Goal: Task Accomplishment & Management: Use online tool/utility

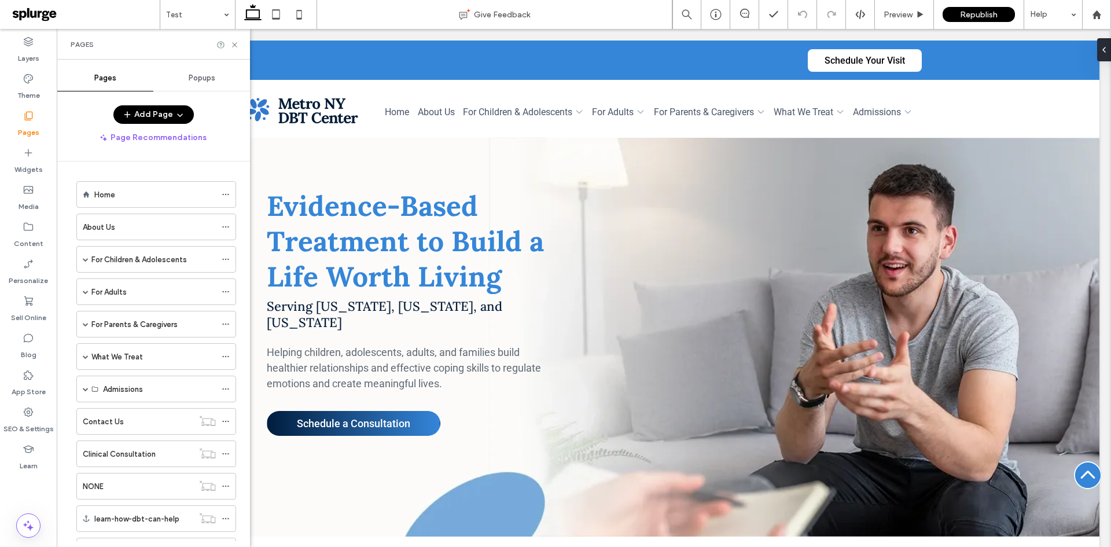
scroll to position [126, 0]
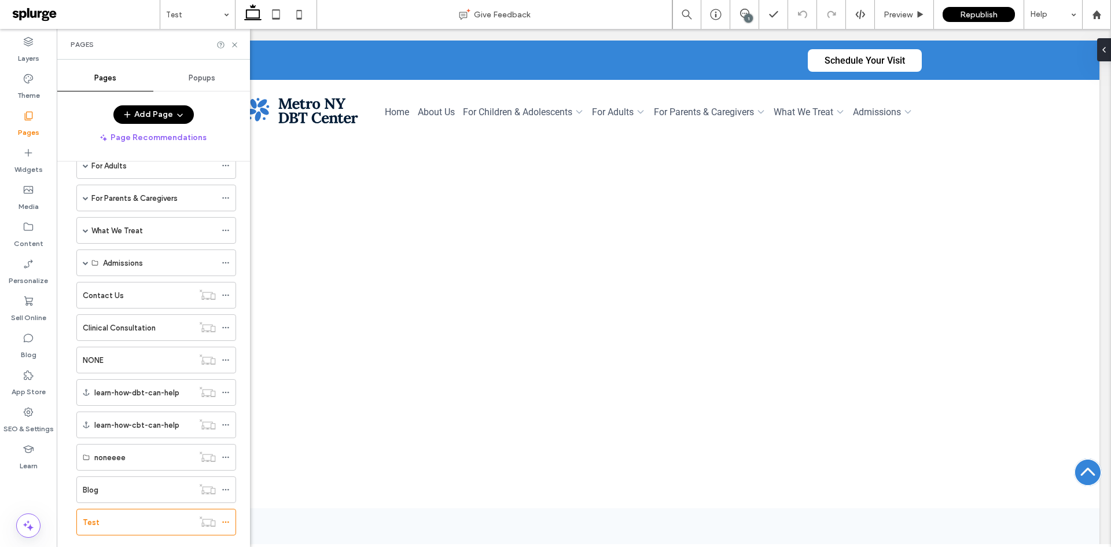
click at [36, 142] on div "Pages" at bounding box center [28, 123] width 57 height 37
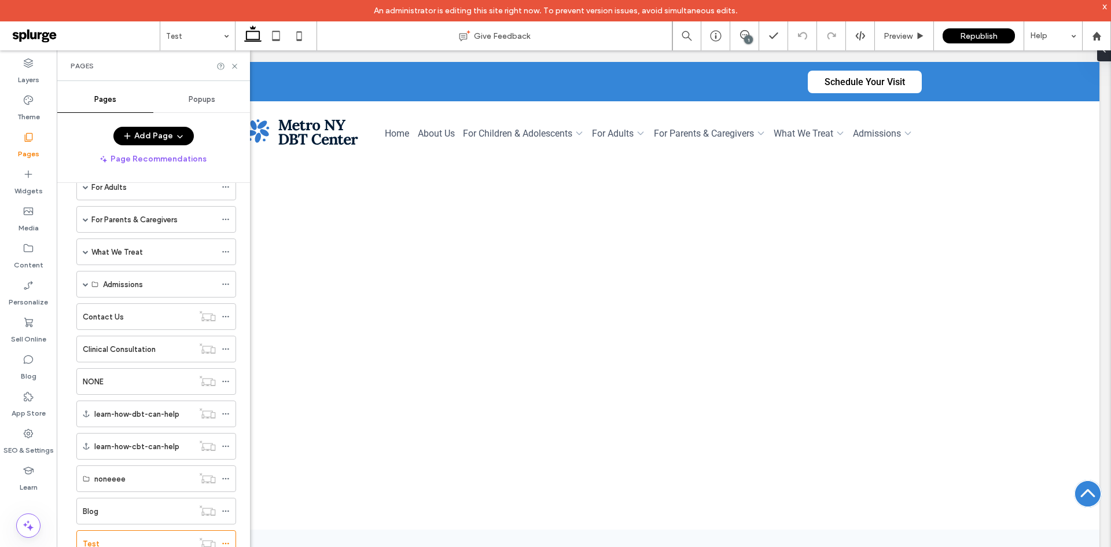
click at [1107, 10] on div "x" at bounding box center [1104, 6] width 5 height 10
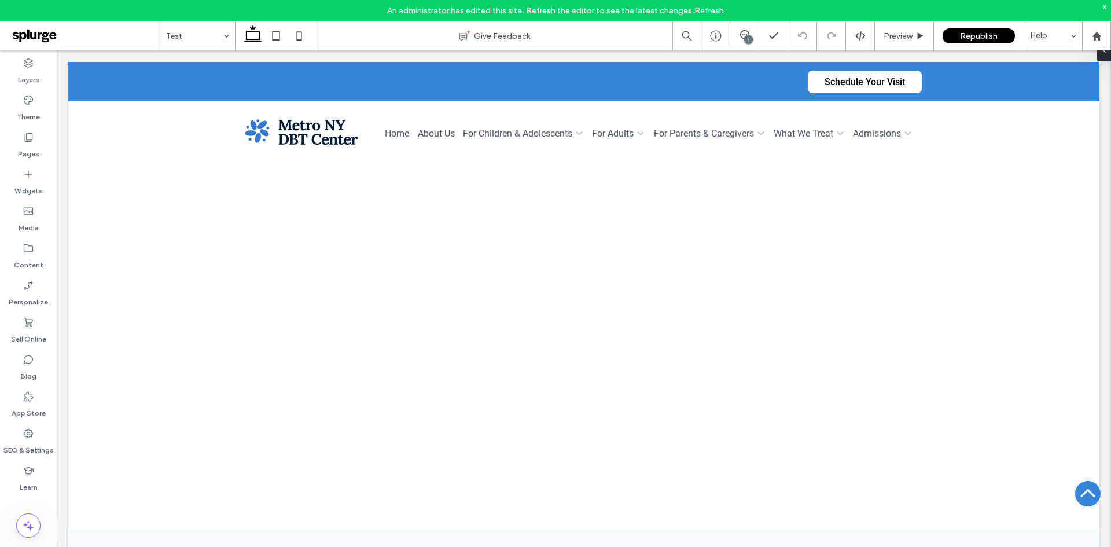
click at [1105, 8] on div "x" at bounding box center [1104, 6] width 5 height 10
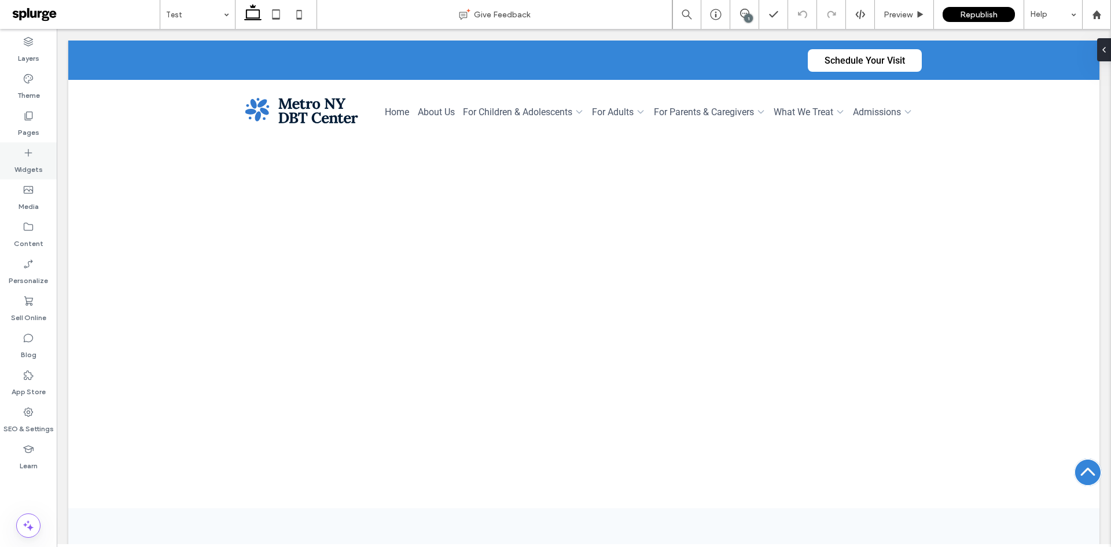
click at [33, 167] on label "Widgets" at bounding box center [28, 167] width 28 height 16
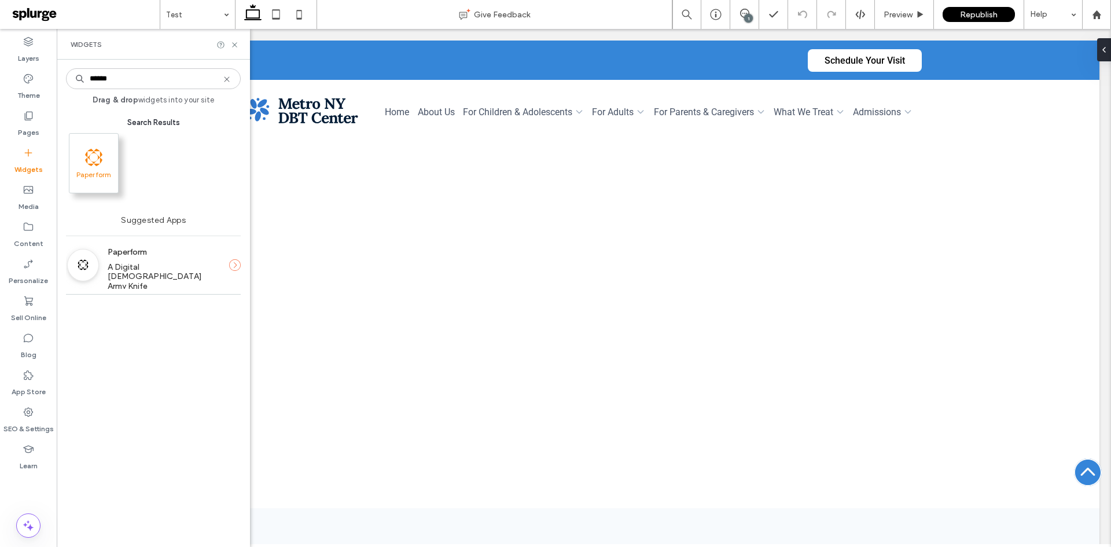
type input "******"
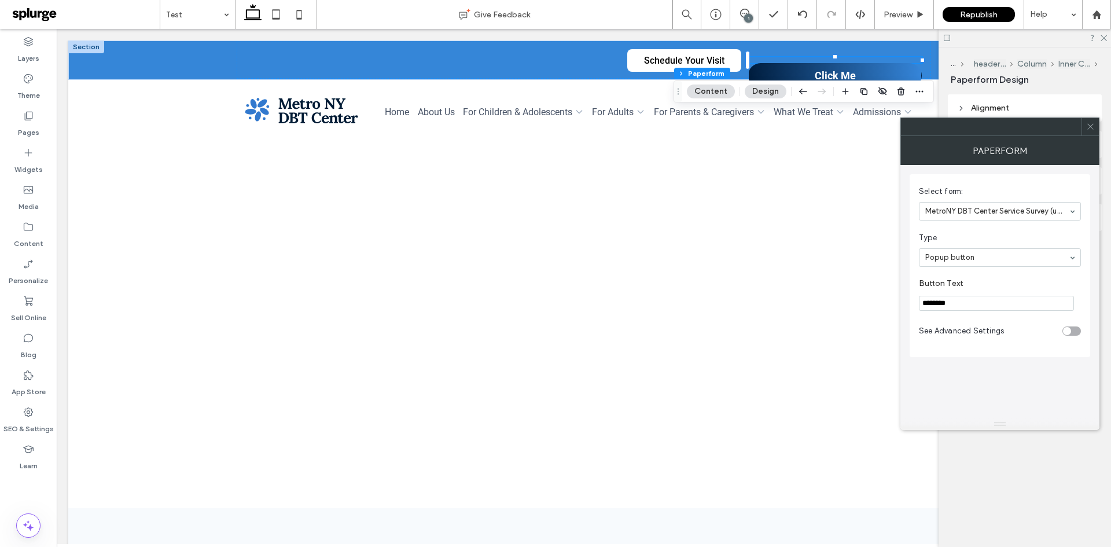
click at [1090, 130] on icon at bounding box center [1090, 126] width 9 height 9
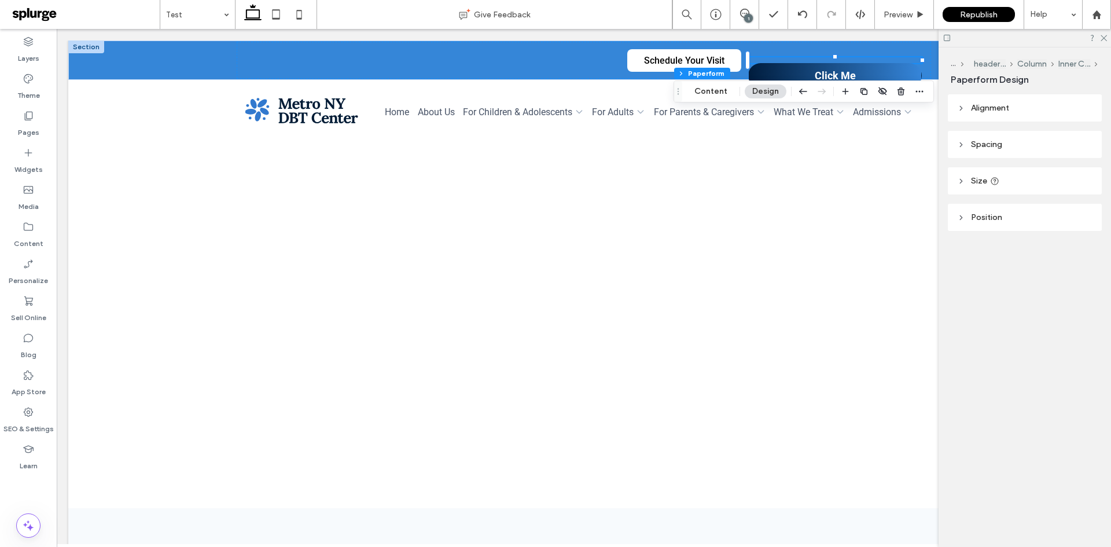
click at [971, 109] on span "Alignment" at bounding box center [990, 108] width 38 height 10
click at [974, 137] on div at bounding box center [967, 136] width 19 height 19
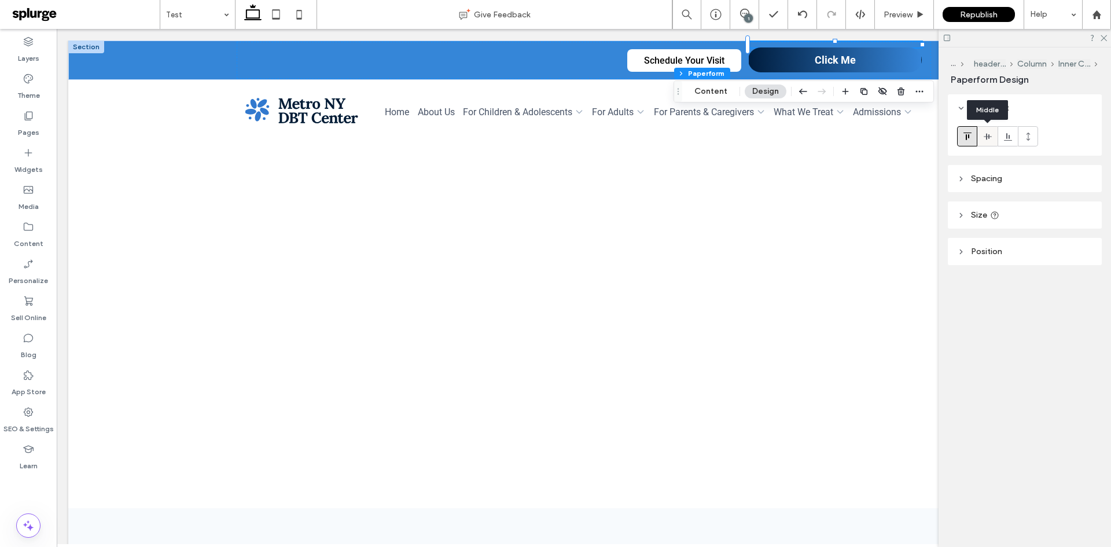
click at [988, 133] on icon at bounding box center [987, 136] width 9 height 9
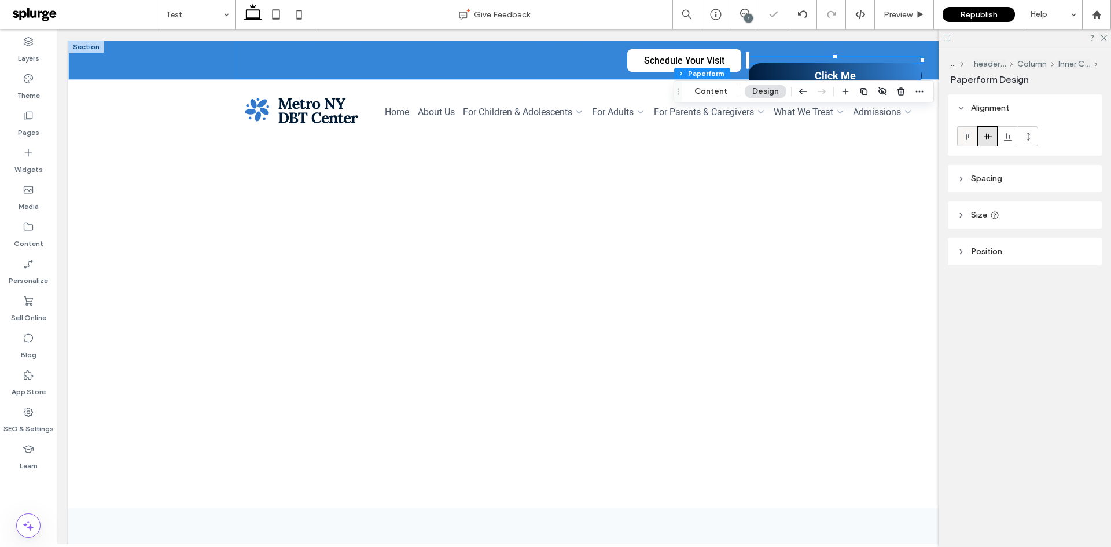
click at [966, 139] on use at bounding box center [967, 137] width 8 height 8
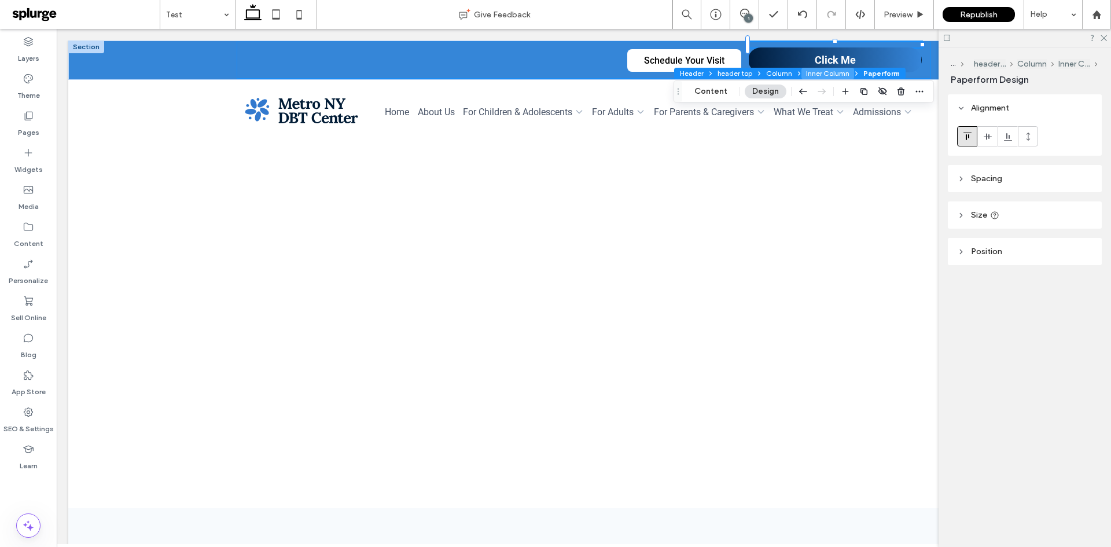
click at [809, 73] on button "Inner Column" at bounding box center [827, 74] width 53 height 12
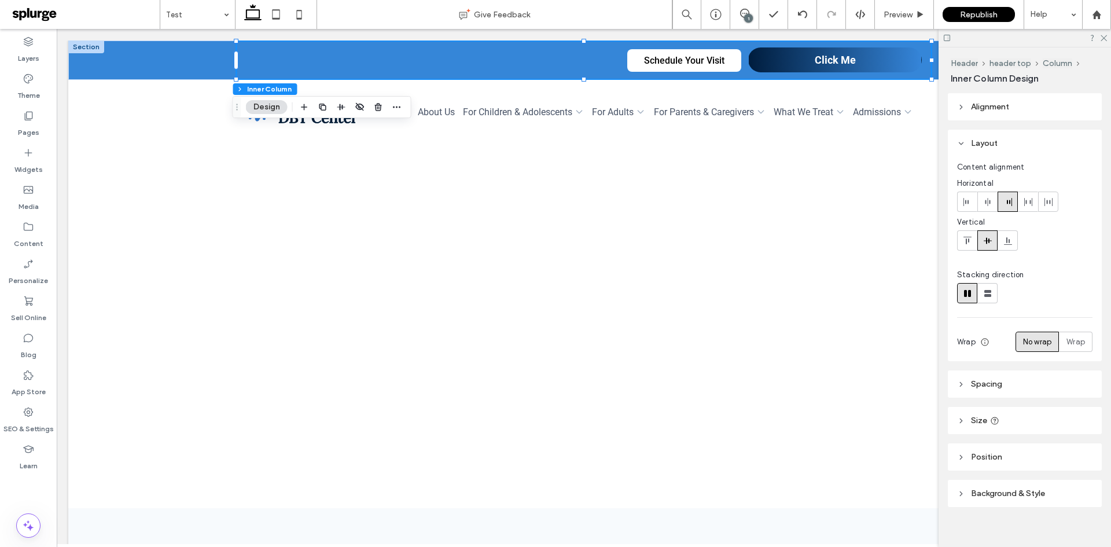
click at [973, 385] on span "Spacing" at bounding box center [986, 384] width 31 height 10
click at [972, 105] on span "Alignment" at bounding box center [990, 107] width 38 height 10
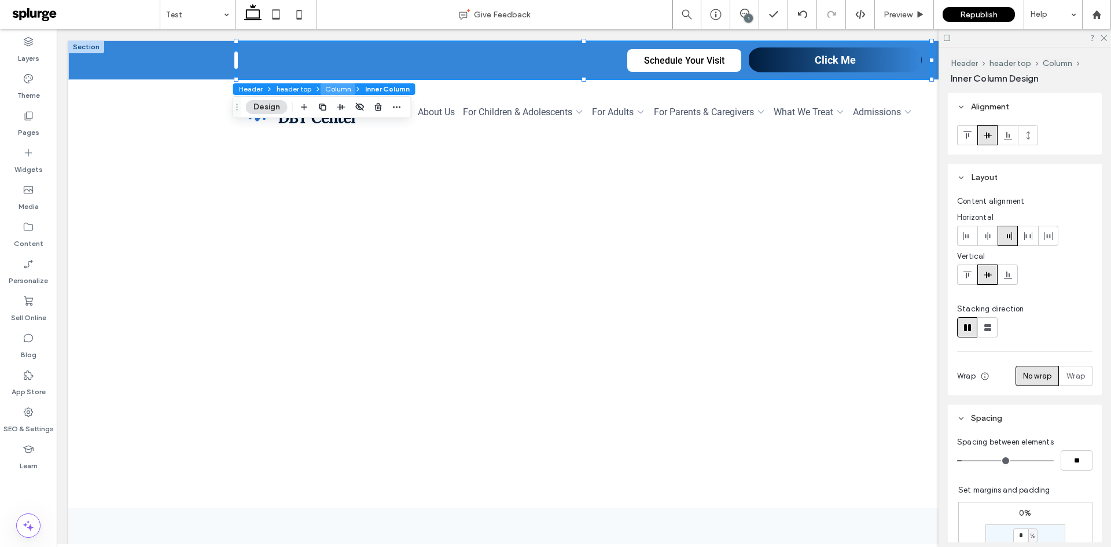
click at [330, 89] on button "Column" at bounding box center [338, 89] width 35 height 12
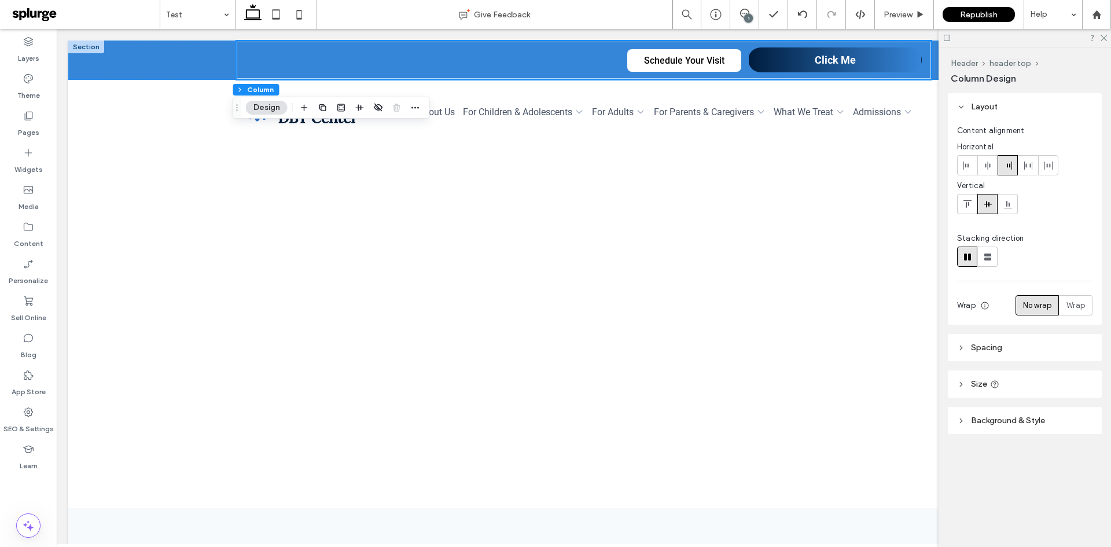
click at [968, 337] on header "Spacing" at bounding box center [1025, 347] width 154 height 27
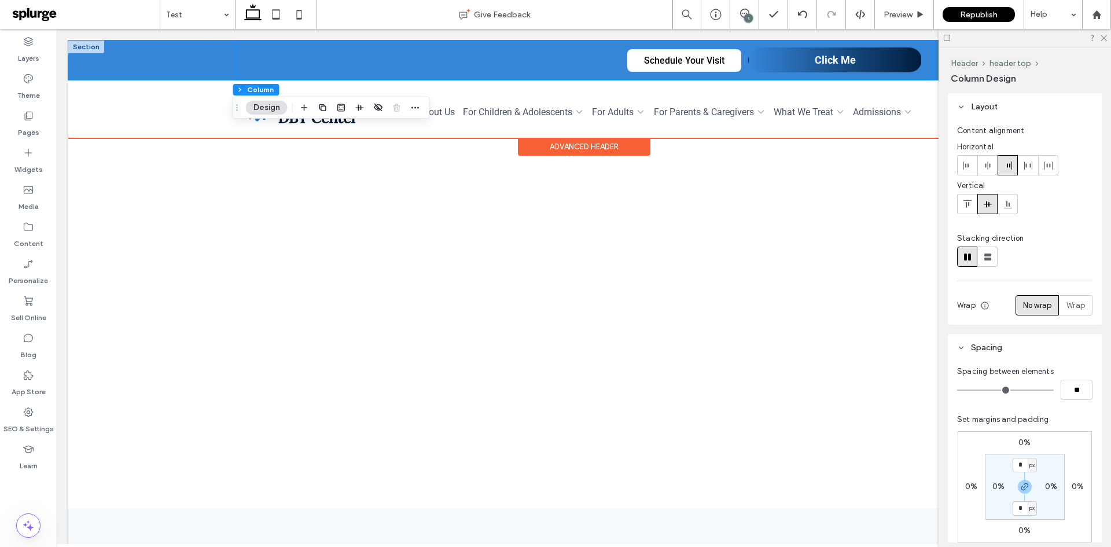
click at [879, 68] on div "Click Me" at bounding box center [835, 59] width 174 height 25
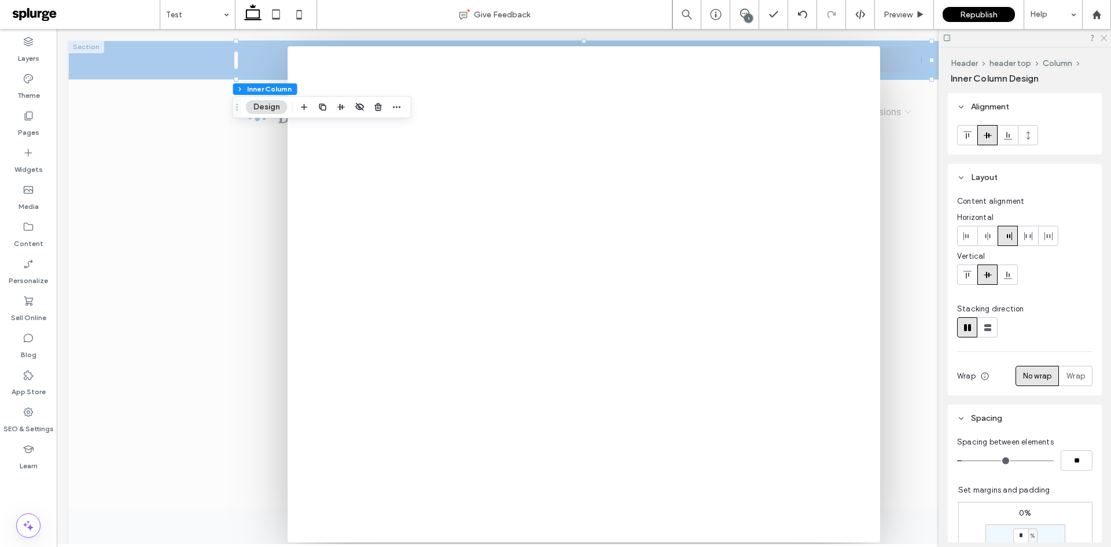
click at [1105, 38] on use at bounding box center [1104, 38] width 6 height 6
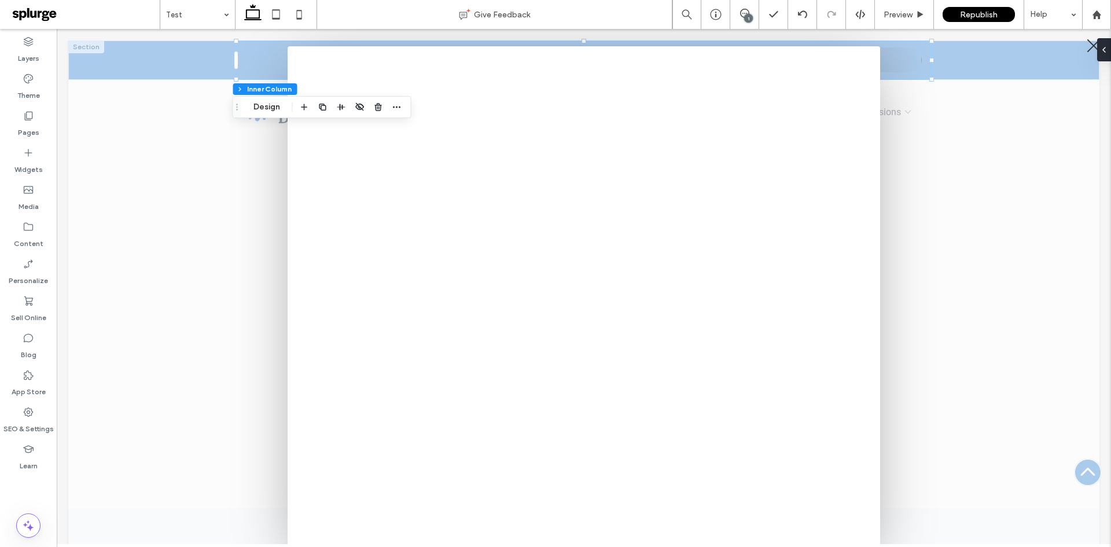
click at [1087, 45] on div at bounding box center [1093, 46] width 17 height 17
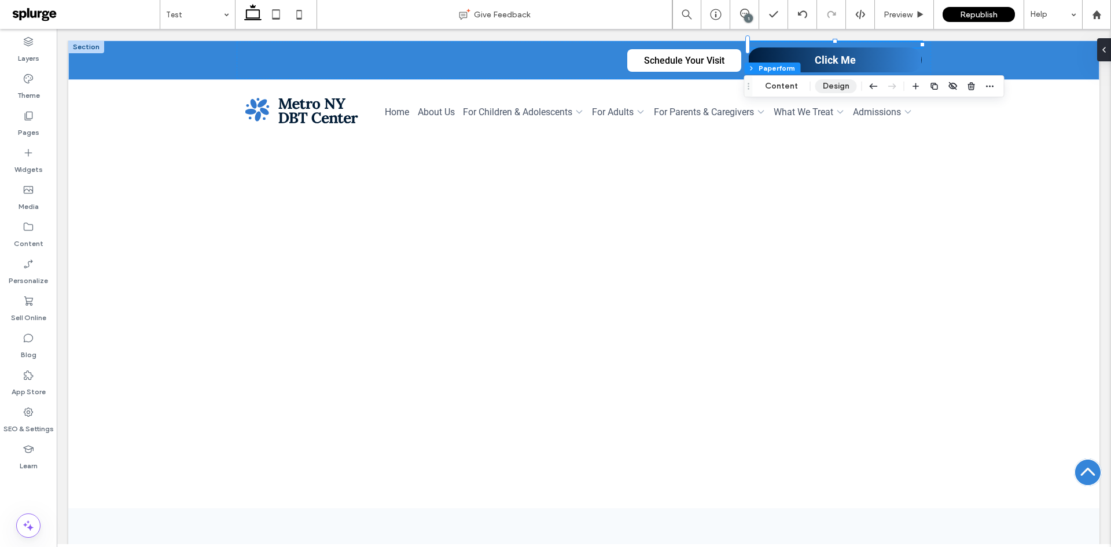
click at [829, 90] on button "Design" at bounding box center [836, 86] width 42 height 14
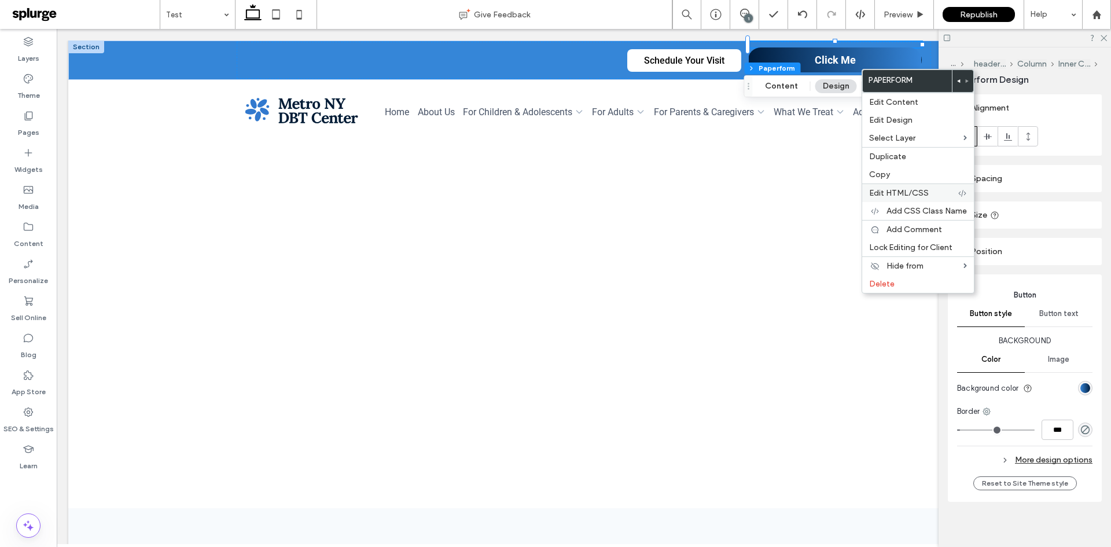
click at [917, 187] on div "Edit HTML/CSS" at bounding box center [918, 192] width 112 height 19
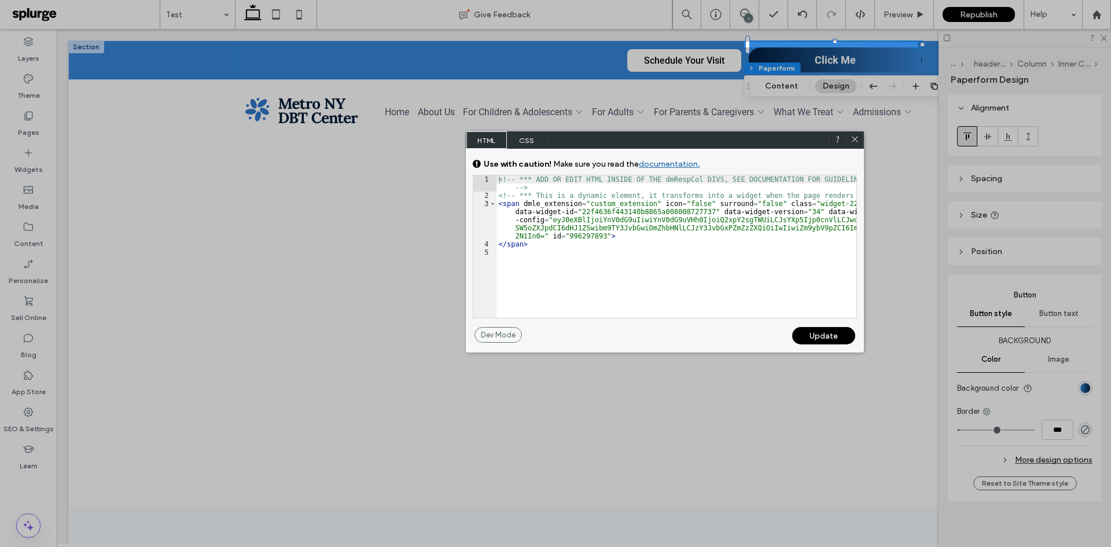
drag, startPoint x: 800, startPoint y: 60, endPoint x: 626, endPoint y: 140, distance: 191.9
click at [626, 140] on div "HTML CSS" at bounding box center [665, 139] width 398 height 17
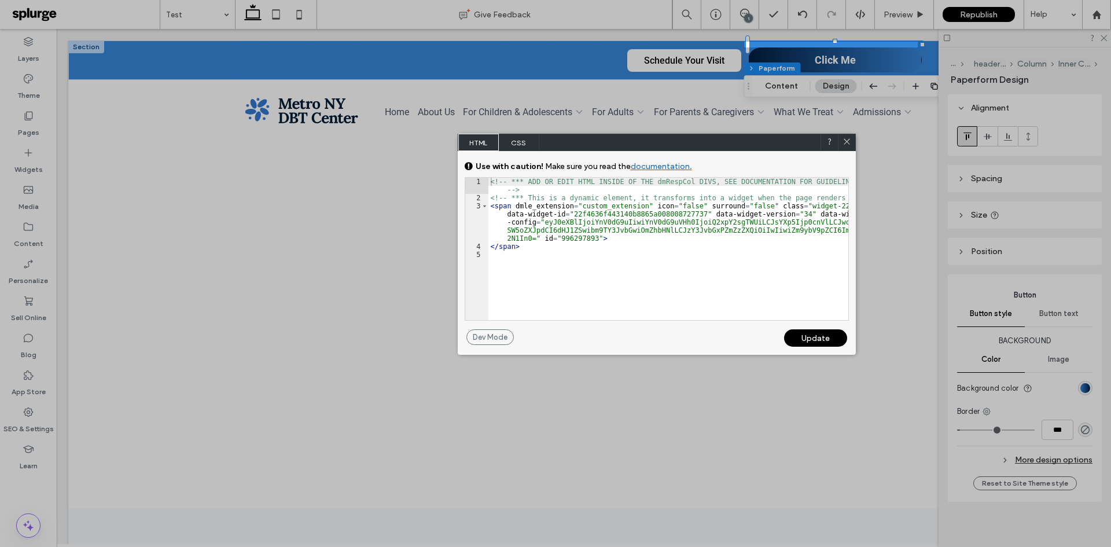
click at [513, 135] on span "CSS" at bounding box center [519, 142] width 41 height 17
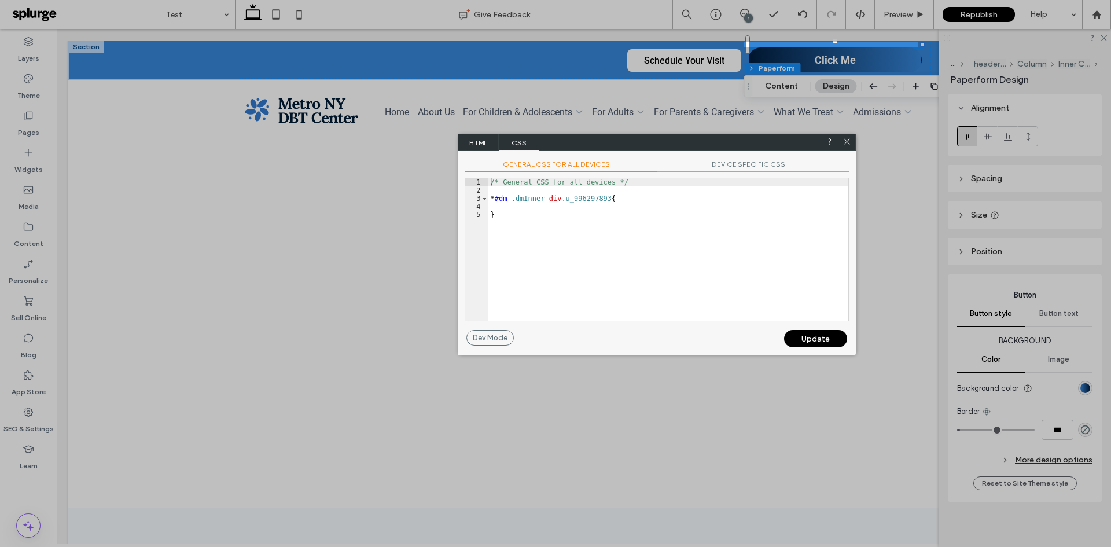
click at [713, 163] on span "DEVICE SPECIFIC CSS" at bounding box center [753, 166] width 192 height 12
click at [463, 131] on div at bounding box center [372, 273] width 744 height 547
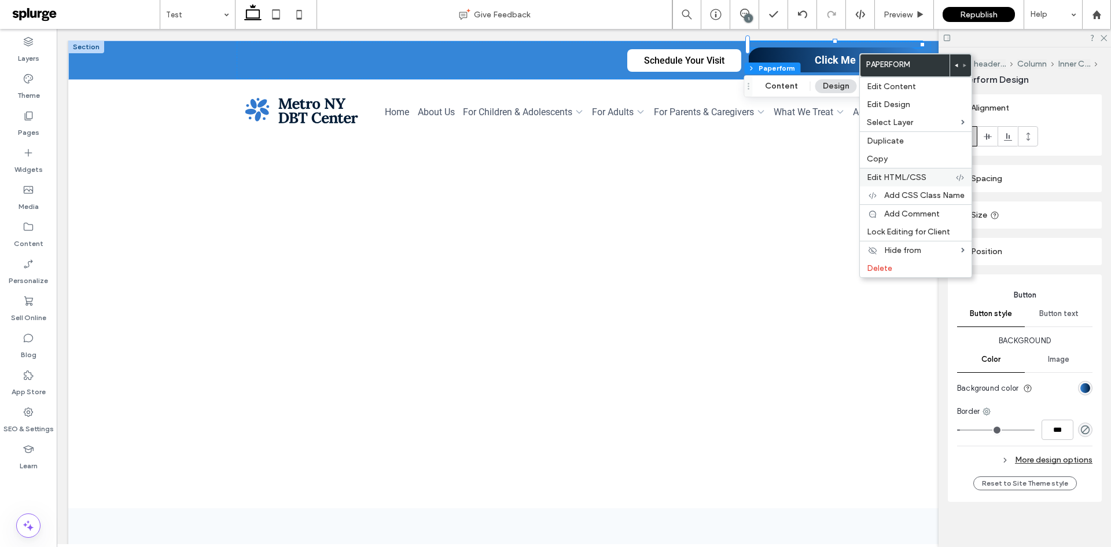
click at [906, 177] on span "Edit HTML/CSS" at bounding box center [897, 177] width 60 height 10
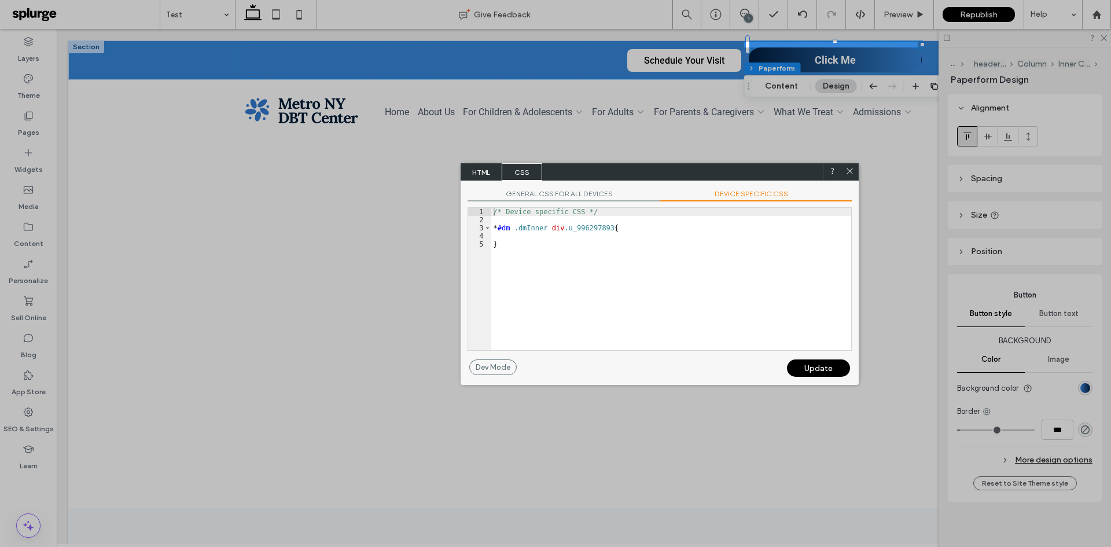
drag, startPoint x: 788, startPoint y: 58, endPoint x: 616, endPoint y: 168, distance: 203.2
click at [616, 168] on div "HTML CSS" at bounding box center [660, 171] width 398 height 17
click at [495, 171] on span "HTML" at bounding box center [481, 171] width 41 height 17
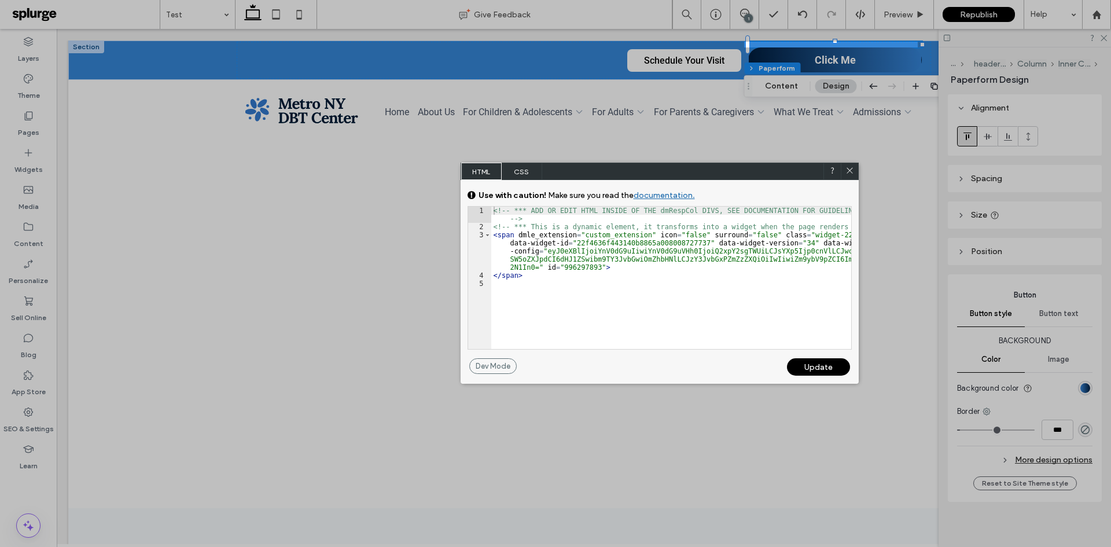
click at [848, 172] on icon at bounding box center [849, 170] width 9 height 9
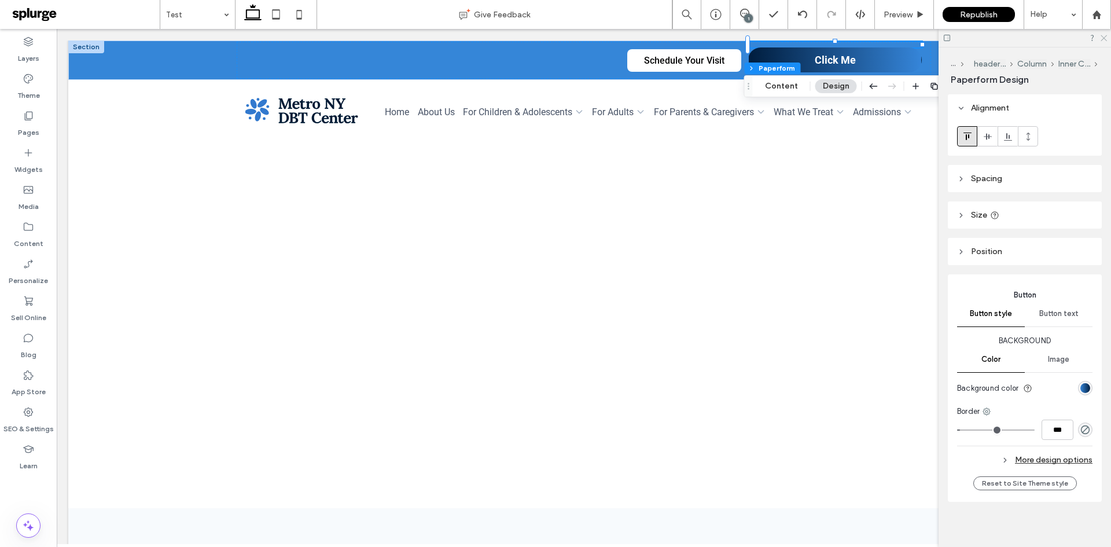
click at [1101, 36] on icon at bounding box center [1103, 38] width 8 height 8
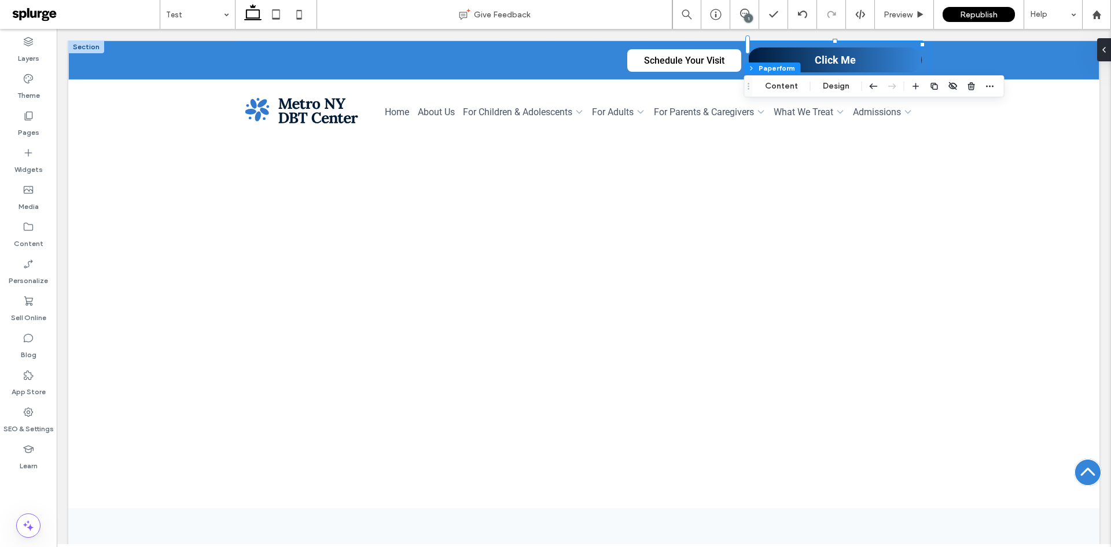
click at [1099, 98] on body "Schedule Your Visit Click Me Section Home About Us For Children & Adolescents O…" at bounding box center [584, 414] width 1054 height 771
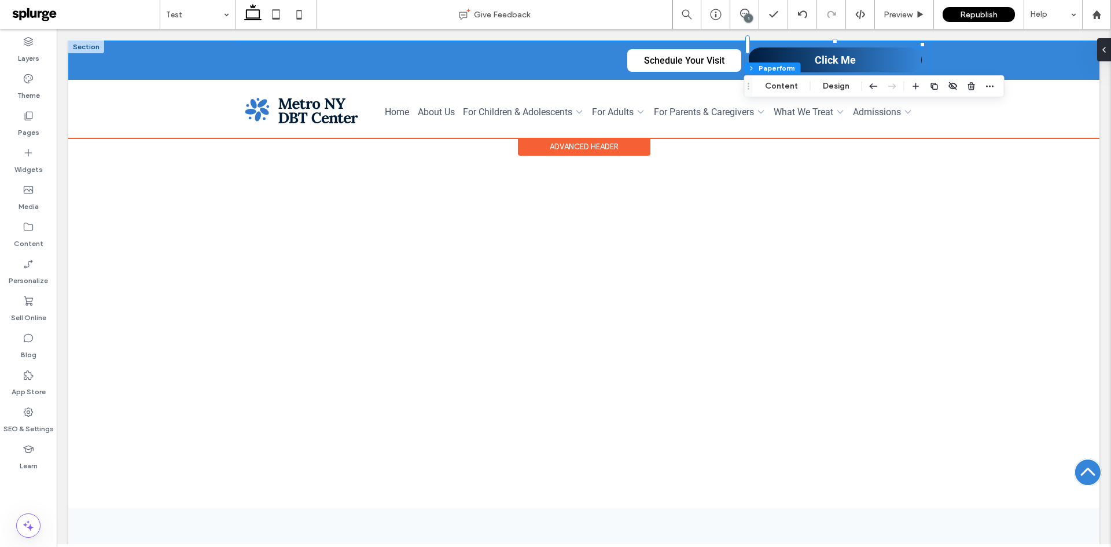
click at [1028, 60] on div "Schedule Your Visit Click Me" at bounding box center [583, 60] width 1031 height 39
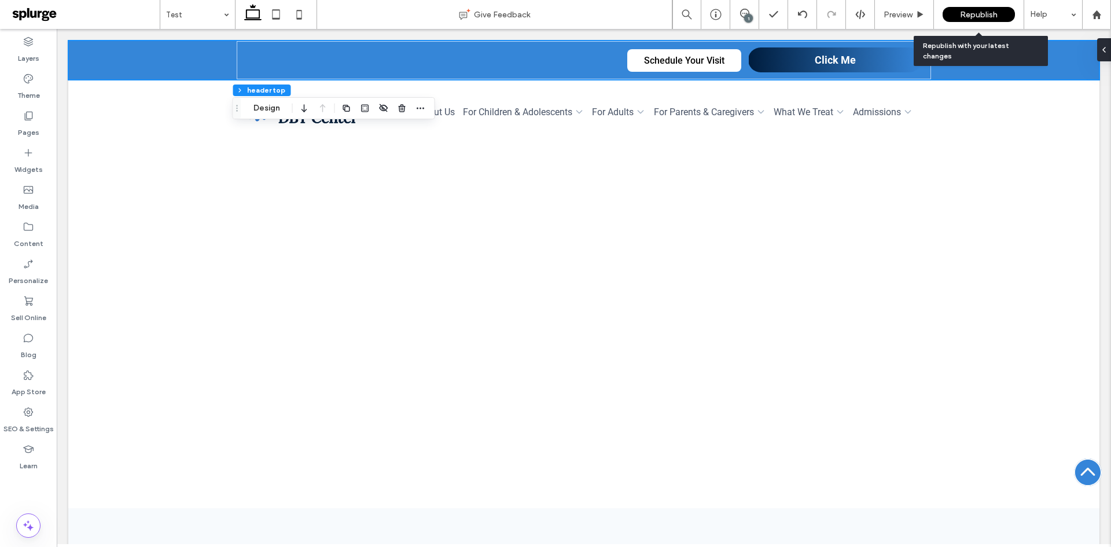
click at [974, 17] on span "Republish" at bounding box center [979, 15] width 38 height 10
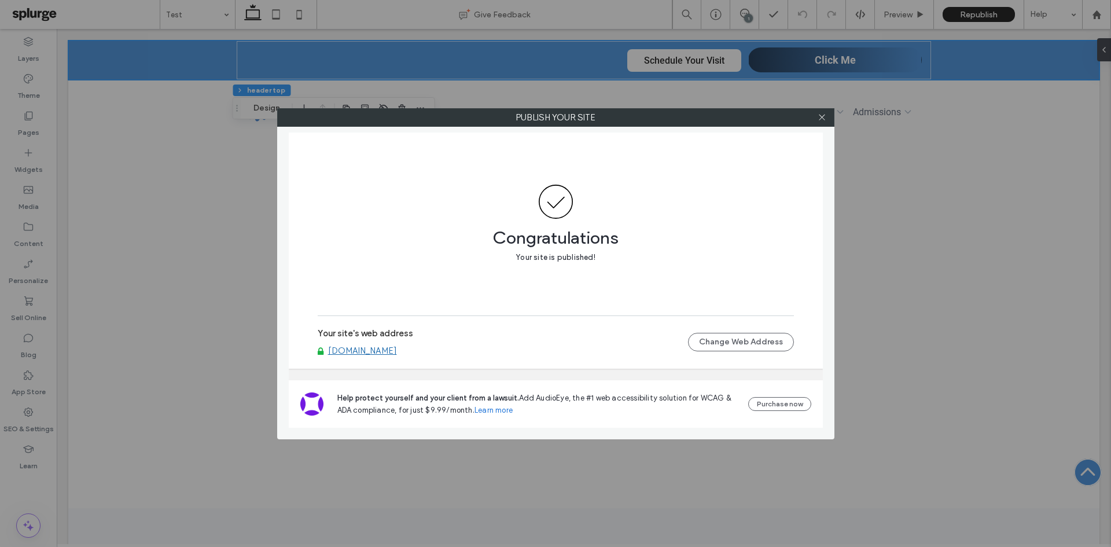
click at [356, 351] on link "[DOMAIN_NAME]" at bounding box center [362, 350] width 69 height 10
click at [821, 119] on icon at bounding box center [822, 117] width 9 height 9
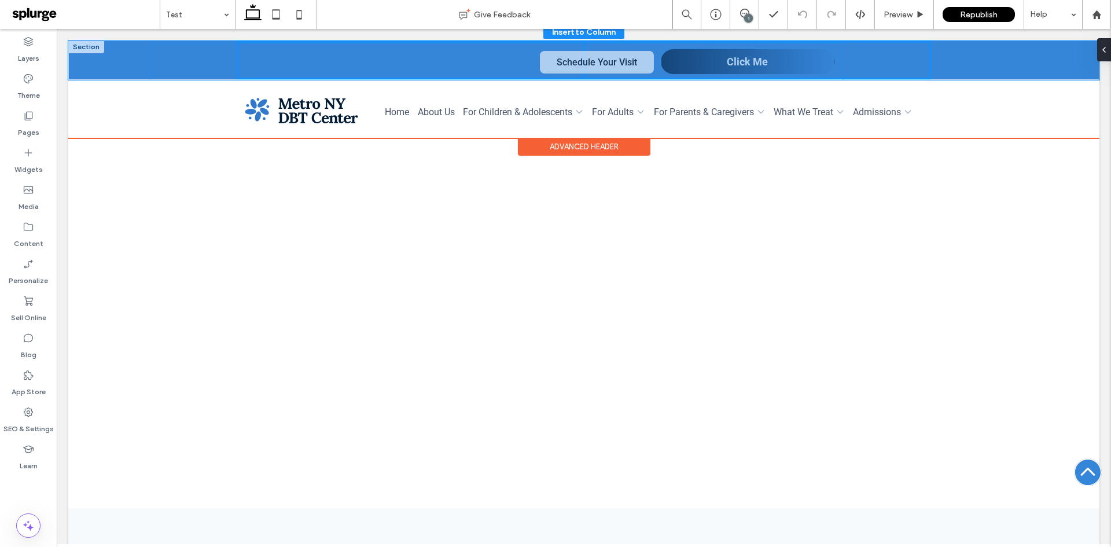
drag, startPoint x: 768, startPoint y: 71, endPoint x: 686, endPoint y: 72, distance: 82.8
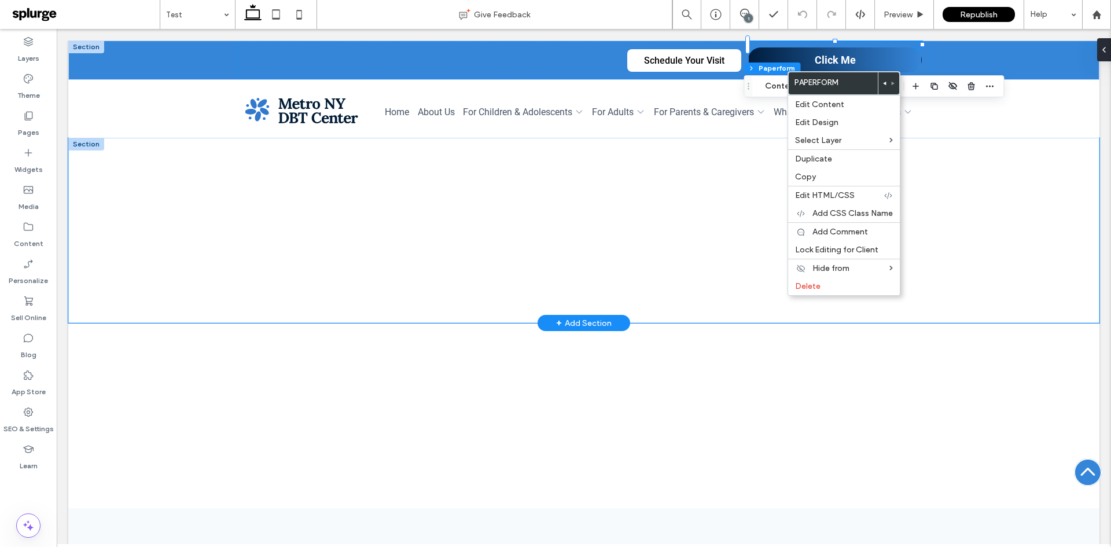
click at [947, 153] on div at bounding box center [583, 230] width 1031 height 185
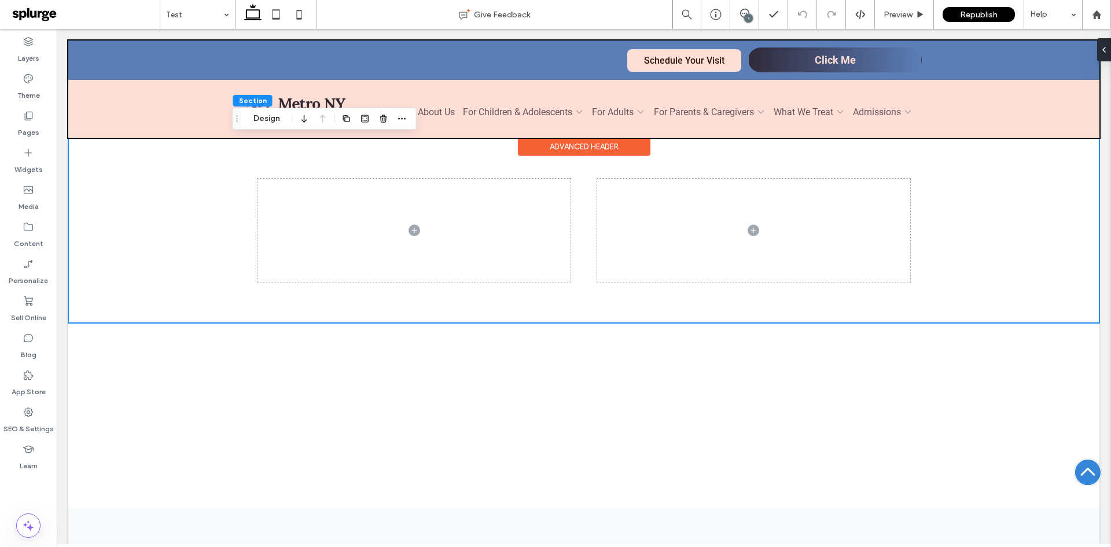
click at [785, 67] on div at bounding box center [583, 89] width 1031 height 97
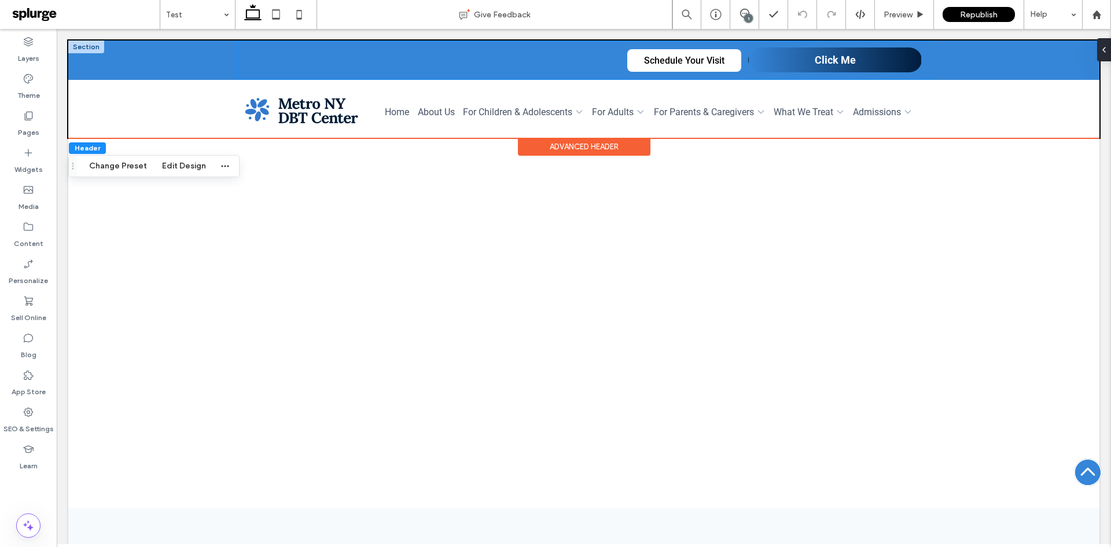
click at [779, 64] on div "Click Me" at bounding box center [835, 59] width 174 height 25
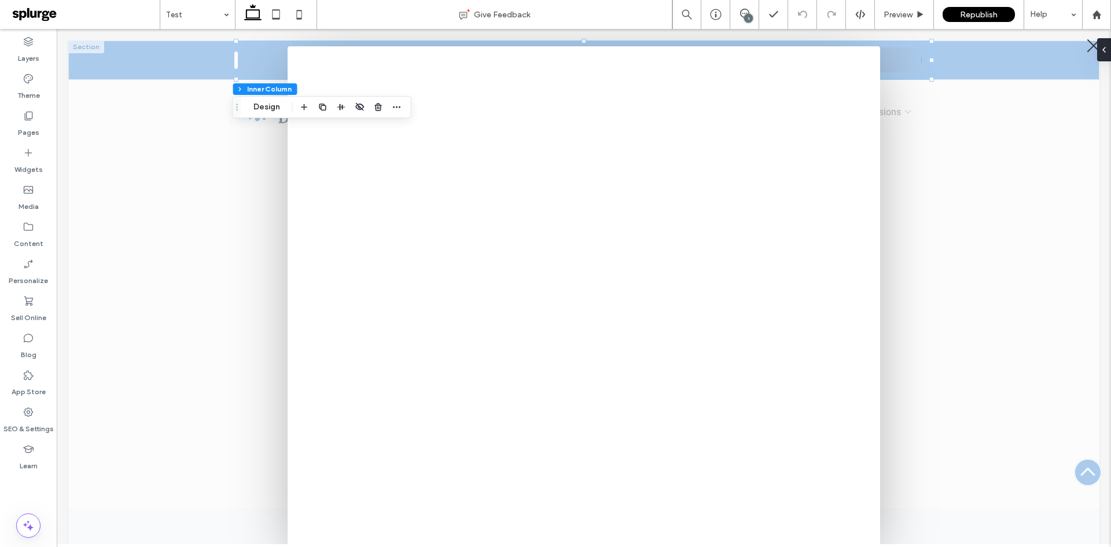
click at [1085, 46] on div at bounding box center [1093, 46] width 17 height 17
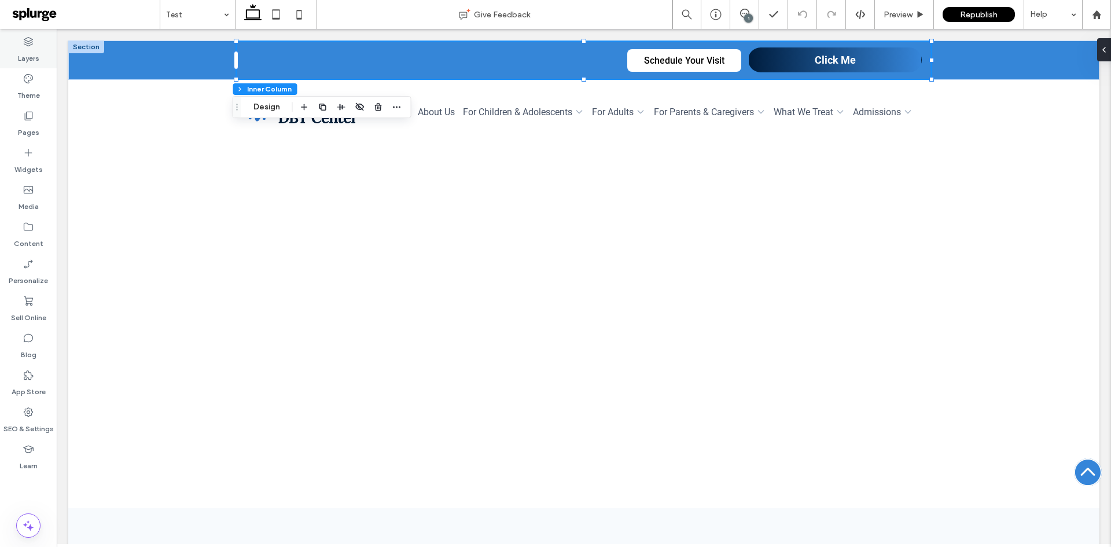
click at [18, 38] on div "Layers" at bounding box center [28, 49] width 57 height 37
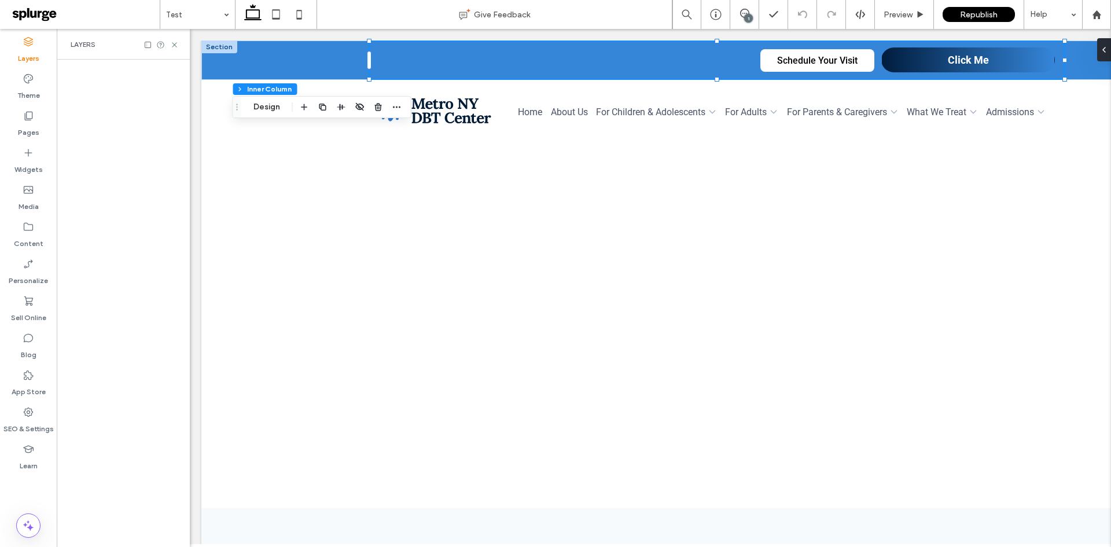
scroll to position [0, 133]
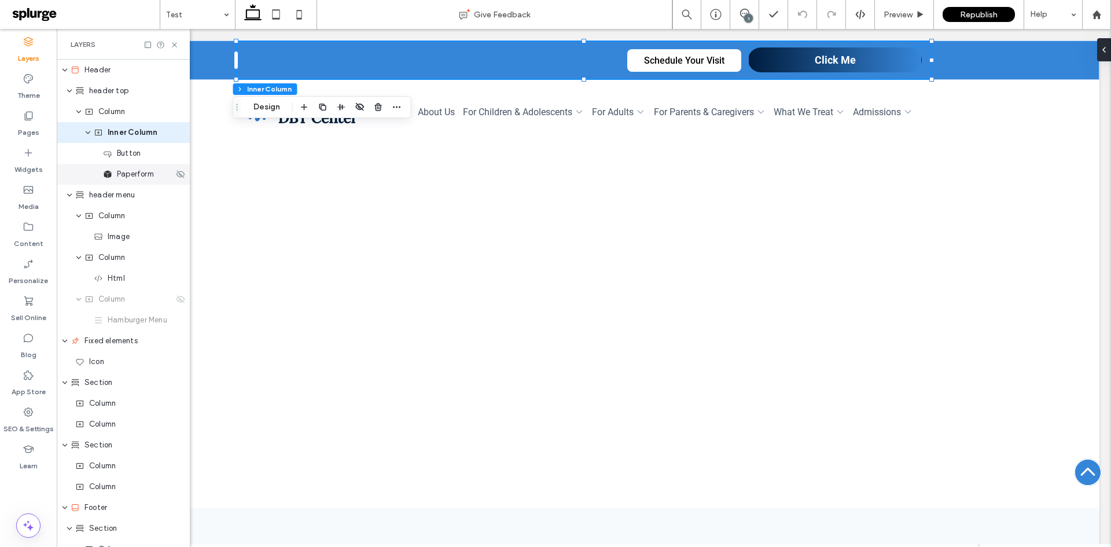
click at [149, 173] on span "Paperform" at bounding box center [135, 174] width 37 height 12
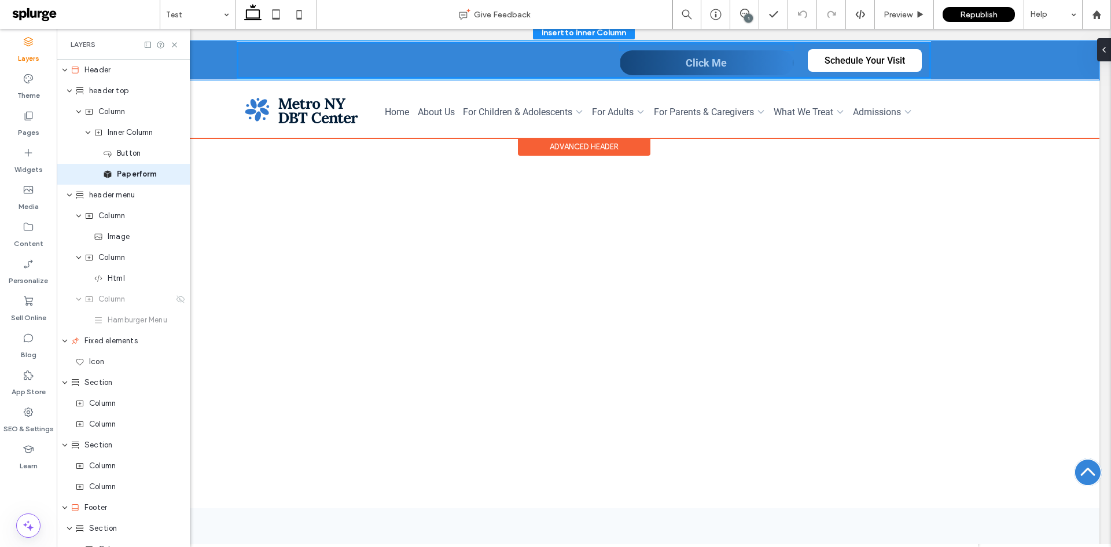
drag, startPoint x: 805, startPoint y: 58, endPoint x: 681, endPoint y: 61, distance: 124.4
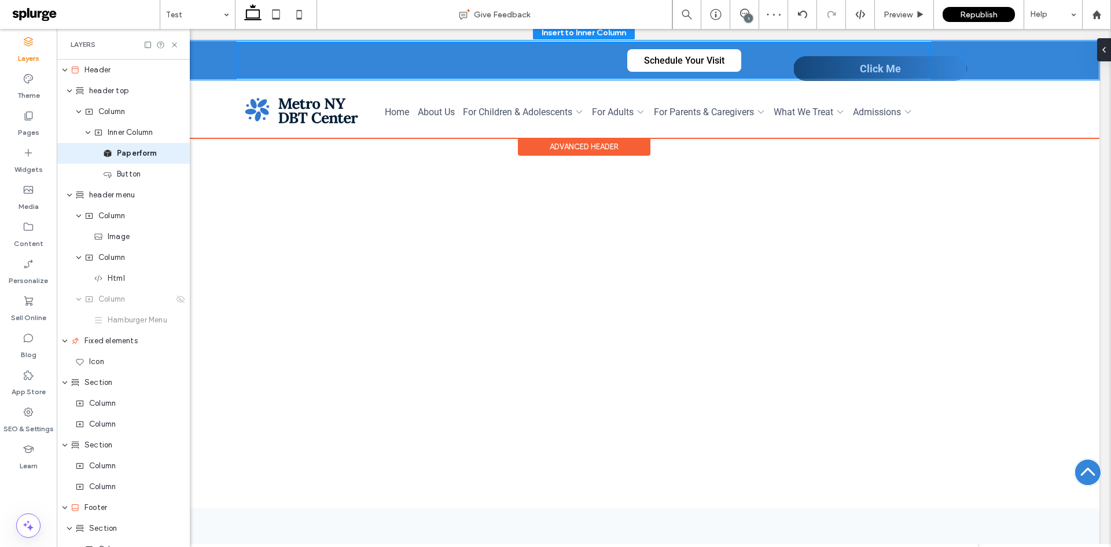
drag, startPoint x: 689, startPoint y: 67, endPoint x: 859, endPoint y: 59, distance: 170.3
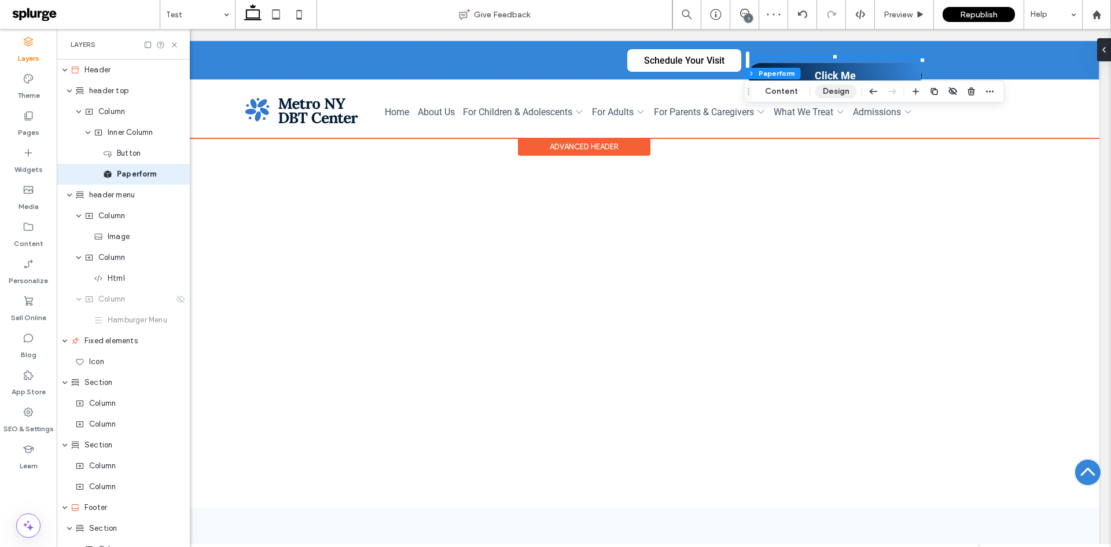
click at [826, 91] on button "Design" at bounding box center [836, 91] width 42 height 14
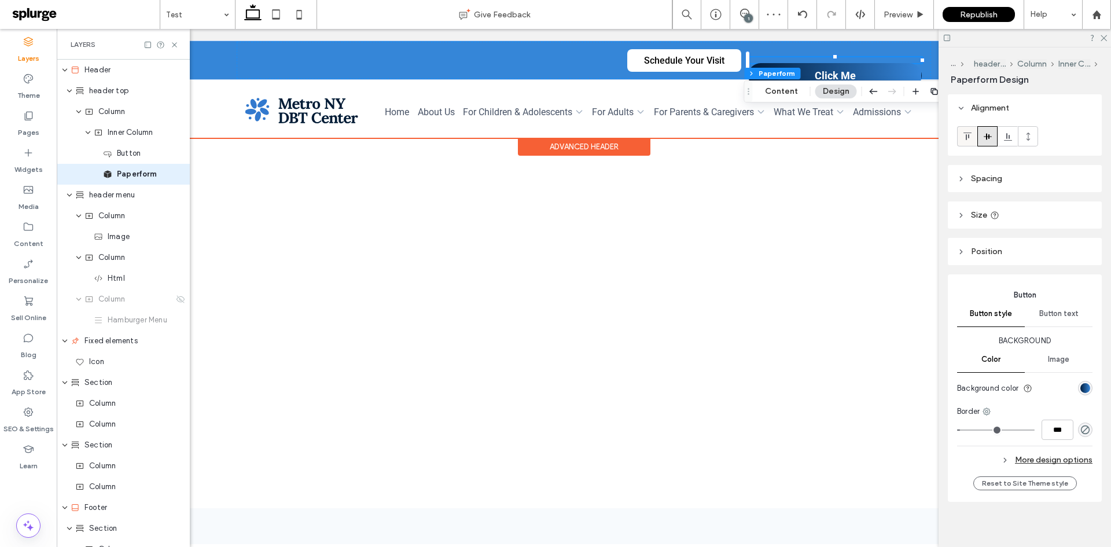
click at [963, 134] on icon at bounding box center [967, 136] width 9 height 9
click at [1103, 36] on icon at bounding box center [1103, 38] width 8 height 8
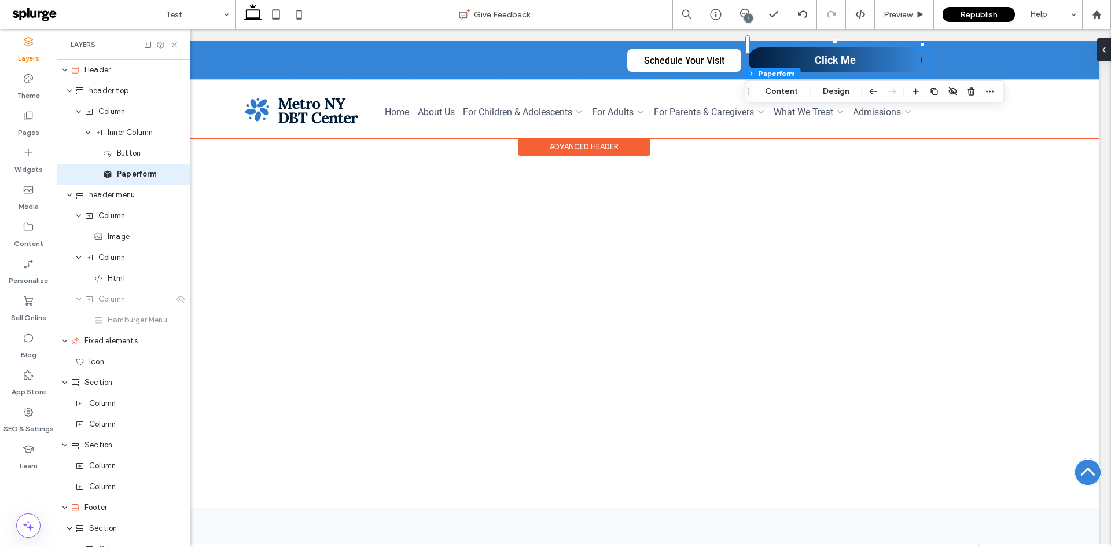
click at [1036, 36] on body "Schedule Your Visit Click Me Section Home About Us For Children & Adolescents O…" at bounding box center [584, 414] width 1054 height 771
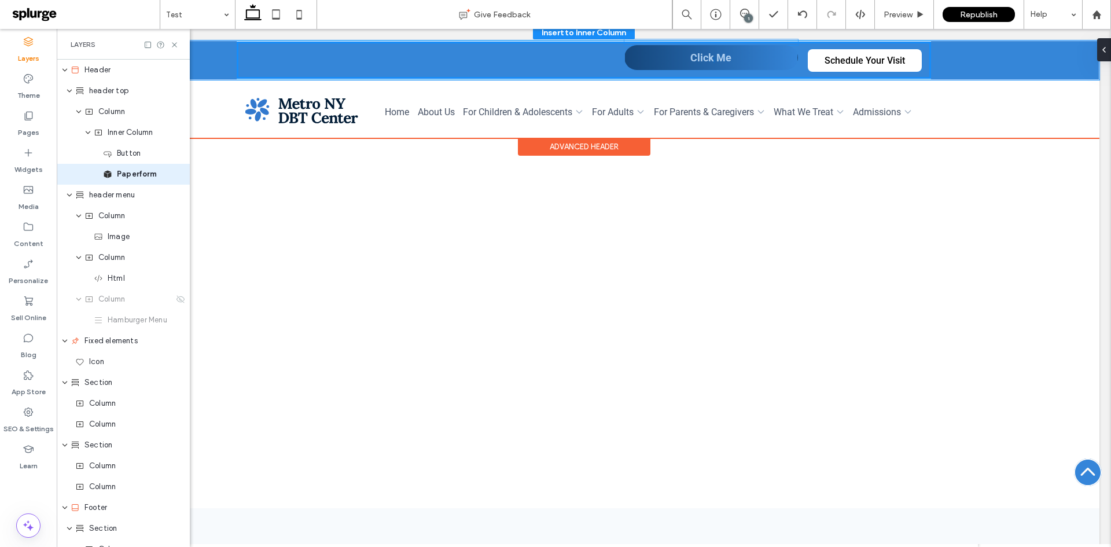
drag, startPoint x: 857, startPoint y: 57, endPoint x: 737, endPoint y: 55, distance: 119.8
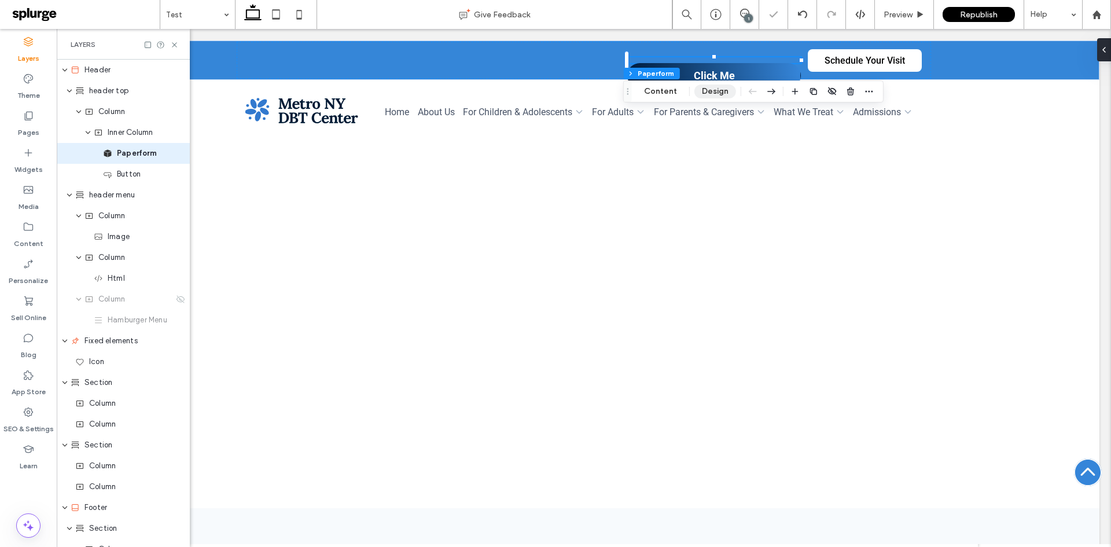
click at [702, 86] on button "Design" at bounding box center [715, 91] width 42 height 14
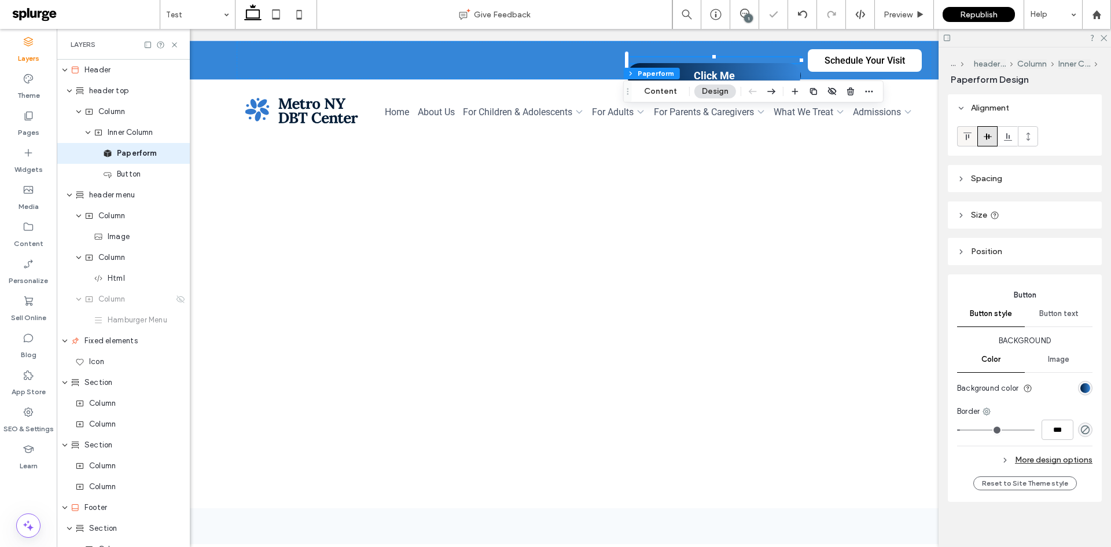
click at [965, 136] on icon at bounding box center [967, 136] width 9 height 9
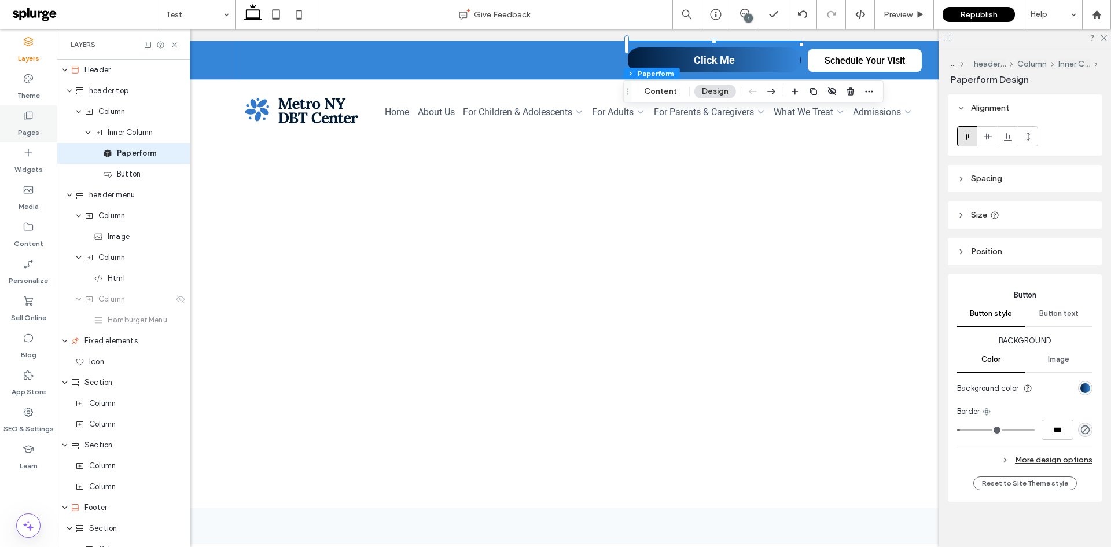
click at [31, 111] on icon at bounding box center [29, 116] width 12 height 12
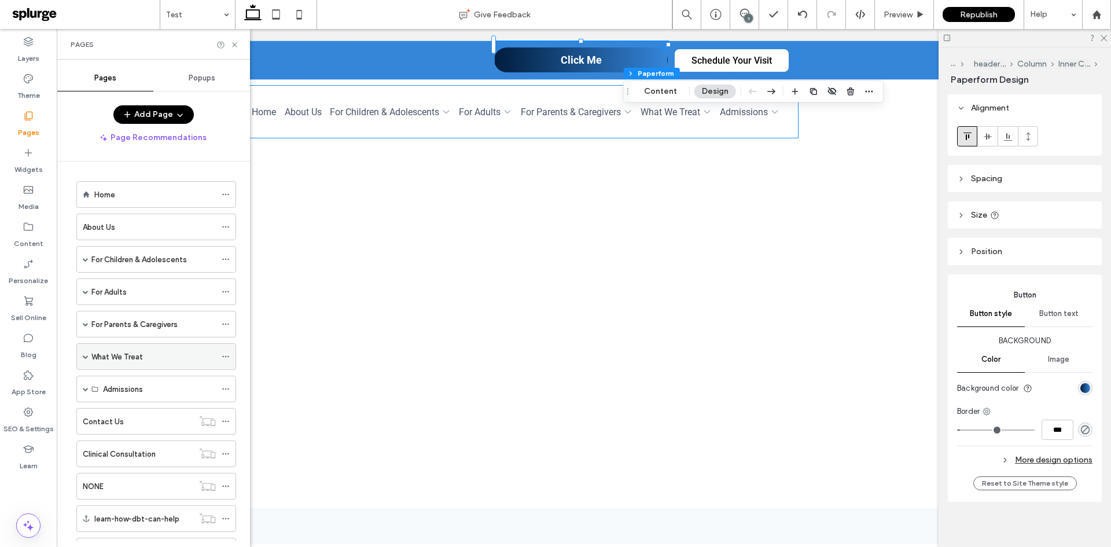
scroll to position [149, 0]
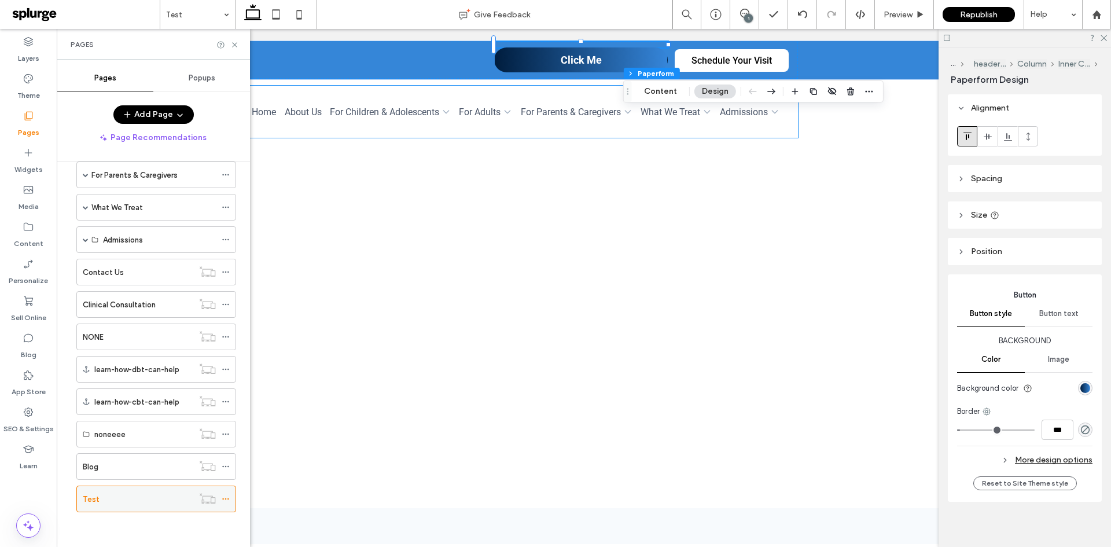
click at [222, 496] on icon at bounding box center [226, 499] width 8 height 8
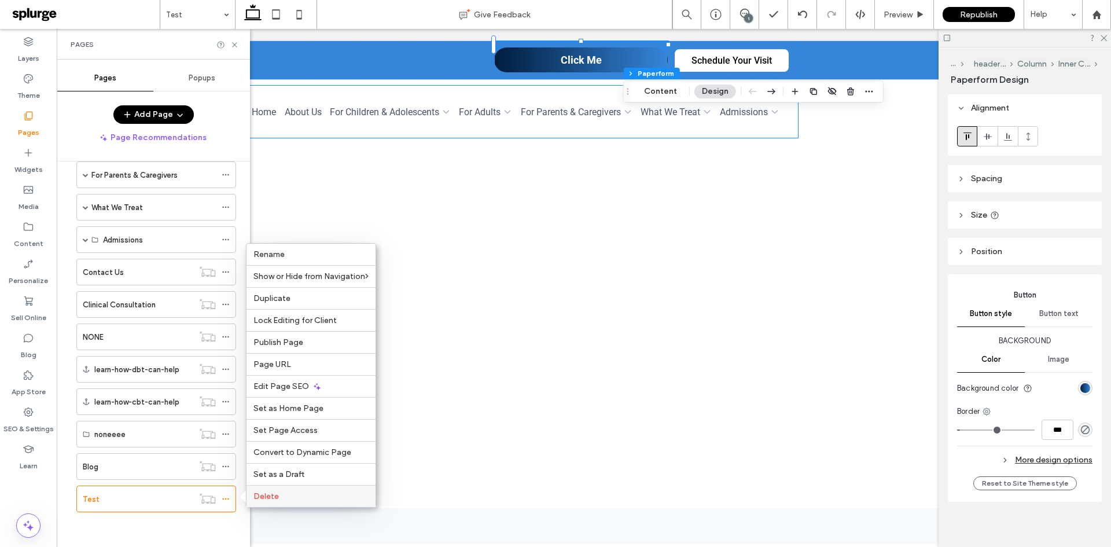
click at [294, 501] on div "Delete" at bounding box center [311, 496] width 129 height 22
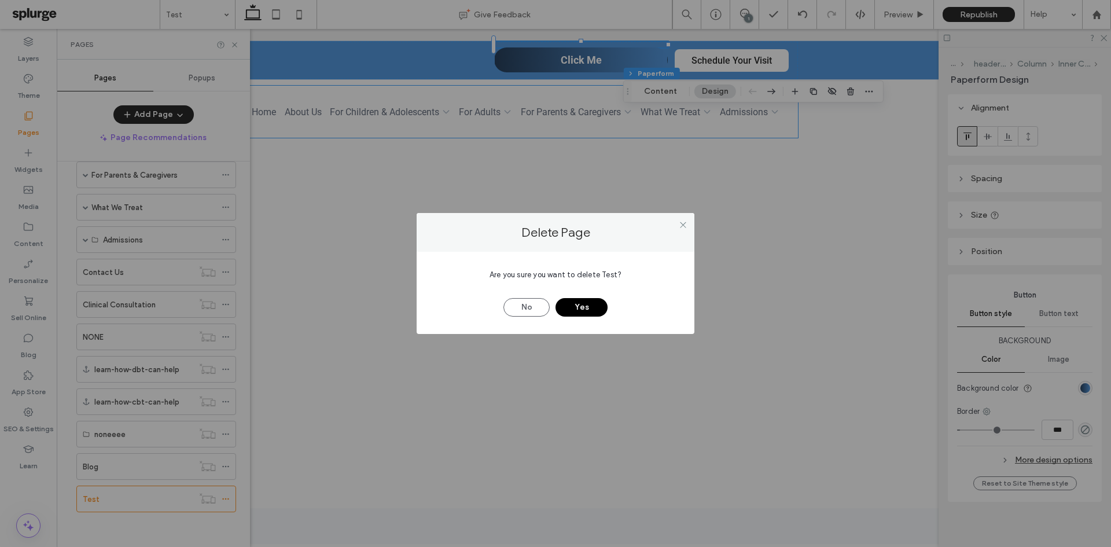
click at [595, 301] on button "Yes" at bounding box center [582, 307] width 52 height 19
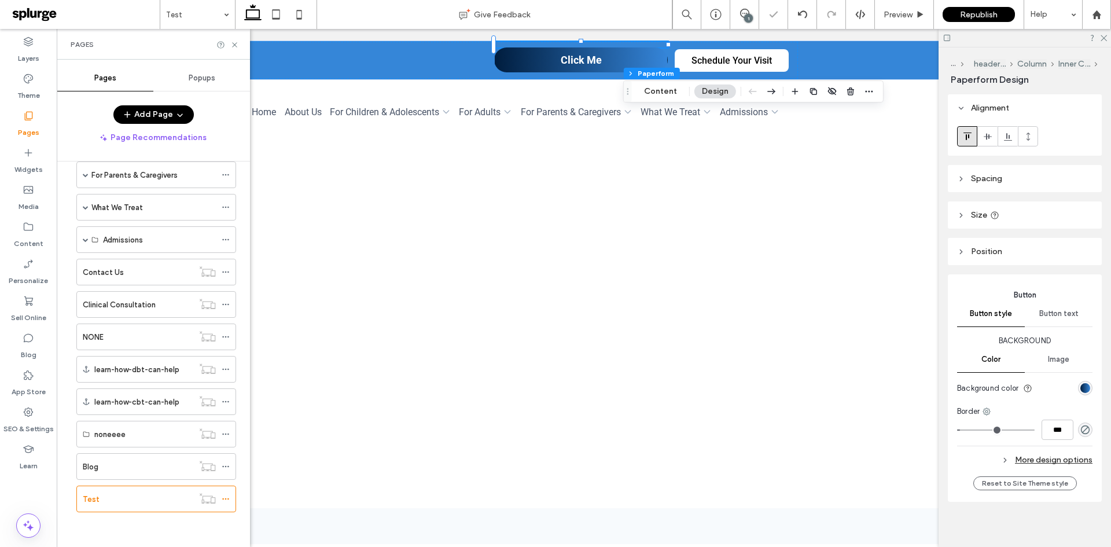
scroll to position [117, 0]
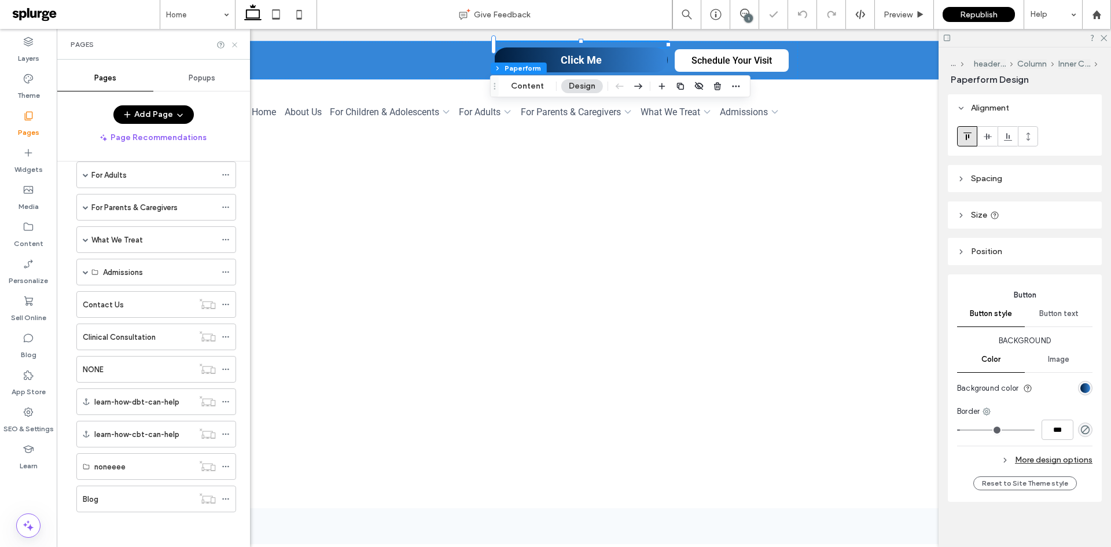
click at [234, 41] on icon at bounding box center [234, 45] width 9 height 9
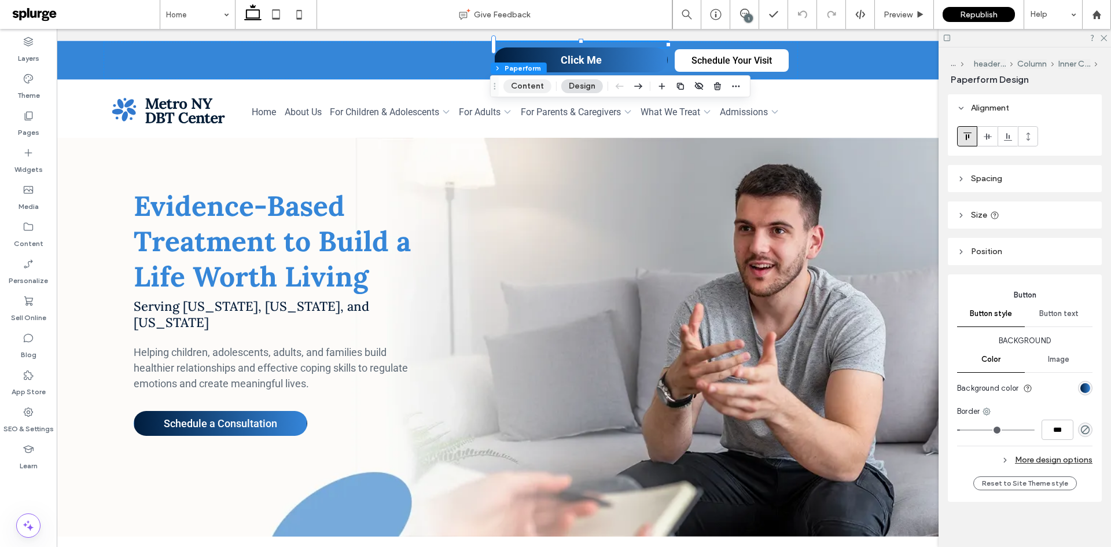
click at [528, 87] on button "Content" at bounding box center [527, 86] width 48 height 14
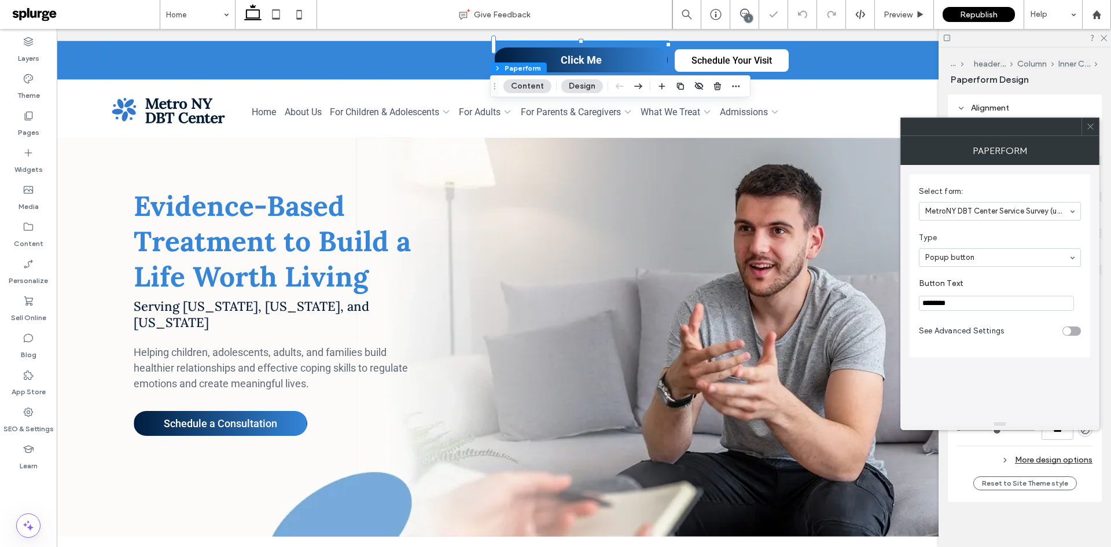
drag, startPoint x: 893, startPoint y: 328, endPoint x: 882, endPoint y: 297, distance: 32.2
type input "**********"
click at [1071, 331] on div "toggle" at bounding box center [1067, 331] width 8 height 8
click at [1087, 131] on span at bounding box center [1090, 126] width 9 height 17
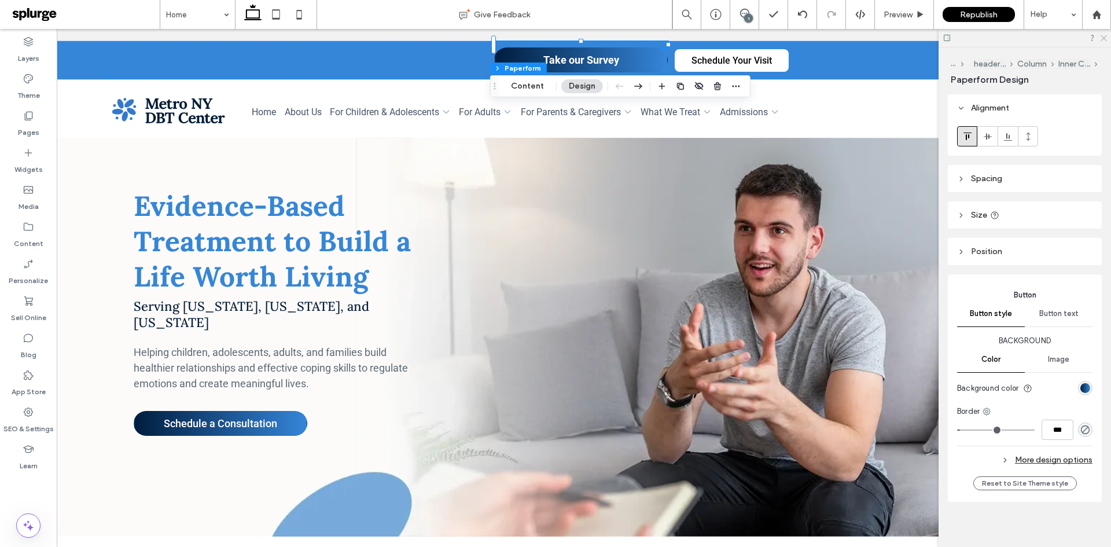
click at [1102, 36] on icon at bounding box center [1103, 38] width 8 height 8
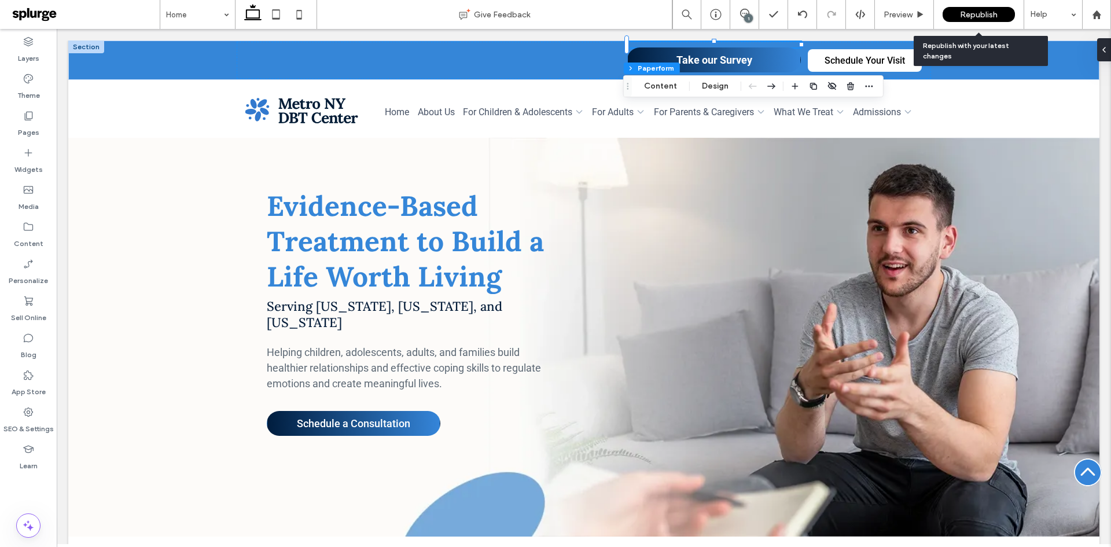
click at [972, 18] on span "Republish" at bounding box center [979, 15] width 38 height 10
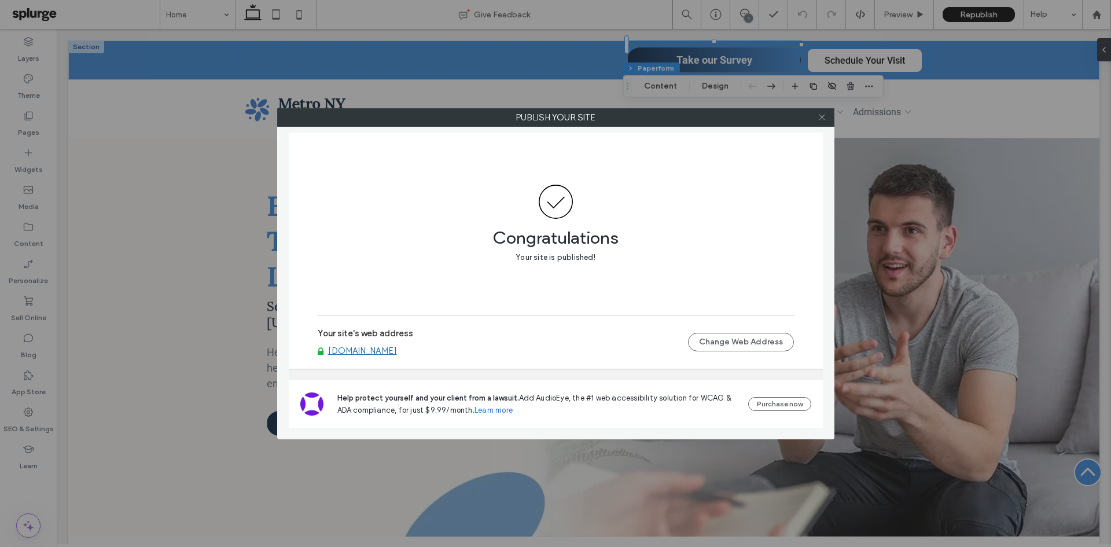
click at [824, 118] on icon at bounding box center [822, 117] width 9 height 9
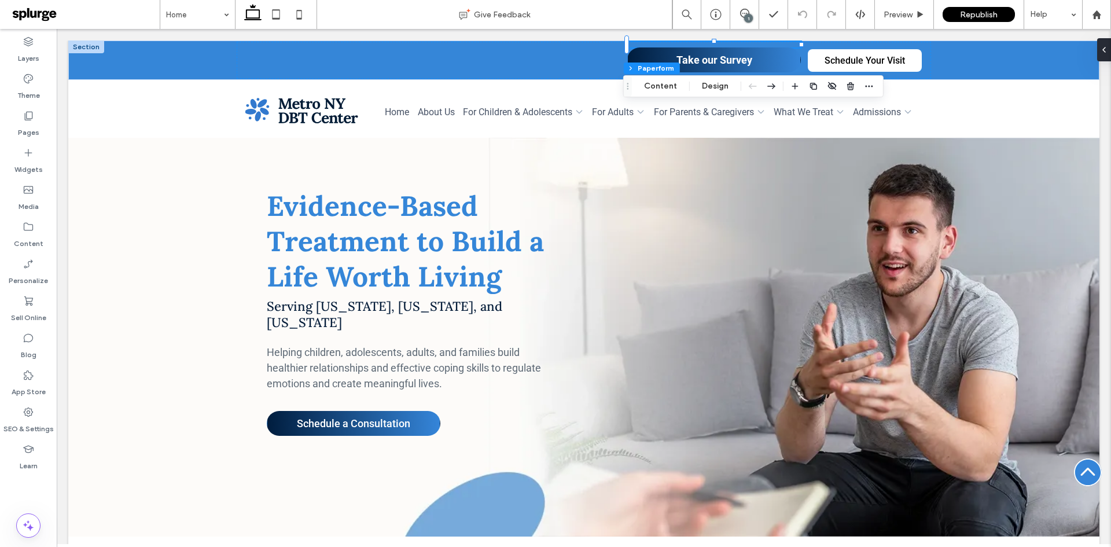
click at [699, 87] on button "Design" at bounding box center [715, 86] width 42 height 14
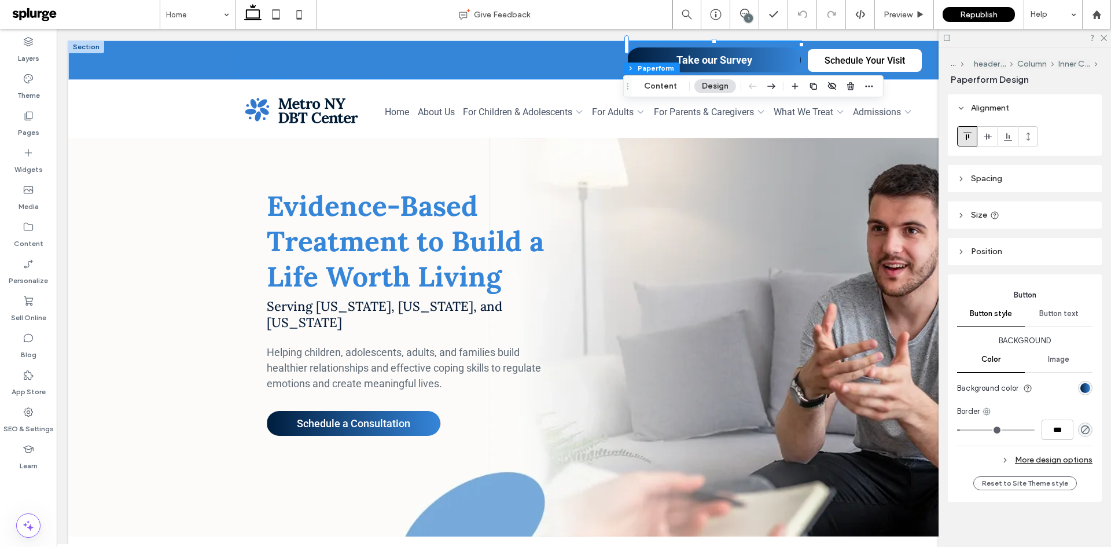
scroll to position [12, 0]
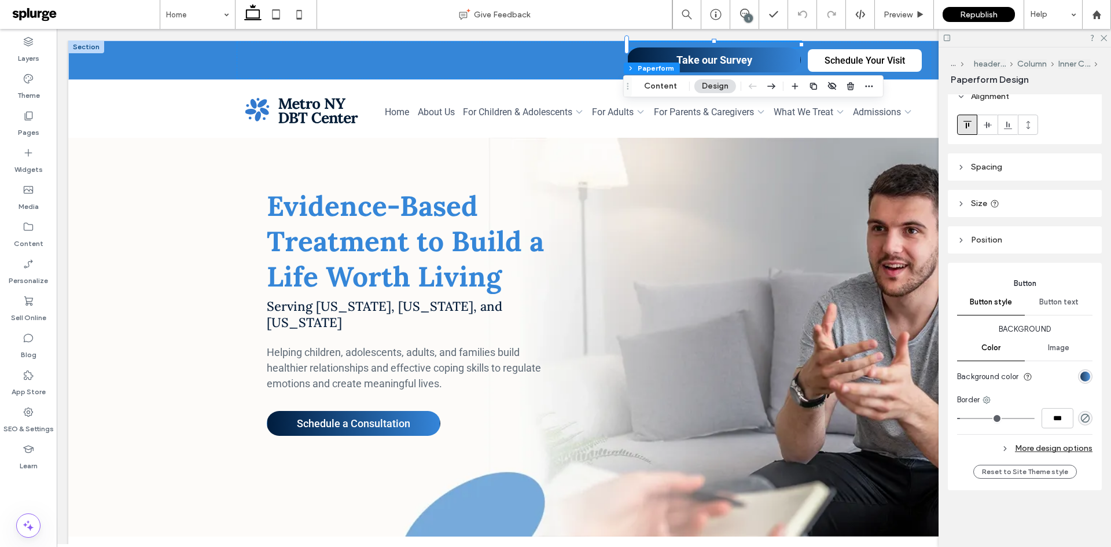
click at [1080, 376] on div "linear-gradient(90deg, rgb(0, 29, 62) 0%, rgb(53, 133, 217) 100%)" at bounding box center [1085, 377] width 10 height 10
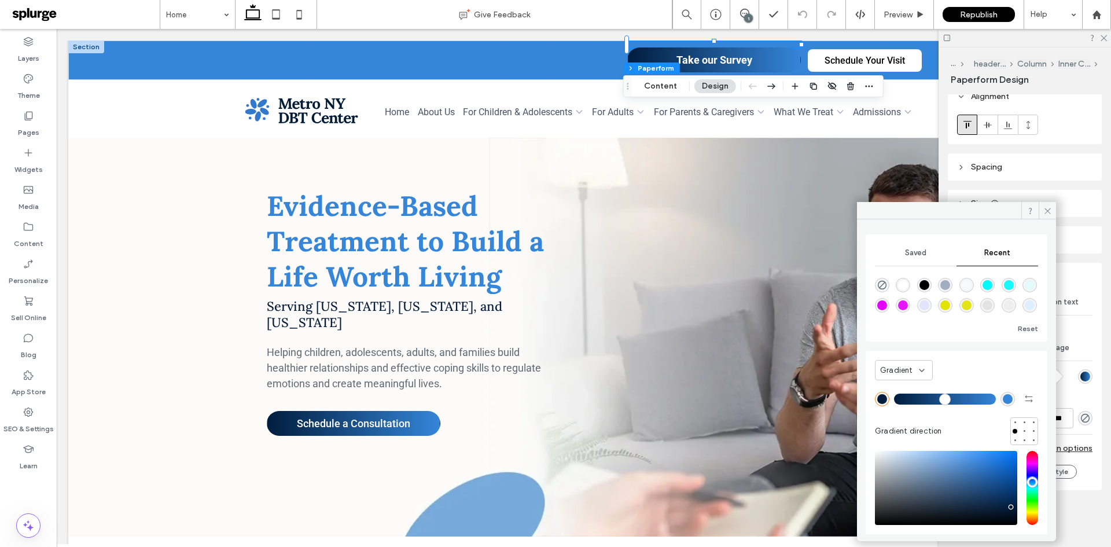
click at [925, 285] on div "rgba(0, 0, 0, 1)" at bounding box center [924, 285] width 10 height 10
type input "*******"
click at [911, 255] on span "Saved" at bounding box center [915, 252] width 21 height 9
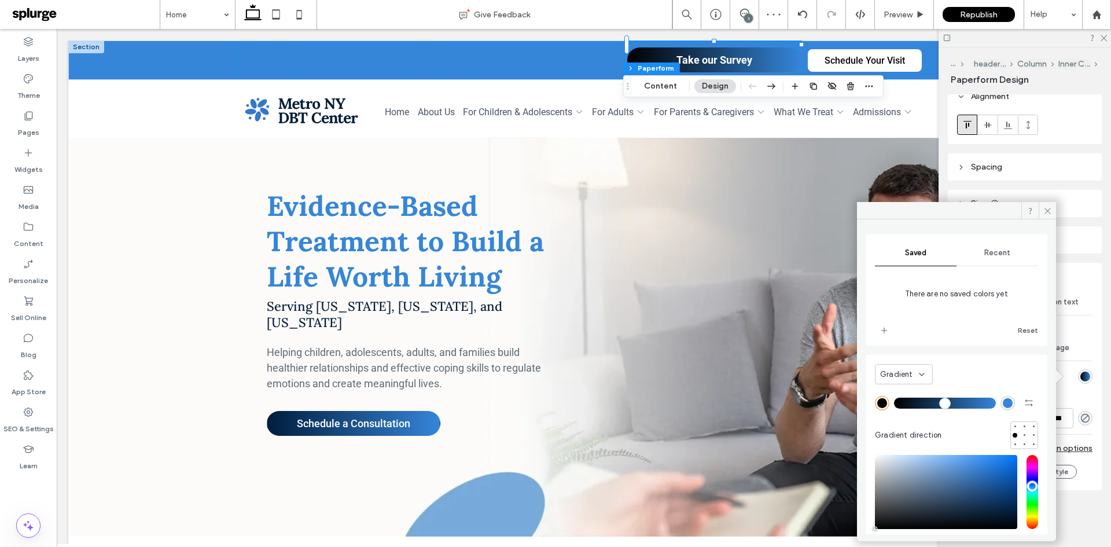
click at [990, 248] on span "Recent" at bounding box center [997, 252] width 26 height 9
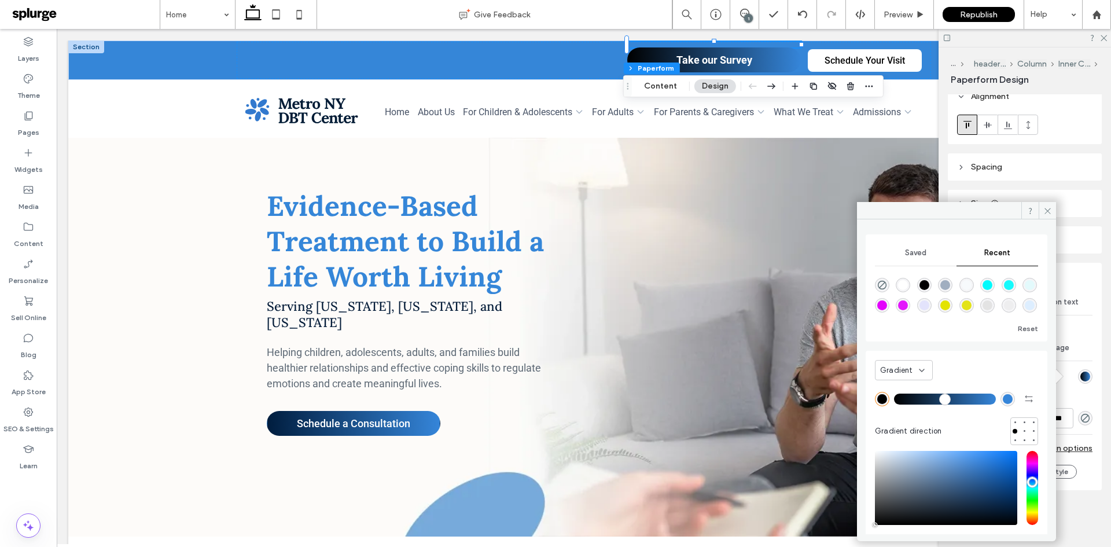
click at [921, 368] on icon at bounding box center [921, 370] width 9 height 9
click at [918, 374] on icon at bounding box center [921, 370] width 9 height 9
click at [917, 377] on div "Gradient" at bounding box center [904, 370] width 58 height 20
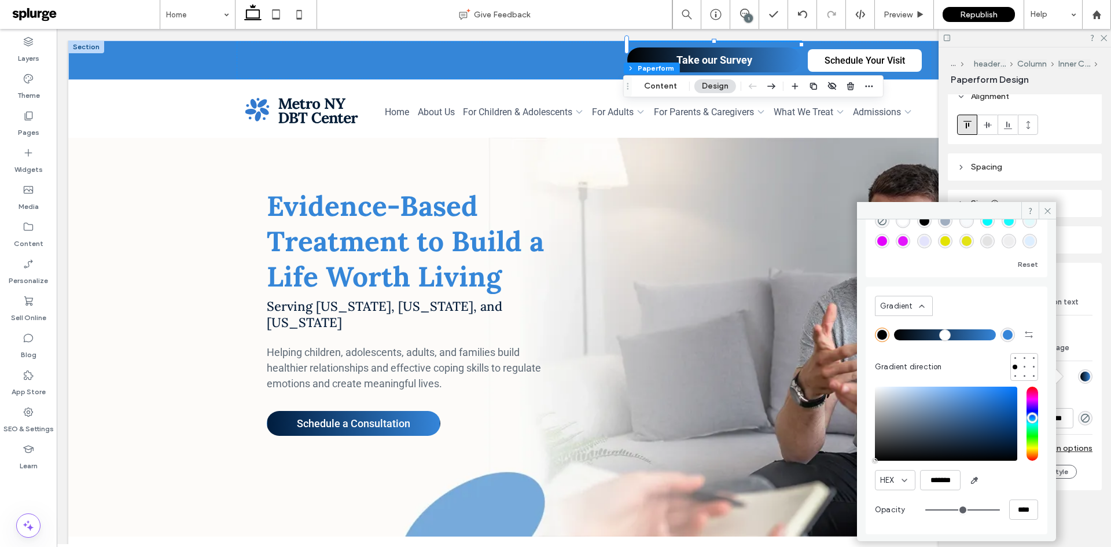
scroll to position [62, 0]
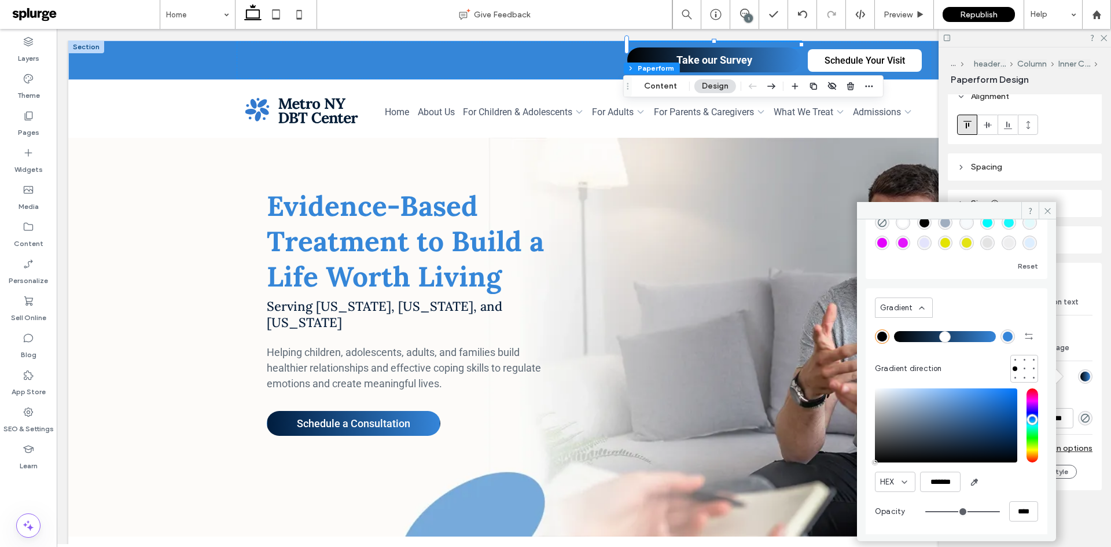
click at [926, 313] on div "Gradient" at bounding box center [904, 307] width 58 height 20
click at [907, 322] on div "Gradient Gradient direction" at bounding box center [956, 338] width 163 height 89
click at [955, 368] on div "Gradient direction" at bounding box center [956, 369] width 163 height 28
click at [925, 310] on icon at bounding box center [921, 307] width 9 height 9
click at [920, 311] on icon at bounding box center [921, 307] width 9 height 9
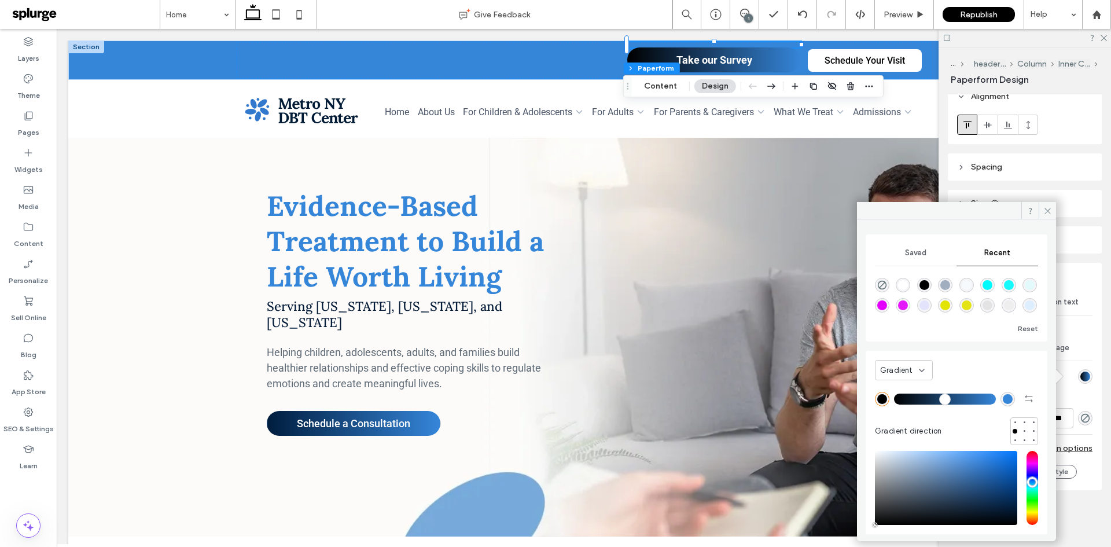
scroll to position [1, 0]
click at [921, 247] on div "Saved" at bounding box center [916, 252] width 82 height 25
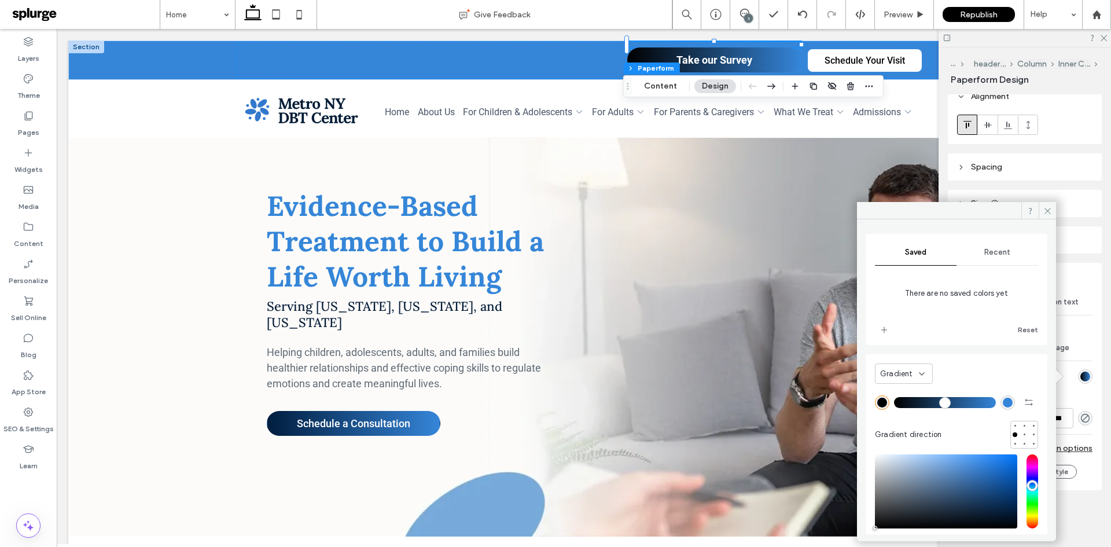
click at [923, 377] on icon at bounding box center [921, 373] width 9 height 9
click at [992, 249] on span "Recent" at bounding box center [997, 252] width 26 height 9
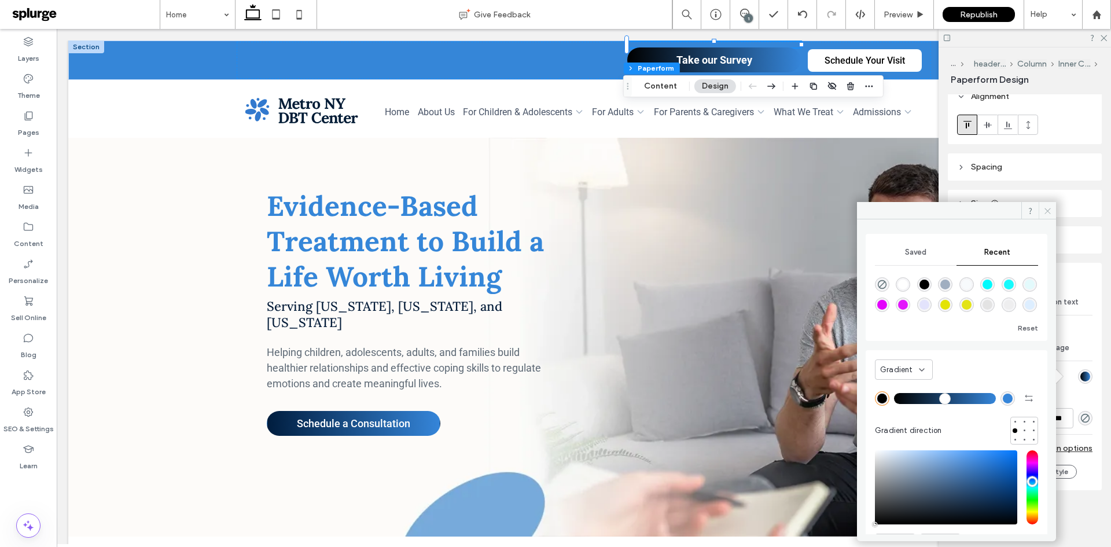
click at [1046, 209] on icon at bounding box center [1047, 211] width 9 height 9
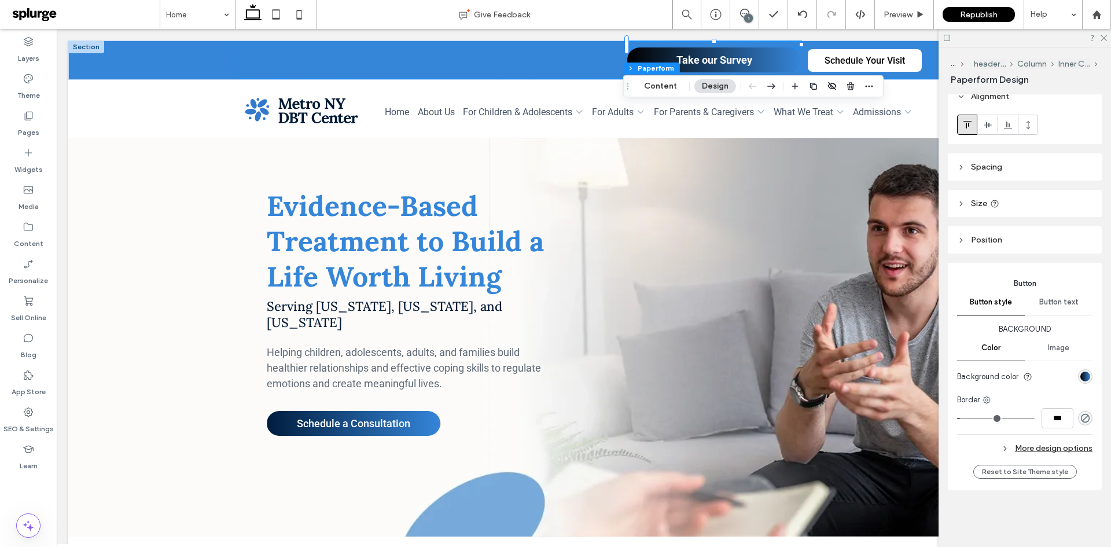
click at [1058, 301] on span "Button text" at bounding box center [1058, 301] width 39 height 9
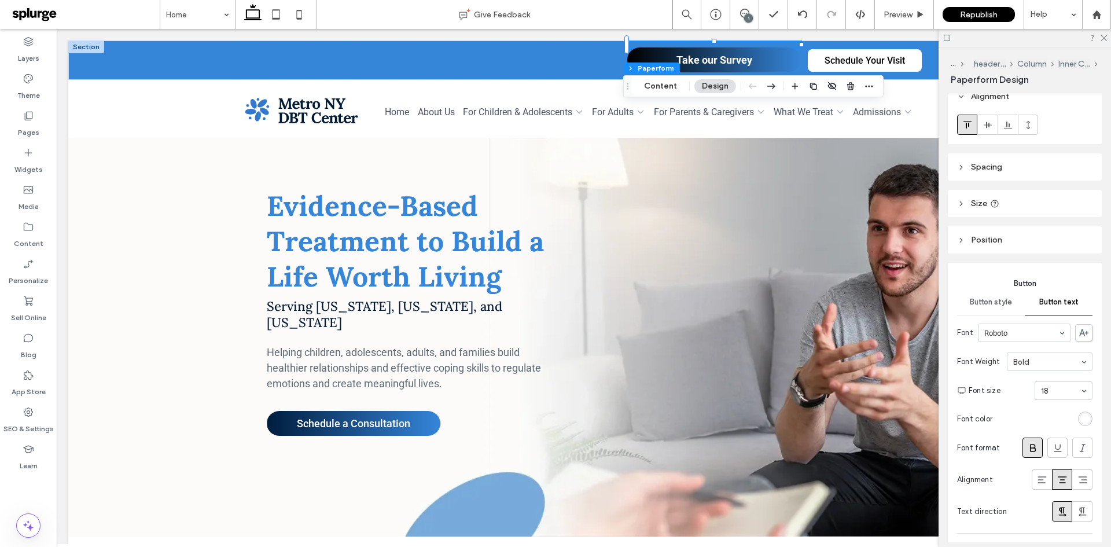
click at [999, 300] on span "Button style" at bounding box center [991, 301] width 42 height 9
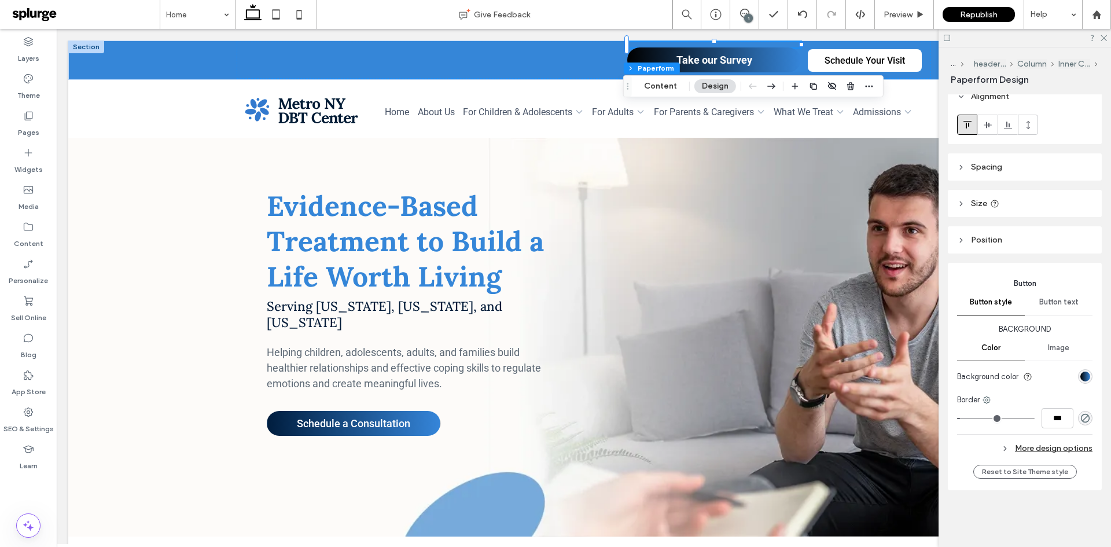
click at [1051, 353] on div "Image" at bounding box center [1059, 347] width 68 height 25
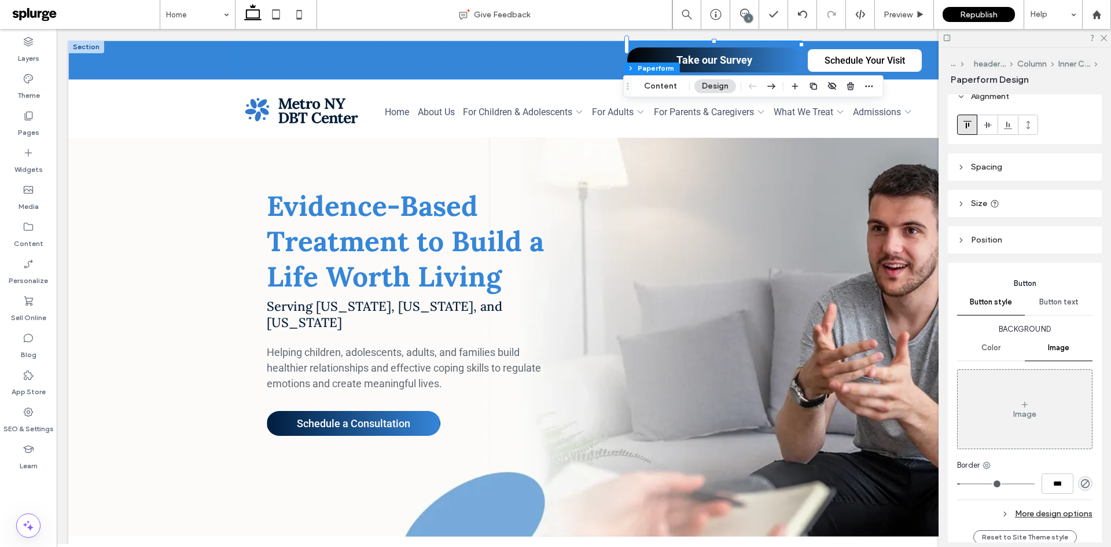
click at [990, 348] on span "Color" at bounding box center [990, 347] width 19 height 9
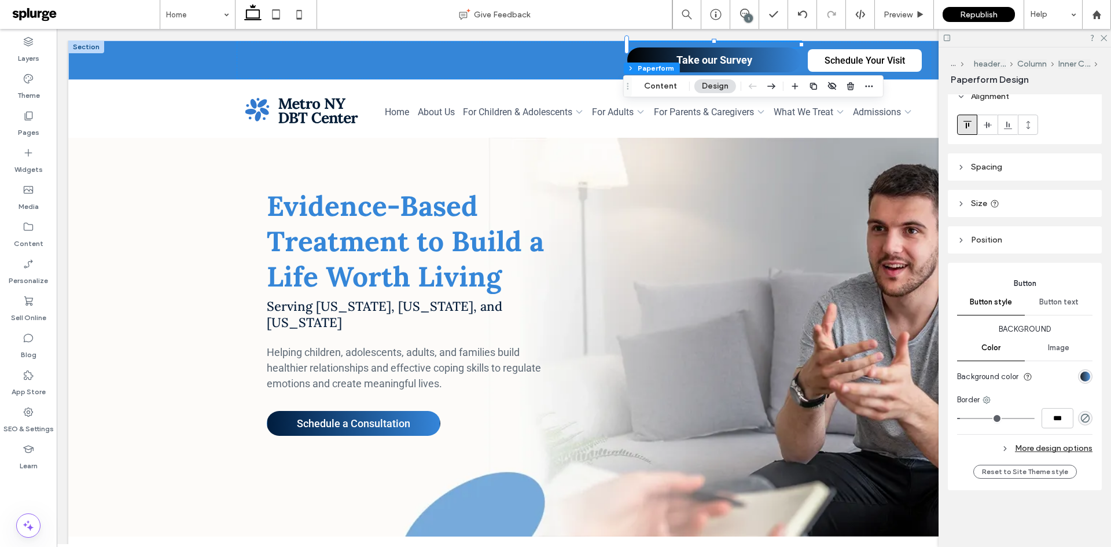
click at [1081, 376] on div "linear-gradient(90deg, rgb(0, 0, 0) 0%, rgb(53, 133, 217) 100%)" at bounding box center [1085, 377] width 10 height 10
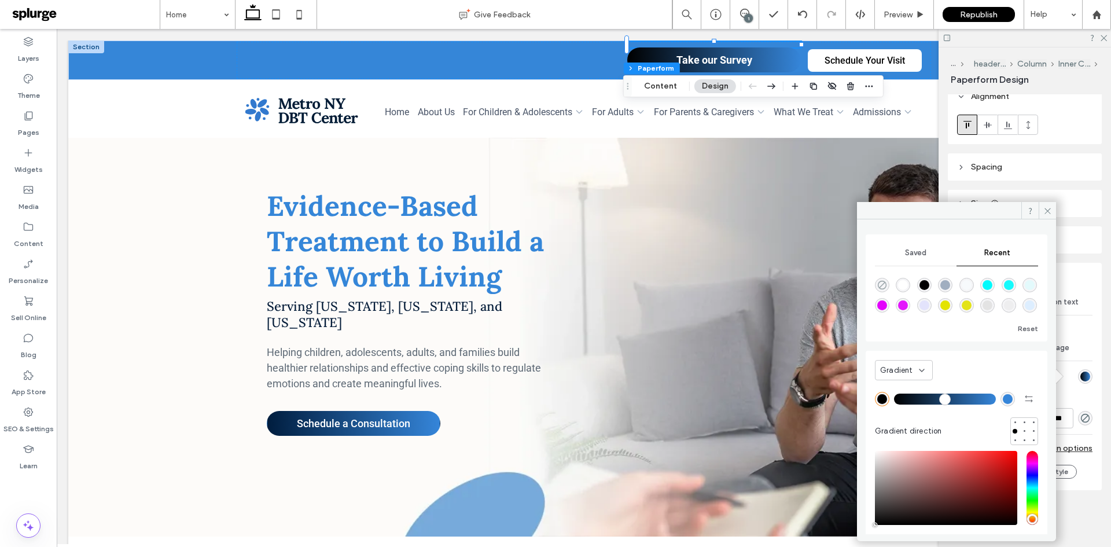
click at [887, 285] on use "rgba(0, 0, 0, 0)" at bounding box center [882, 285] width 9 height 9
type input "*"
type input "**"
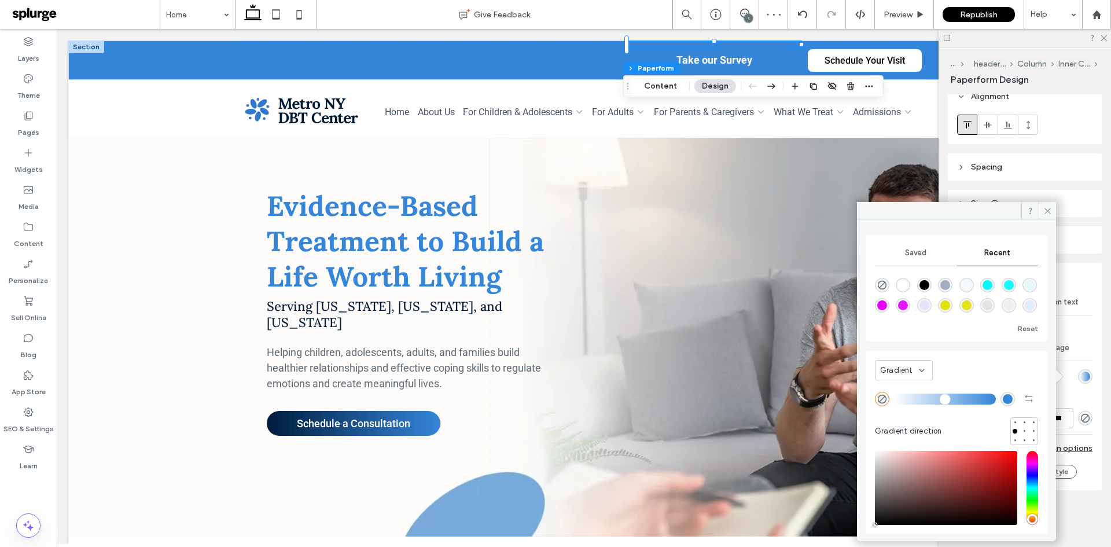
click at [1003, 400] on div "rgb(53, 133, 217)" at bounding box center [1008, 399] width 10 height 10
type input "*******"
type input "***"
type input "****"
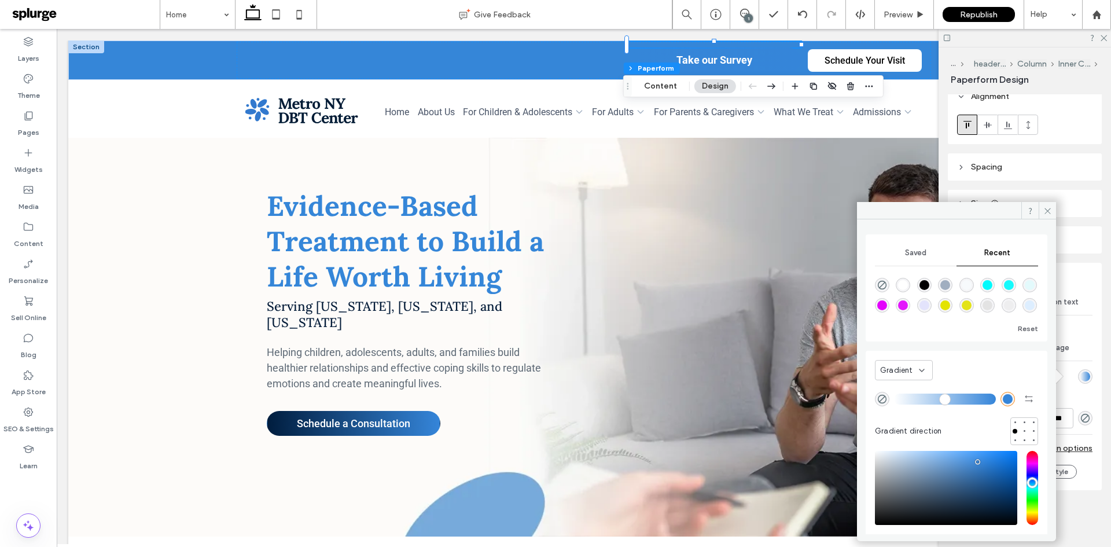
click at [927, 289] on div "rgba(0, 0, 0, 1)" at bounding box center [924, 285] width 10 height 10
type input "*******"
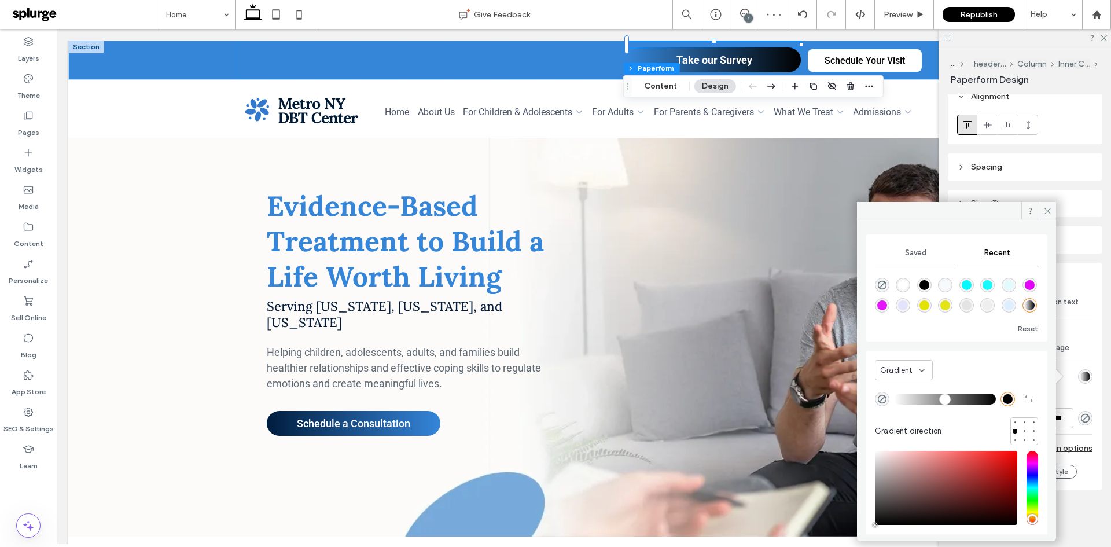
click at [913, 373] on div "Gradient" at bounding box center [899, 371] width 39 height 12
click at [916, 370] on div "Gradient" at bounding box center [899, 371] width 39 height 12
click at [917, 375] on div "Gradient" at bounding box center [899, 371] width 39 height 12
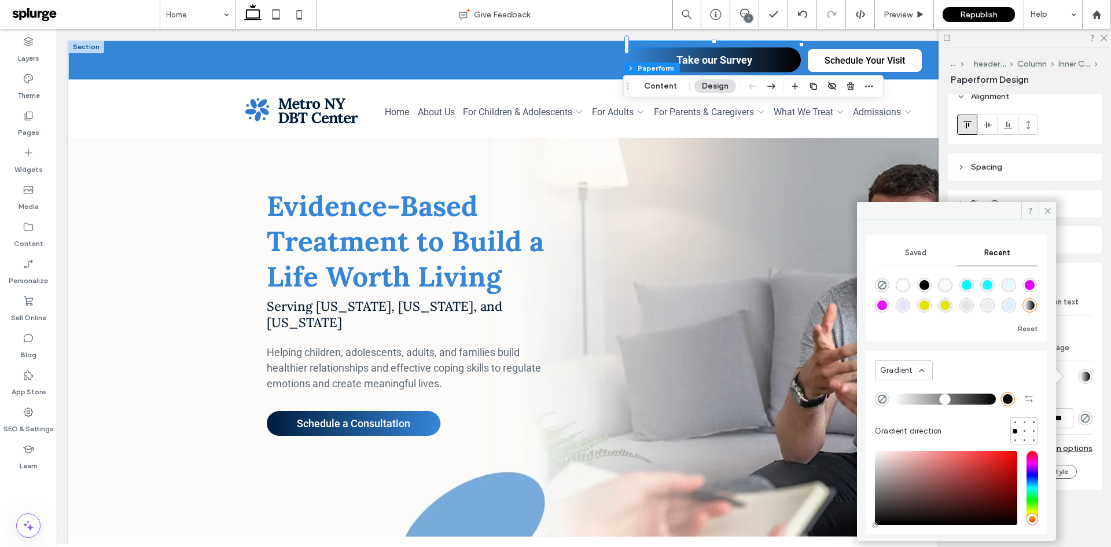
click at [917, 375] on div "Gradient" at bounding box center [899, 371] width 39 height 12
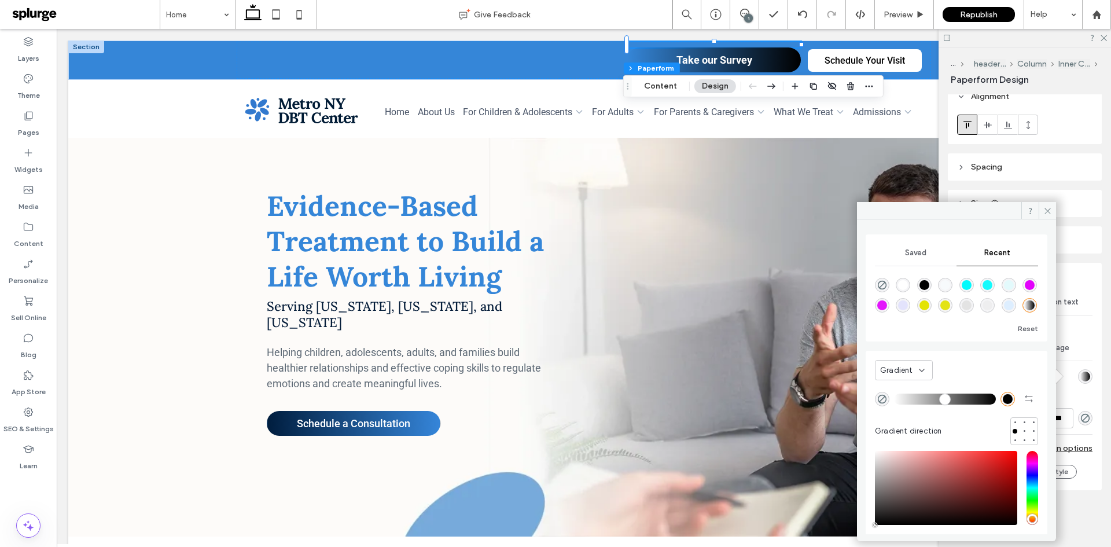
click at [917, 375] on div "Gradient" at bounding box center [899, 371] width 39 height 12
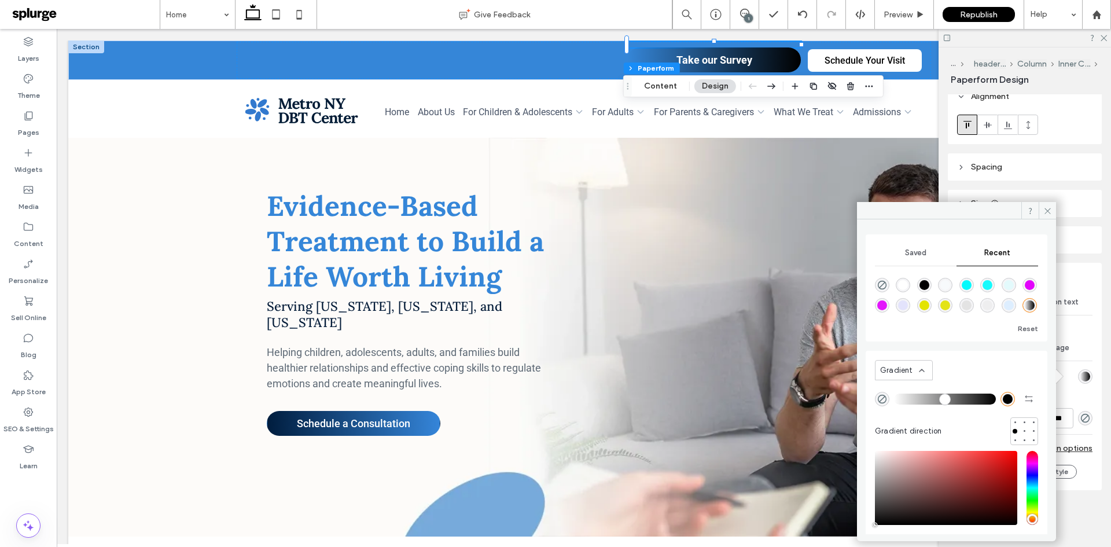
click at [917, 375] on div "Gradient" at bounding box center [899, 371] width 39 height 12
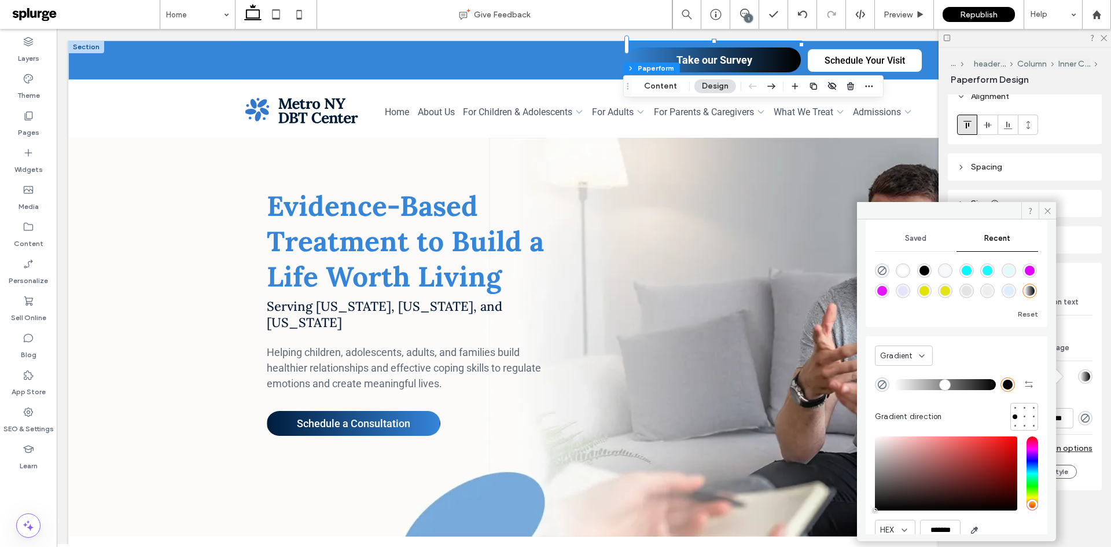
scroll to position [14, 0]
click at [881, 382] on icon "rgba(0, 0, 0, 0)" at bounding box center [882, 385] width 10 height 10
type input "*"
type input "**"
click at [881, 382] on icon "rgba(0, 0, 0, 0)" at bounding box center [882, 385] width 10 height 10
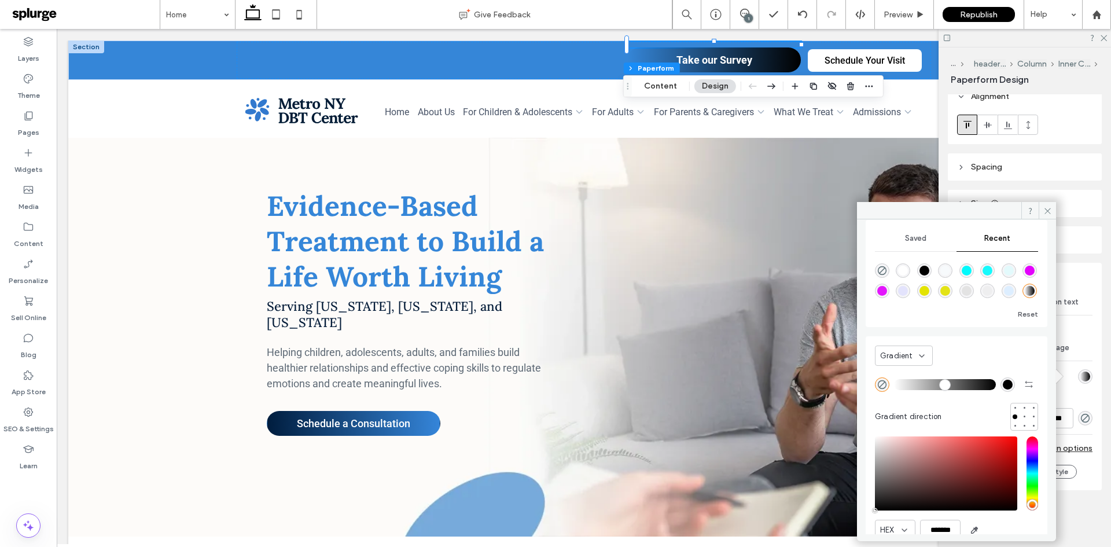
type input "*******"
type input "***"
type input "****"
type input "*******"
drag, startPoint x: 998, startPoint y: 448, endPoint x: 1031, endPoint y: 529, distance: 87.5
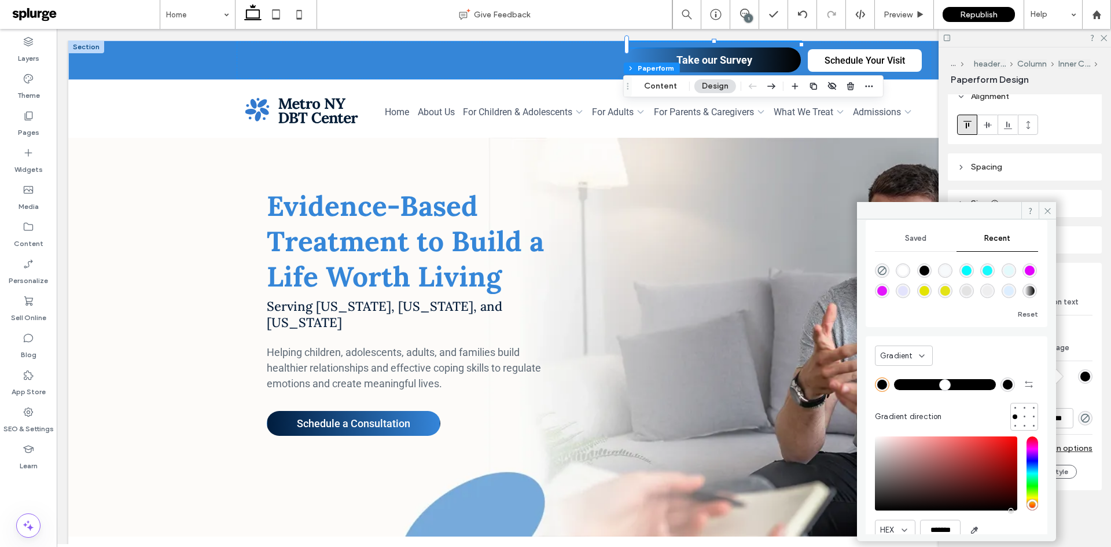
click at [1031, 529] on div "HEX ******* Opacity ****" at bounding box center [956, 505] width 163 height 148
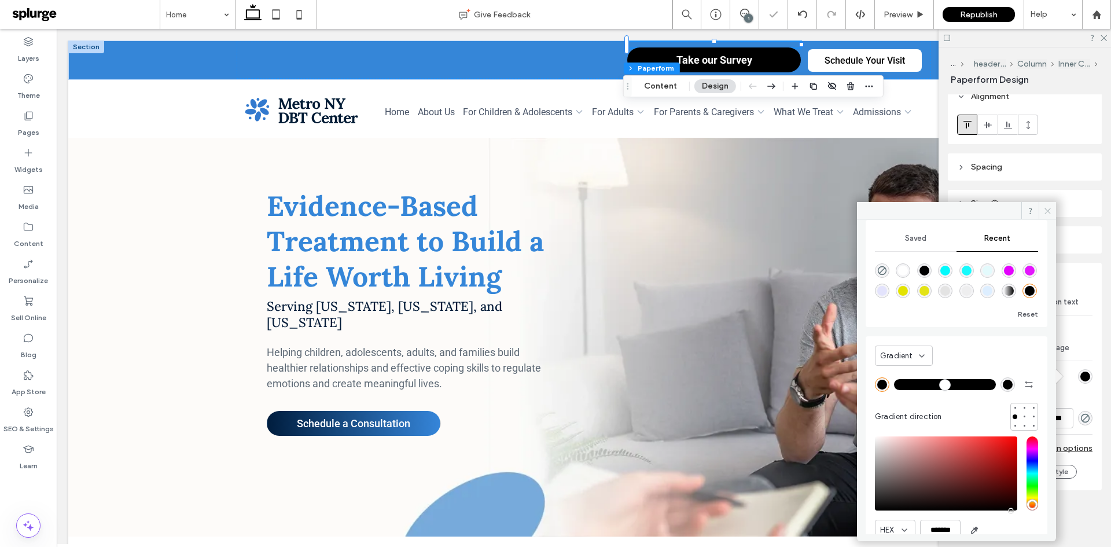
click at [1047, 214] on icon at bounding box center [1047, 211] width 9 height 9
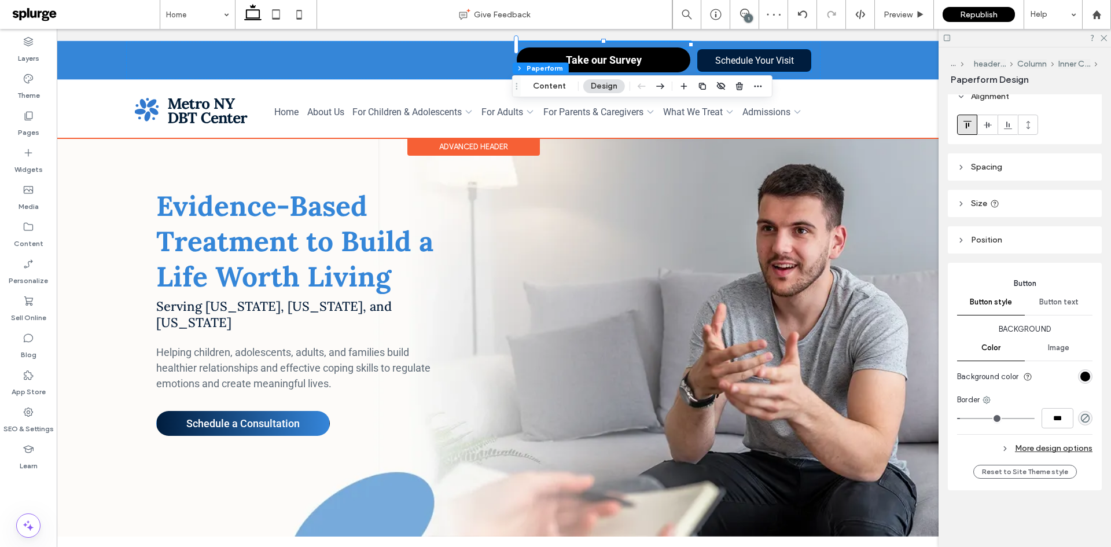
scroll to position [0, 111]
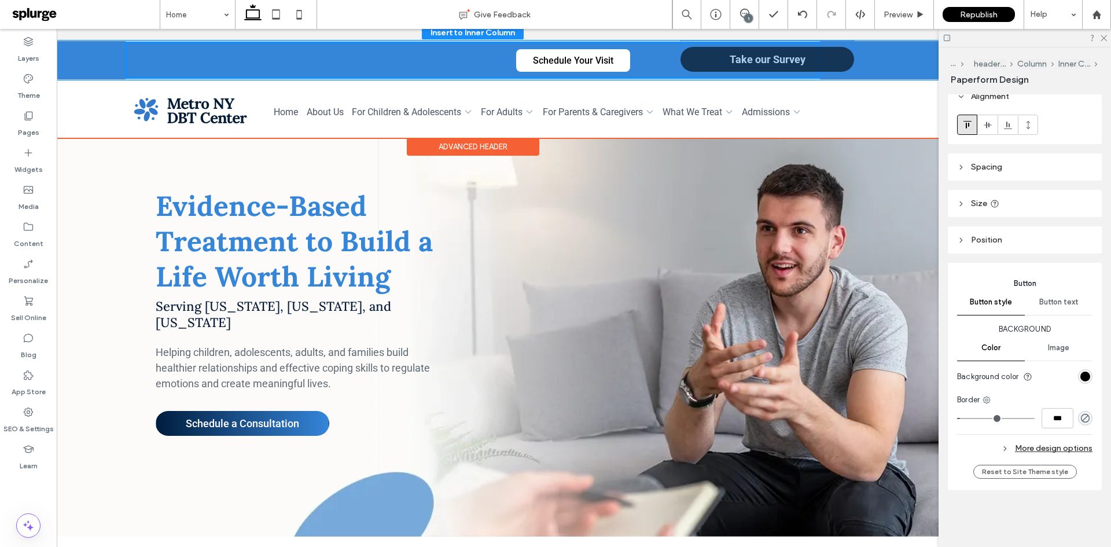
drag, startPoint x: 621, startPoint y: 61, endPoint x: 779, endPoint y: 60, distance: 158.6
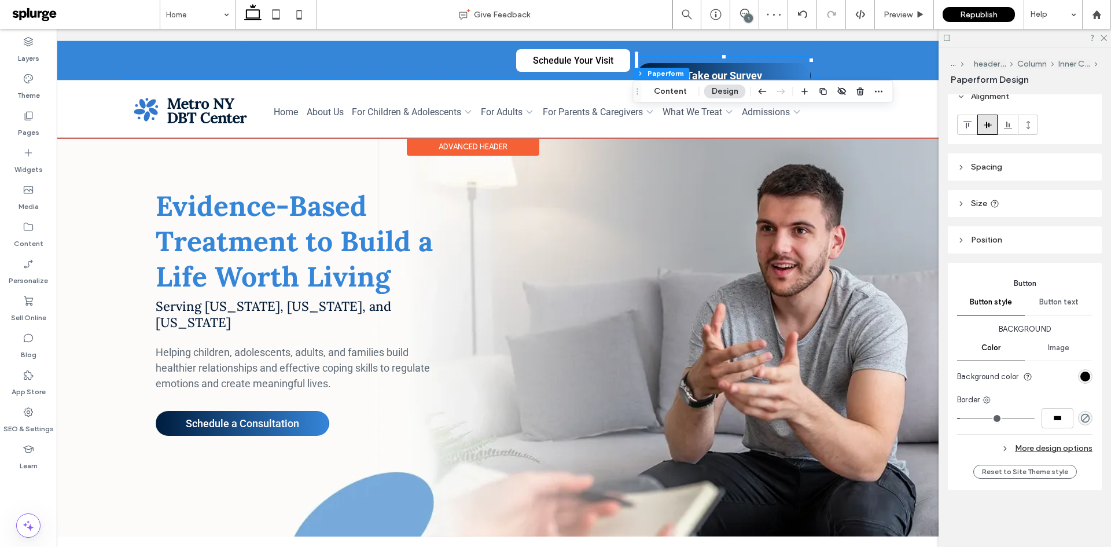
click at [914, 122] on div "Home About Us For Children & Adolescents Outpatient Treatment DBT-C DBT-A CBT R…" at bounding box center [472, 109] width 1031 height 58
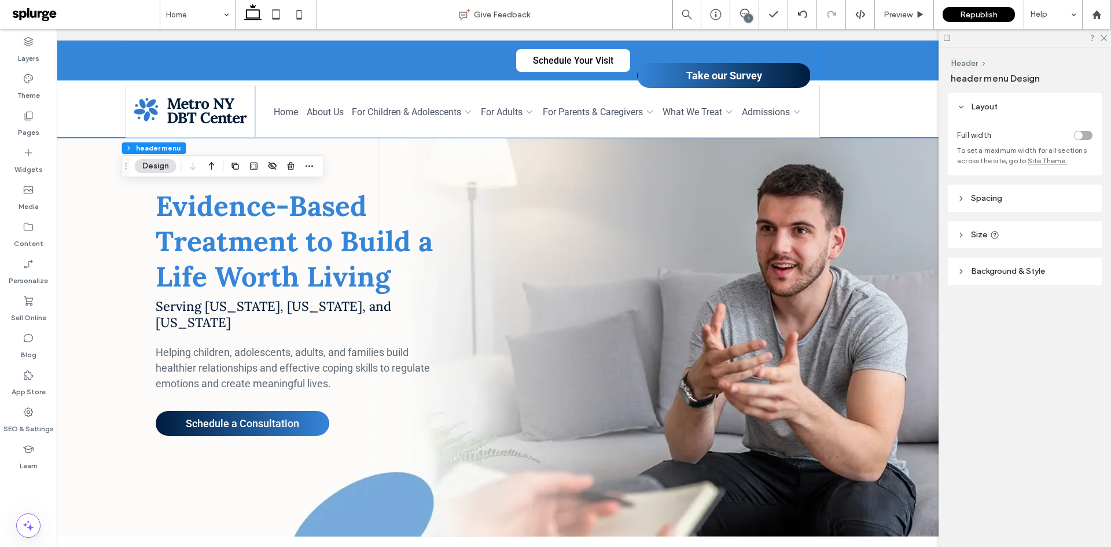
click at [730, 68] on span "Take our Survey" at bounding box center [724, 76] width 76 height 24
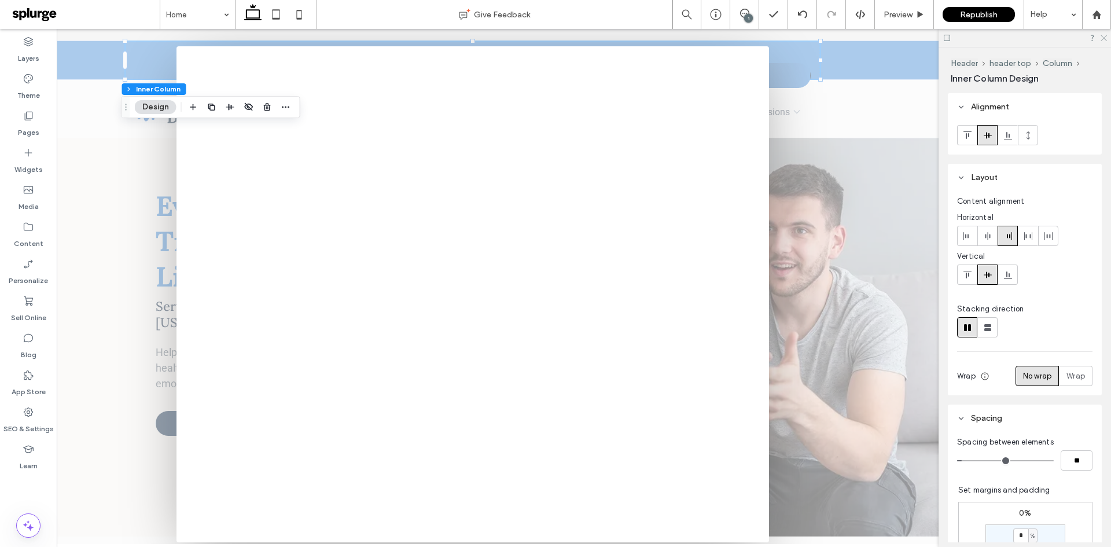
click at [1102, 36] on icon at bounding box center [1103, 38] width 8 height 8
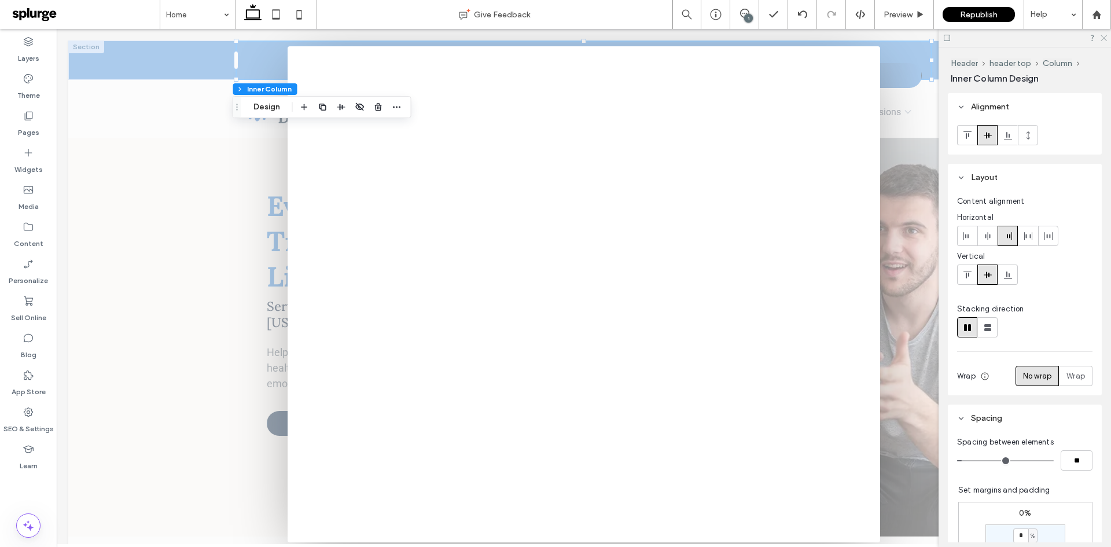
scroll to position [0, 0]
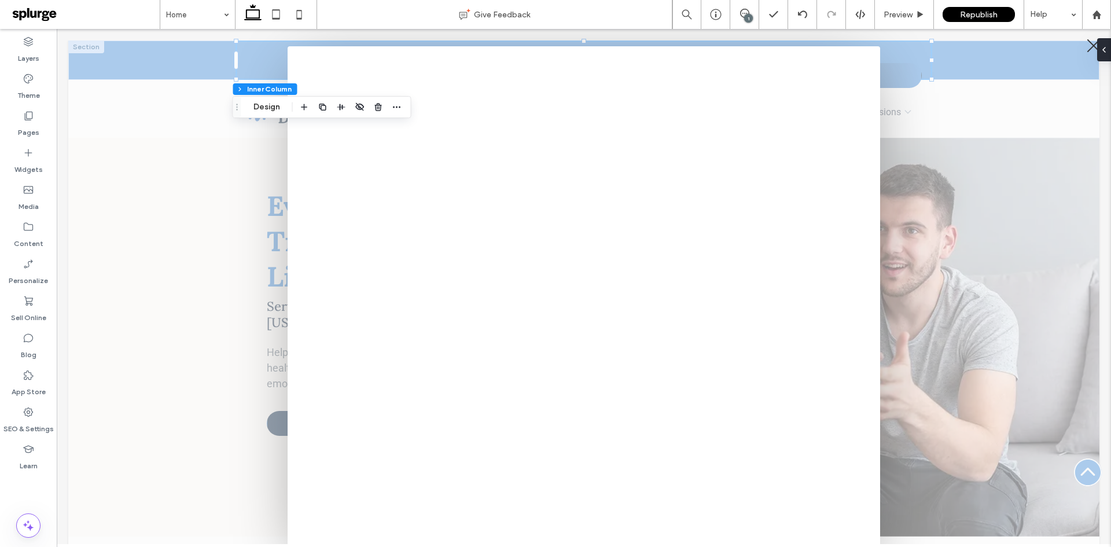
click at [1085, 47] on div at bounding box center [1093, 46] width 17 height 17
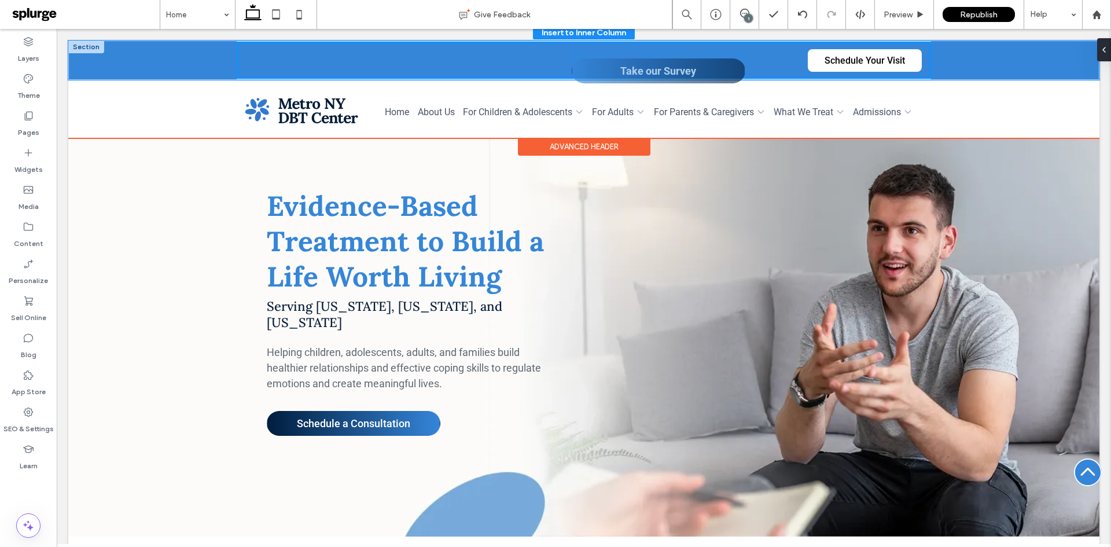
drag, startPoint x: 899, startPoint y: 72, endPoint x: 727, endPoint y: 68, distance: 171.9
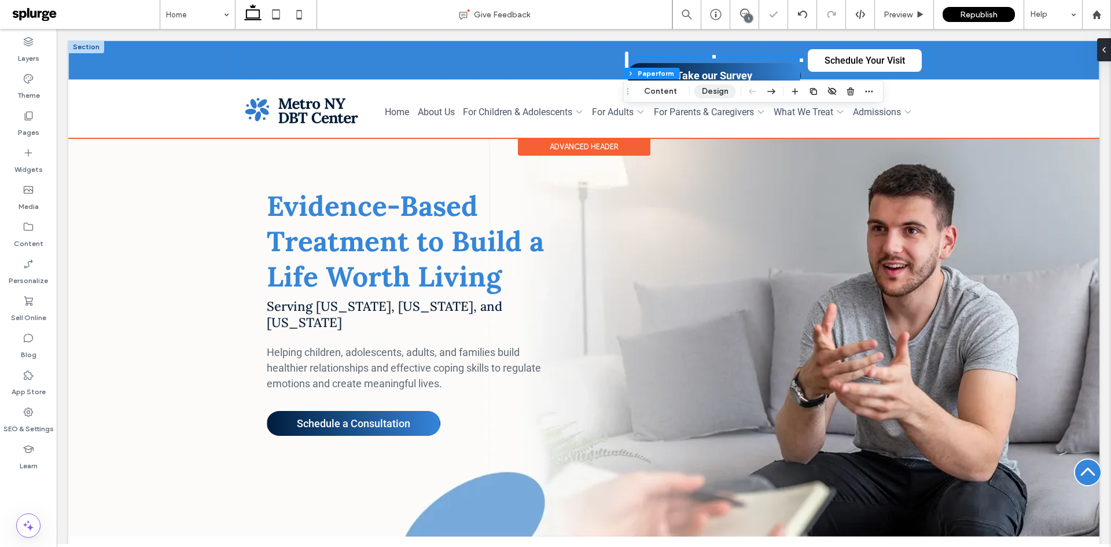
click at [716, 86] on button "Design" at bounding box center [715, 91] width 42 height 14
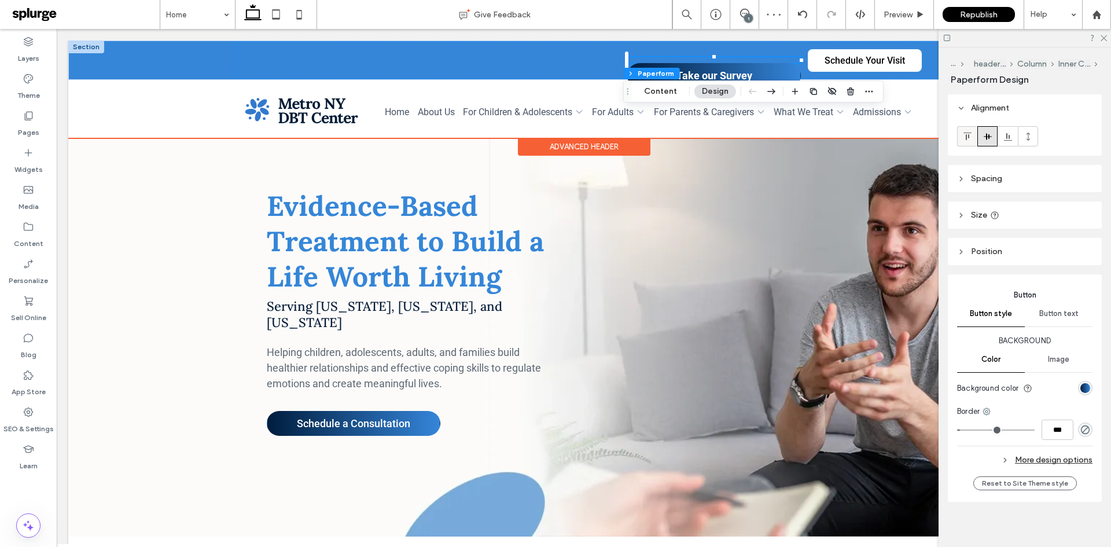
click at [963, 137] on icon at bounding box center [967, 136] width 9 height 9
click at [985, 136] on use at bounding box center [987, 136] width 8 height 6
drag, startPoint x: 710, startPoint y: 57, endPoint x: 709, endPoint y: 41, distance: 16.2
click at [709, 41] on div "Take our Survey 300px , 10px Schedule Your Visit" at bounding box center [584, 60] width 694 height 39
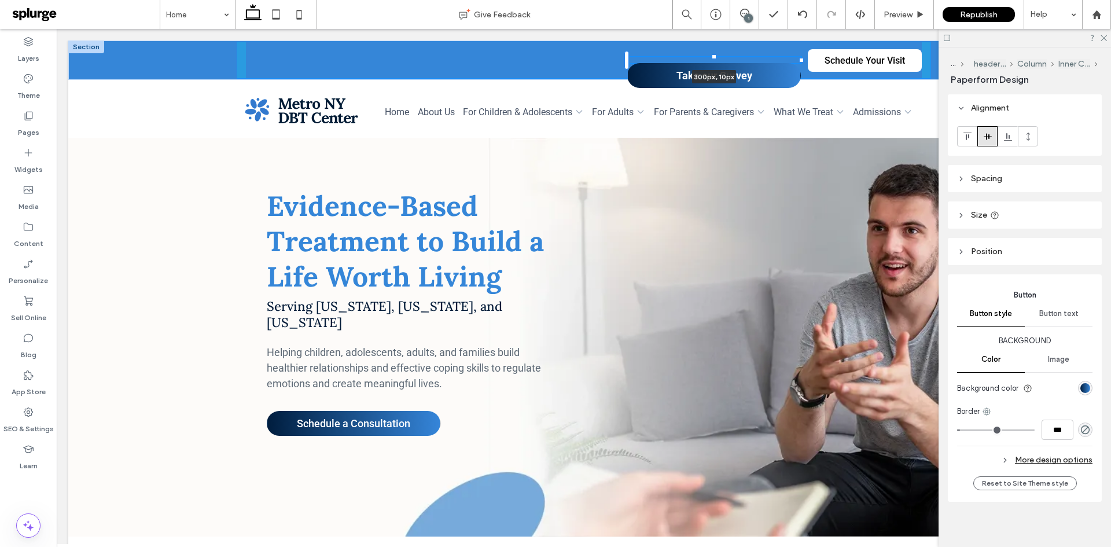
drag, startPoint x: 711, startPoint y: 56, endPoint x: 727, endPoint y: -37, distance: 94.0
click at [986, 182] on span "Spacing" at bounding box center [986, 179] width 31 height 10
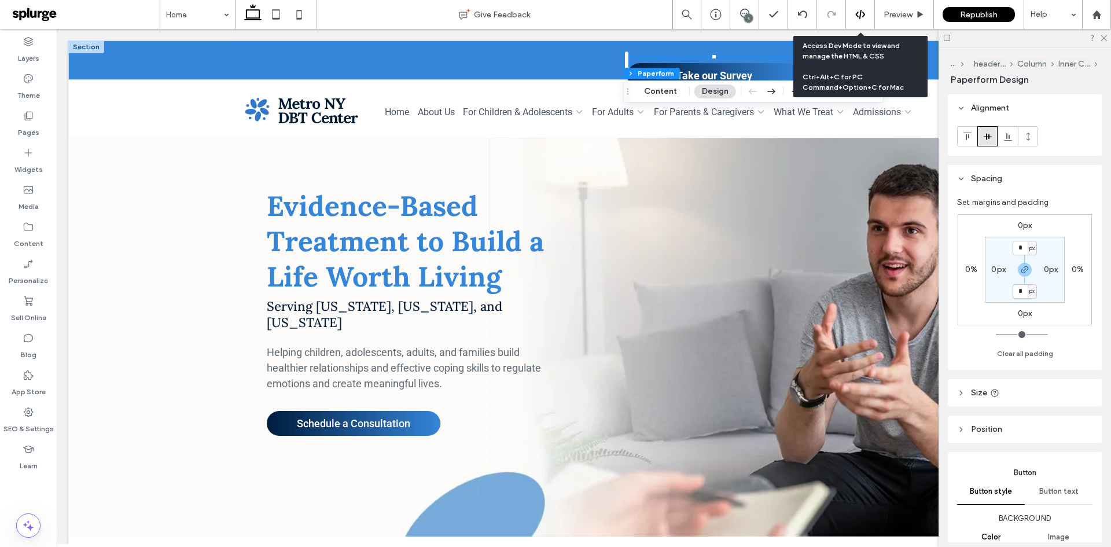
click at [859, 14] on icon at bounding box center [860, 14] width 10 height 10
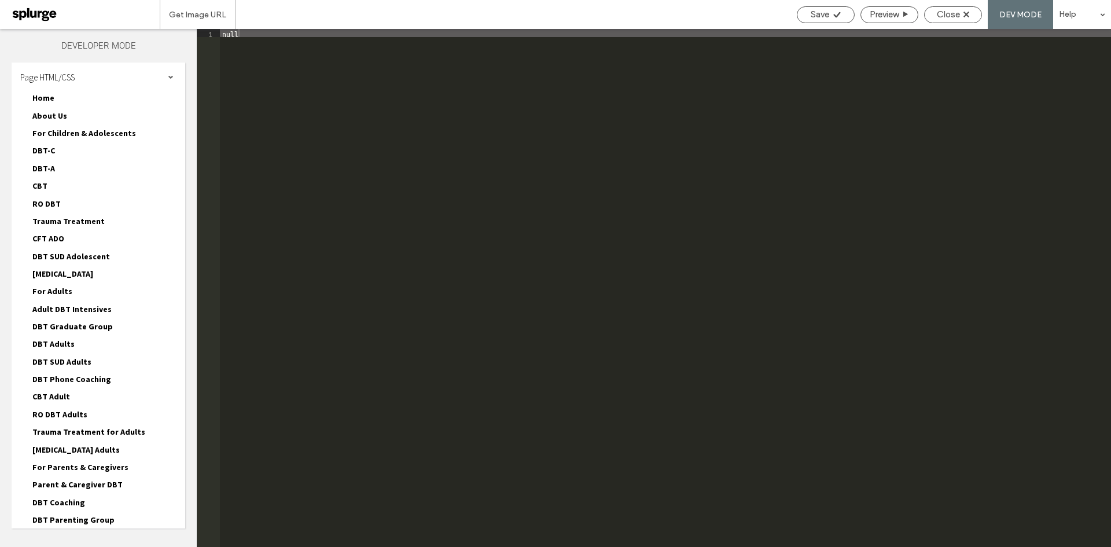
scroll to position [422, 0]
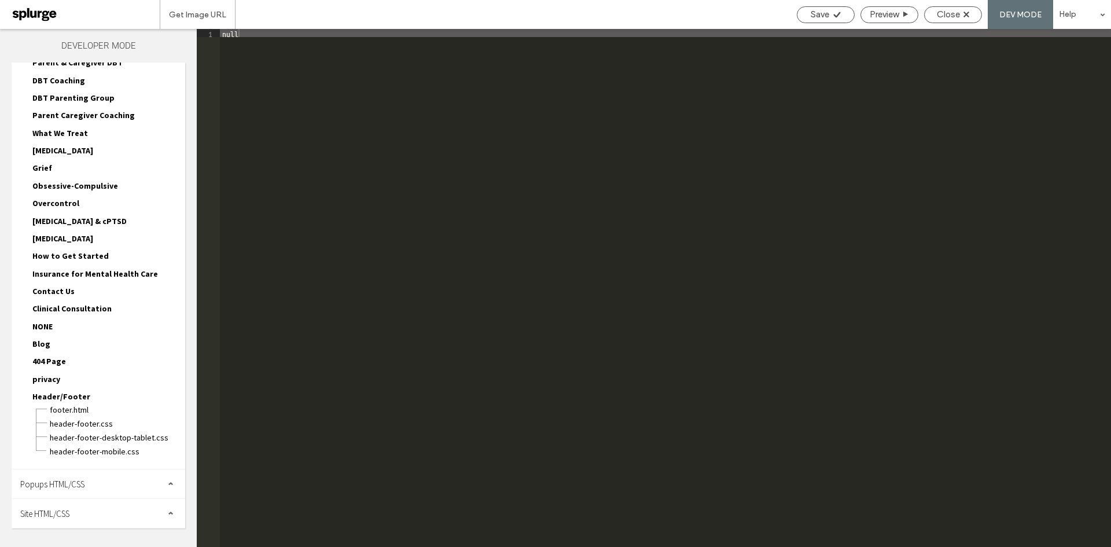
click at [58, 516] on span "Site HTML/CSS" at bounding box center [44, 513] width 49 height 11
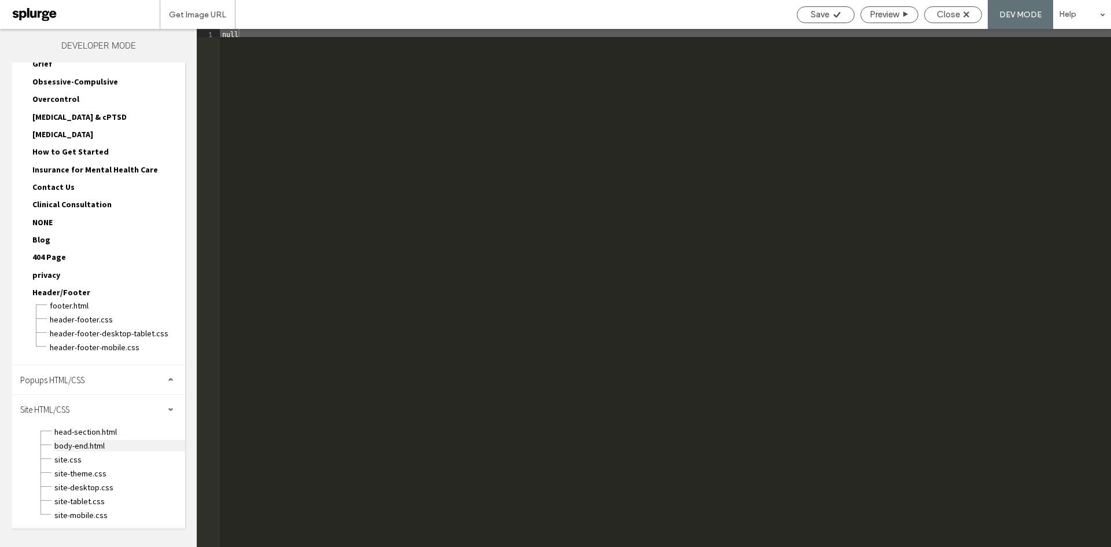
click at [83, 450] on span "body-end.html" at bounding box center [119, 446] width 131 height 12
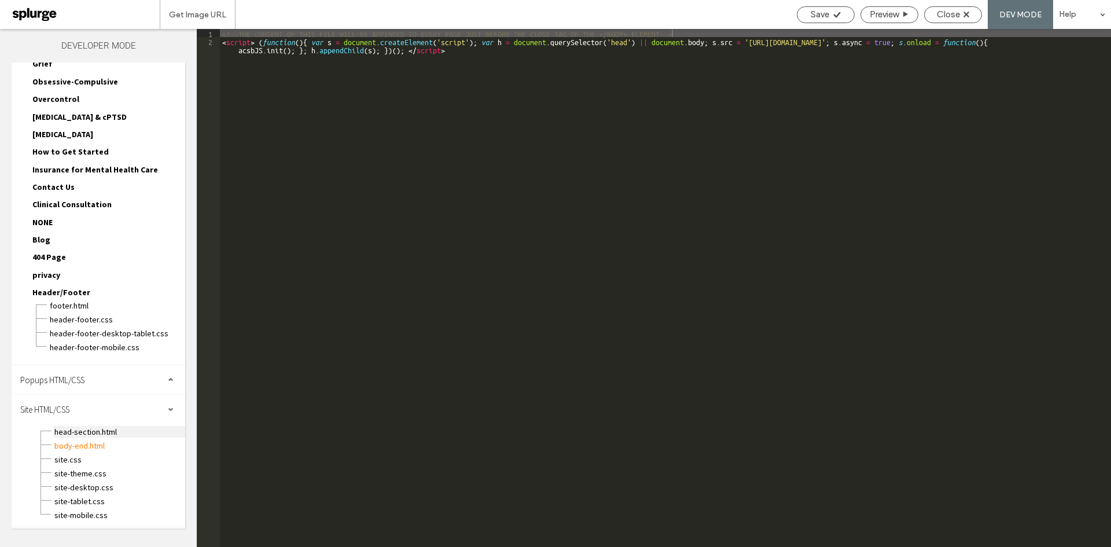
click at [90, 434] on span "head-section.html" at bounding box center [119, 432] width 131 height 12
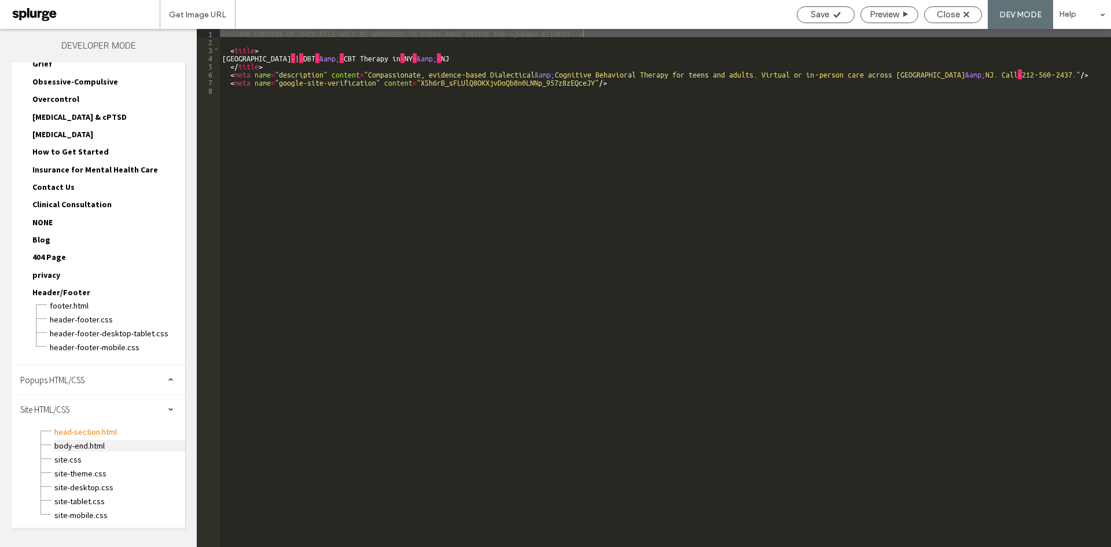
click at [86, 447] on span "body-end.html" at bounding box center [119, 446] width 131 height 12
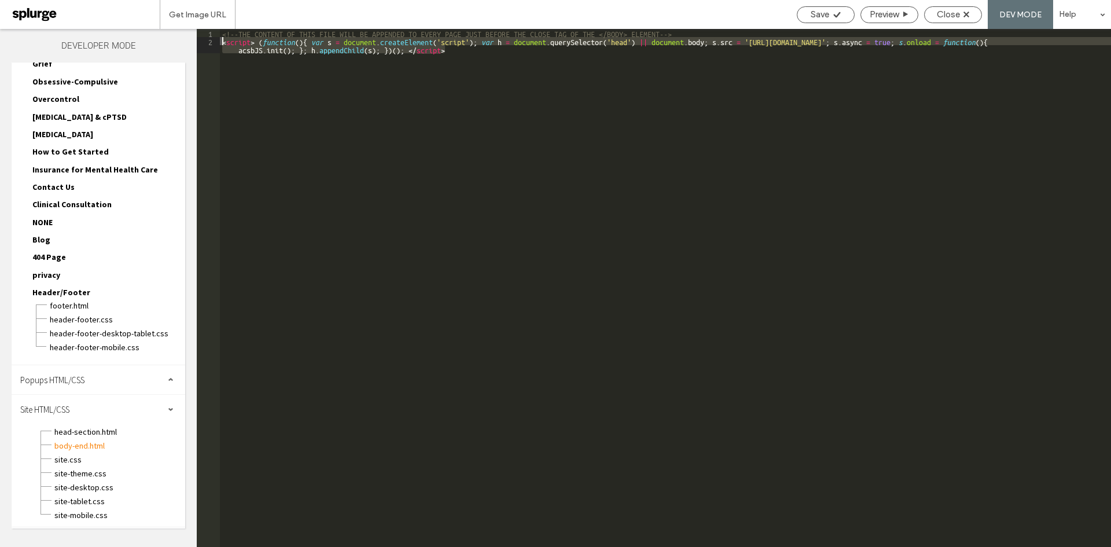
drag, startPoint x: 459, startPoint y: 54, endPoint x: 222, endPoint y: 41, distance: 237.7
click at [222, 41] on div "<!--THE CONTENT OF THIS FILE WILL BE APPENDED TO EVERY PAGE JUST BEFORE THE CLO…" at bounding box center [665, 300] width 891 height 542
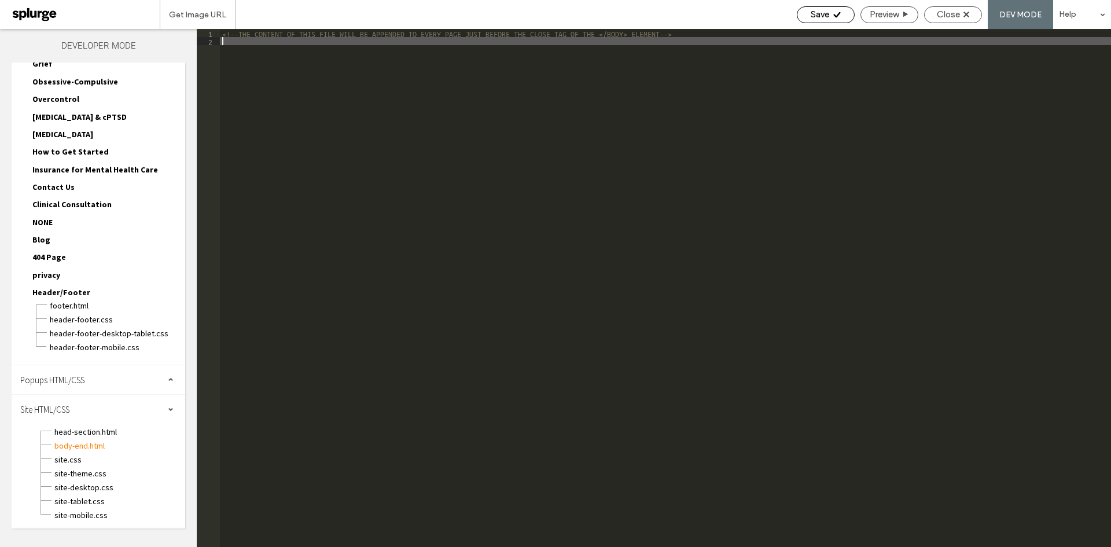
click at [816, 21] on div "Save" at bounding box center [826, 14] width 58 height 17
click at [832, 8] on div "Save" at bounding box center [826, 14] width 58 height 17
click at [962, 9] on div "Close" at bounding box center [953, 14] width 58 height 17
click at [962, 12] on div "Close" at bounding box center [953, 14] width 57 height 10
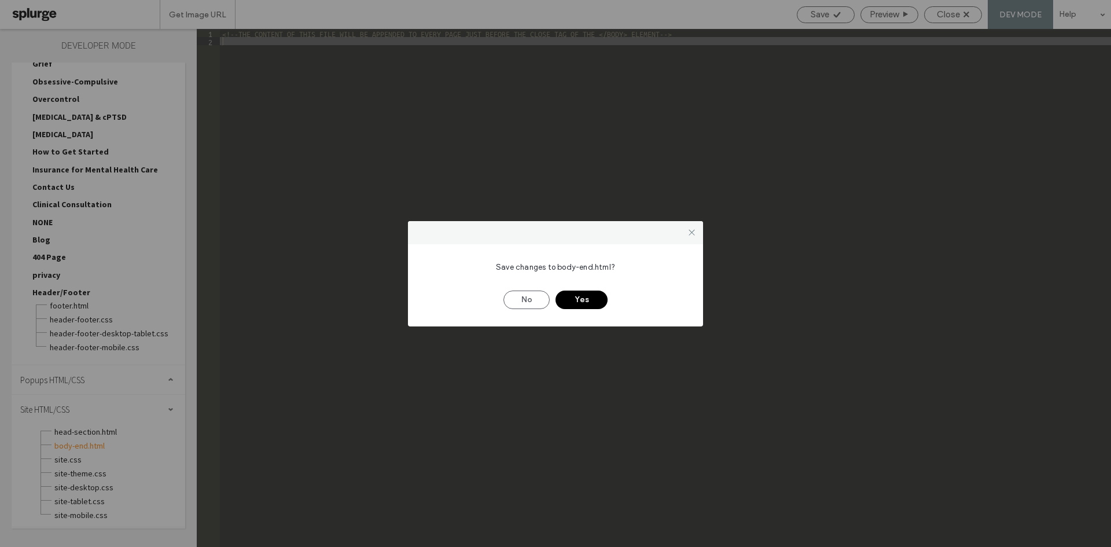
click at [586, 305] on button "Yes" at bounding box center [582, 299] width 52 height 19
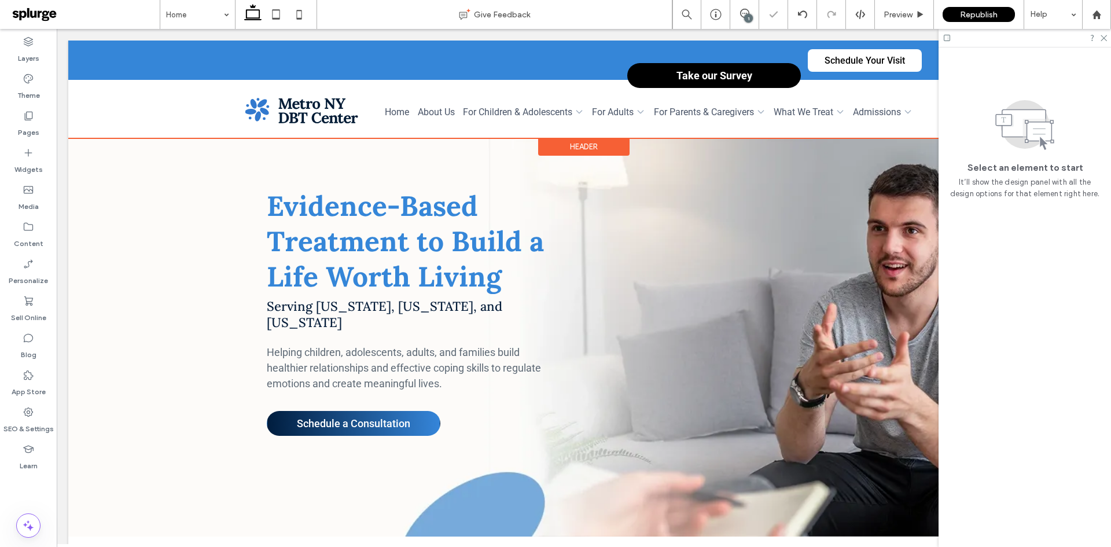
scroll to position [0, 0]
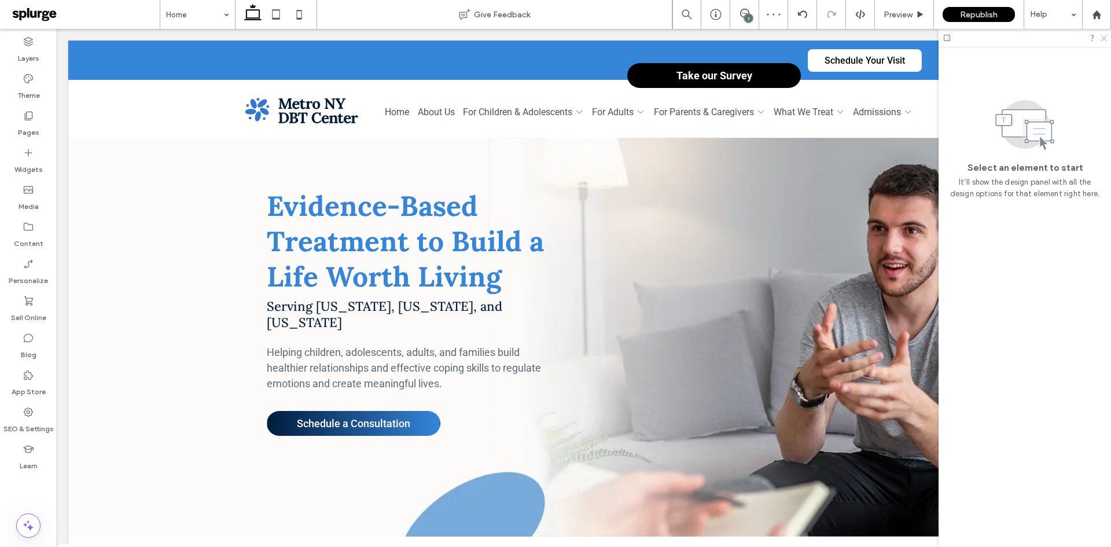
click at [1104, 38] on use at bounding box center [1104, 38] width 6 height 6
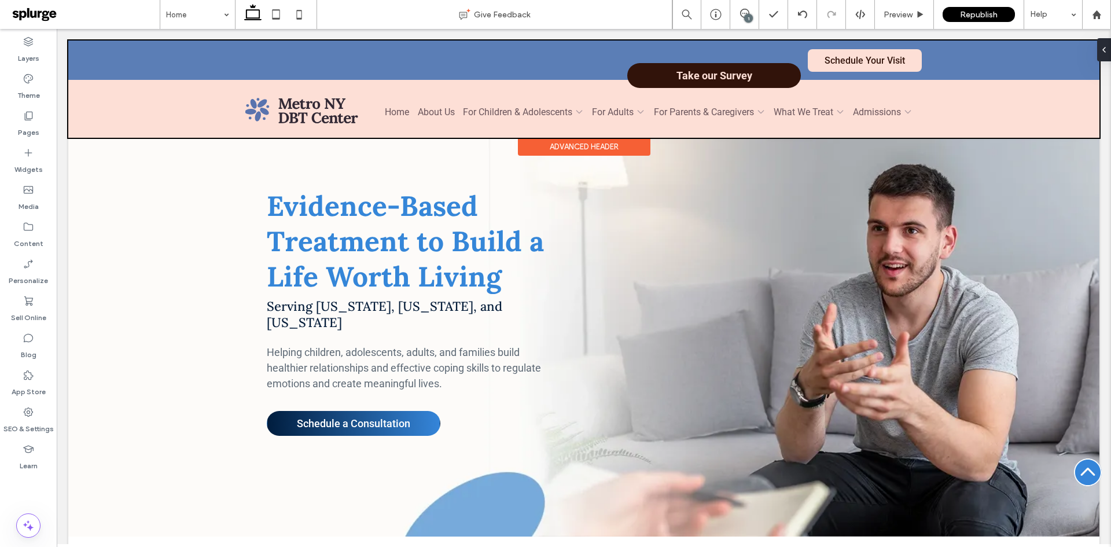
click at [755, 89] on div at bounding box center [583, 89] width 1031 height 97
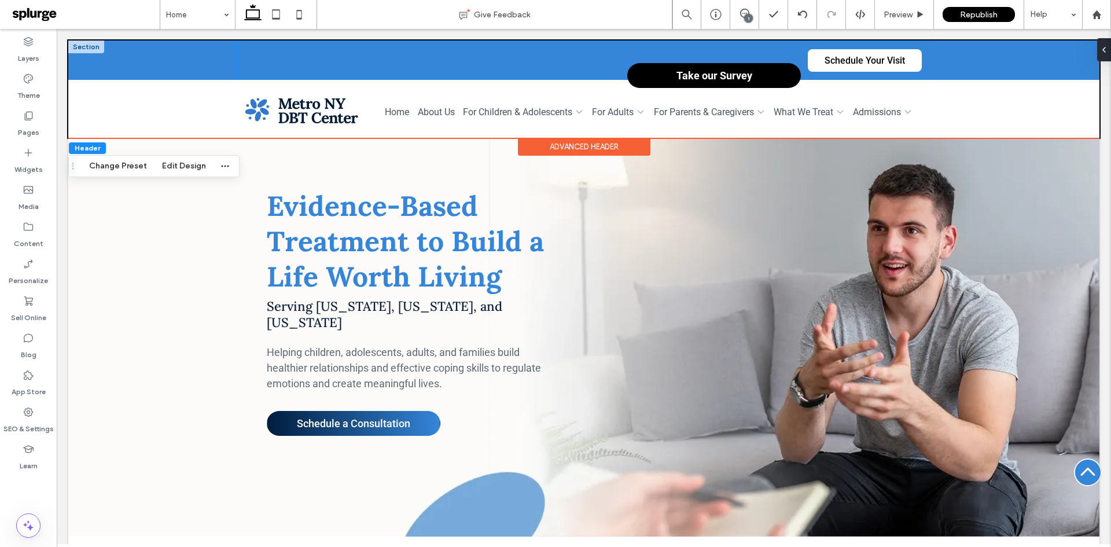
click at [767, 64] on div "Take our Survey" at bounding box center [714, 75] width 174 height 25
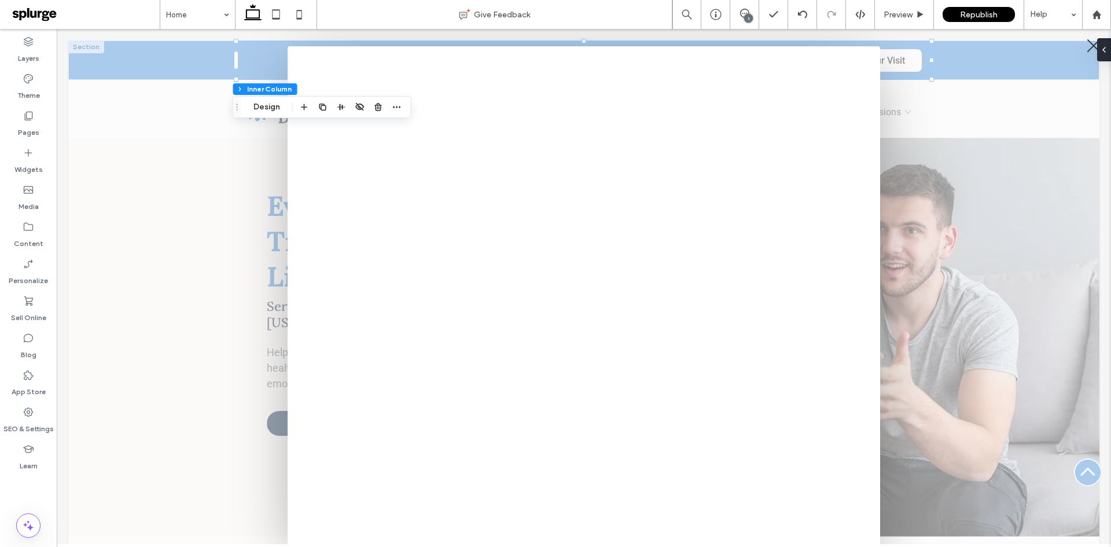
click at [1085, 45] on div at bounding box center [1093, 46] width 17 height 17
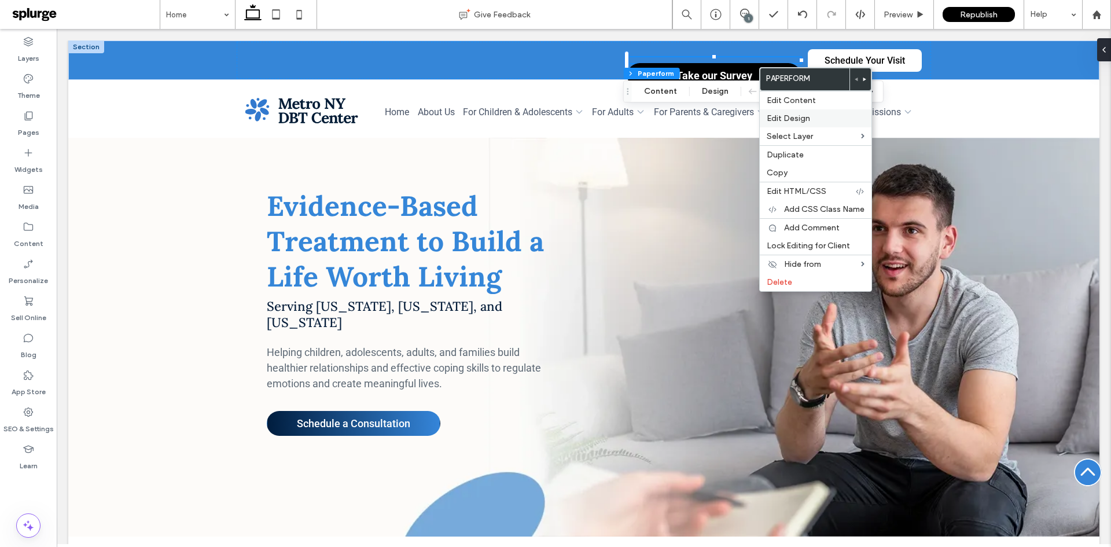
click at [790, 116] on span "Edit Design" at bounding box center [788, 118] width 43 height 10
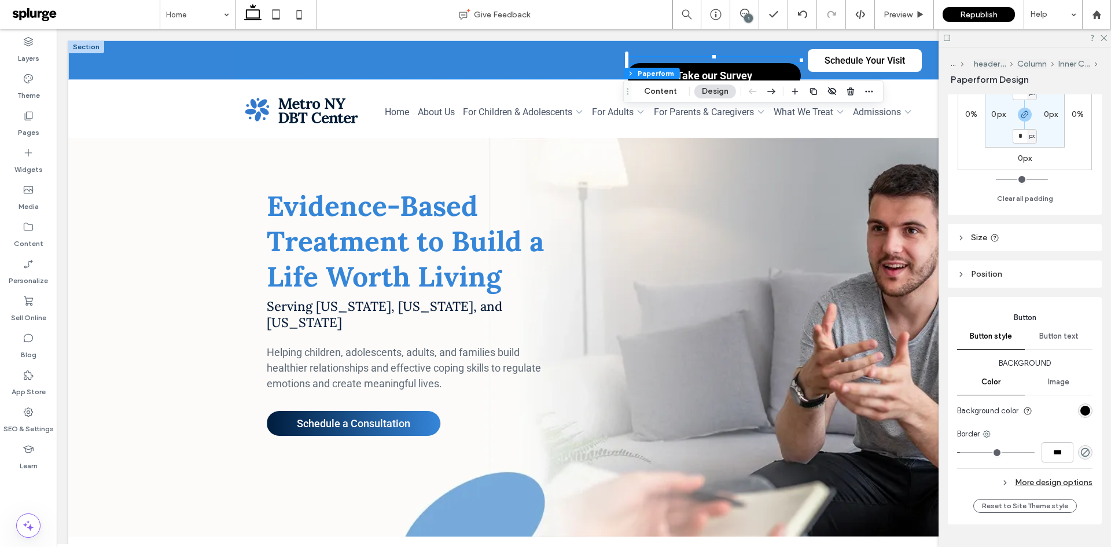
scroll to position [173, 0]
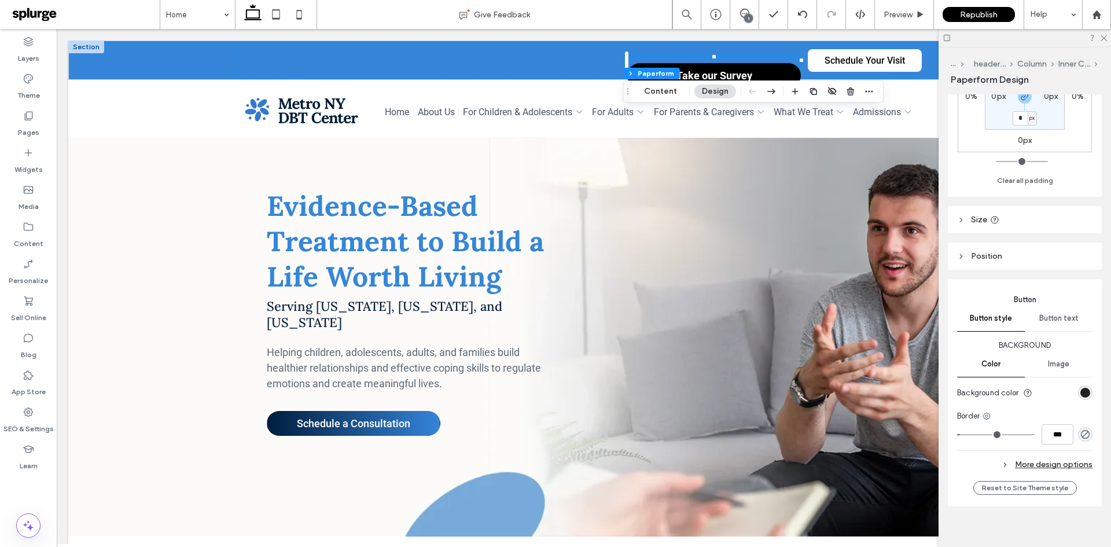
click at [1082, 388] on div "linear-gradient(90deg, rgb(0, 0, 0) 0%, rgb(0, 0, 0) 100%)" at bounding box center [1085, 393] width 10 height 10
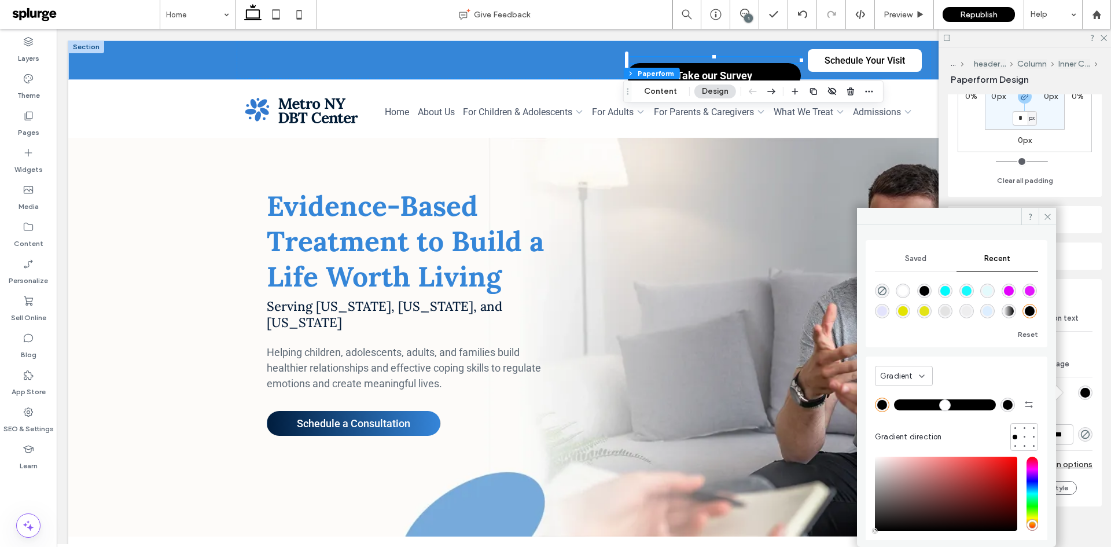
click at [922, 377] on use at bounding box center [921, 376] width 5 height 2
click at [922, 377] on icon at bounding box center [921, 376] width 9 height 9
click at [922, 377] on use at bounding box center [921, 376] width 5 height 2
click at [922, 377] on icon at bounding box center [921, 376] width 9 height 9
click at [922, 377] on use at bounding box center [921, 376] width 5 height 2
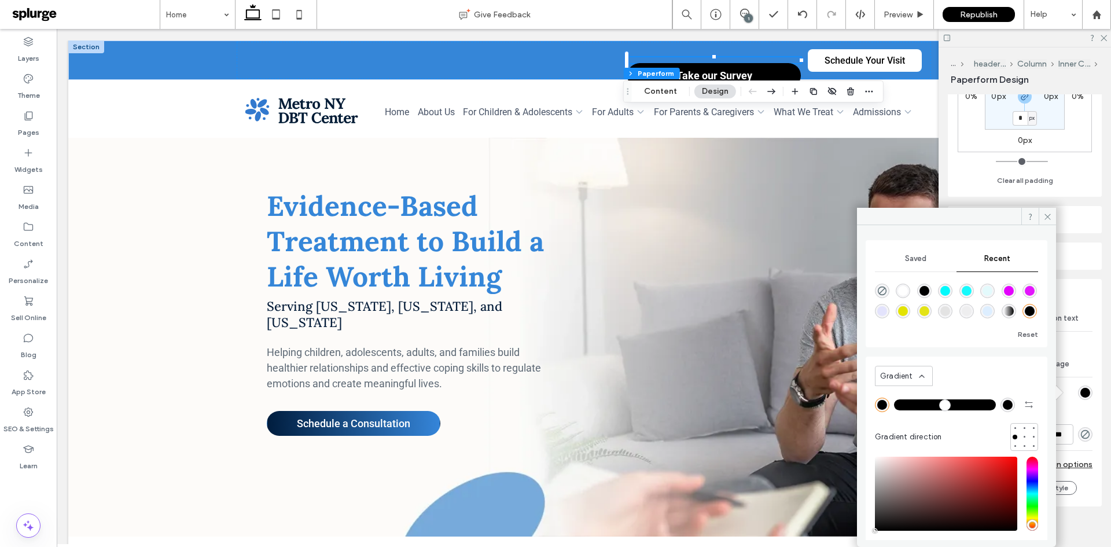
click at [922, 377] on icon at bounding box center [921, 376] width 9 height 9
click at [1046, 219] on use at bounding box center [1047, 217] width 6 height 6
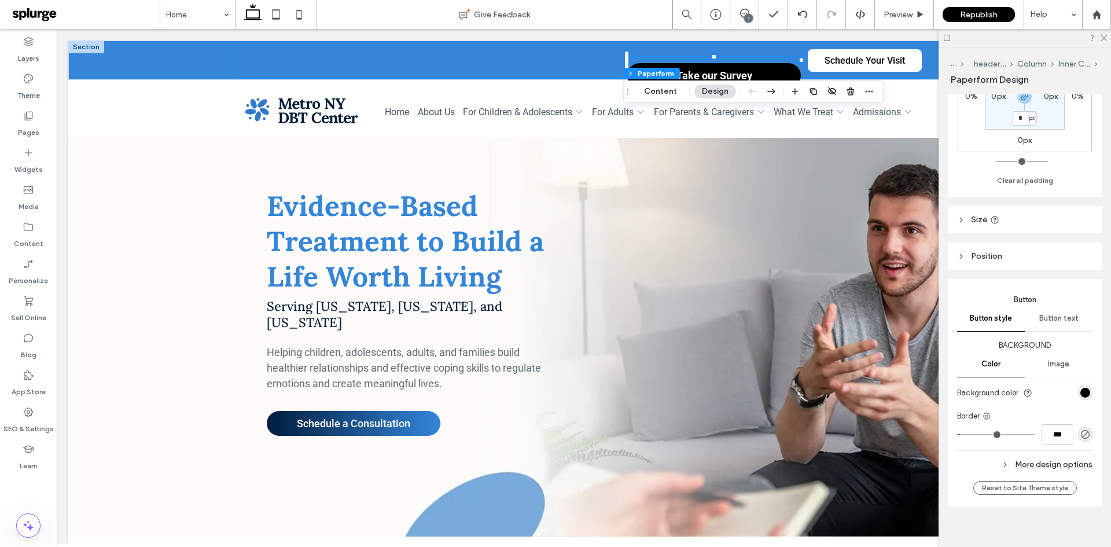
scroll to position [0, 0]
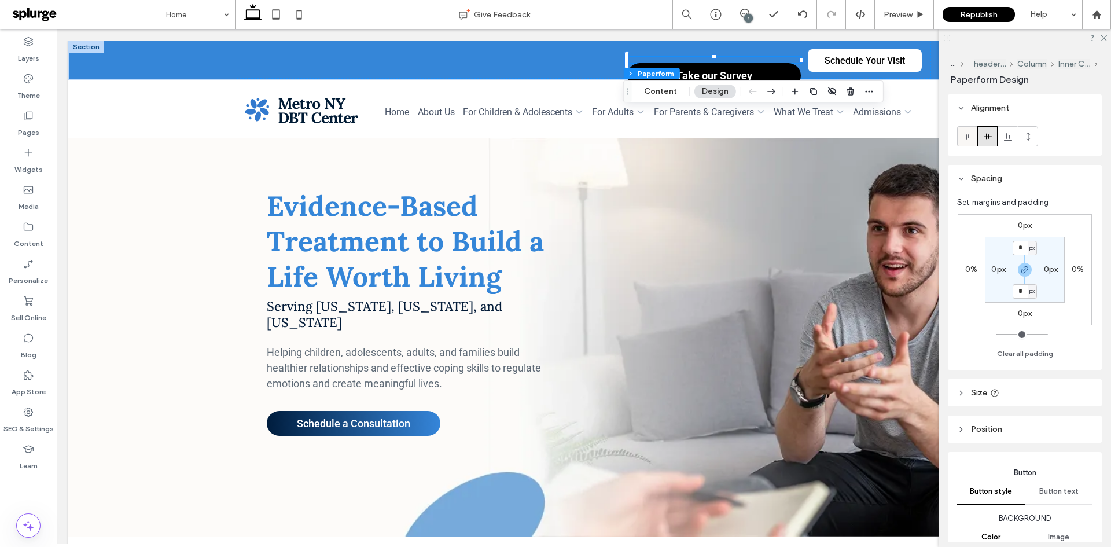
click at [965, 137] on icon at bounding box center [967, 136] width 9 height 9
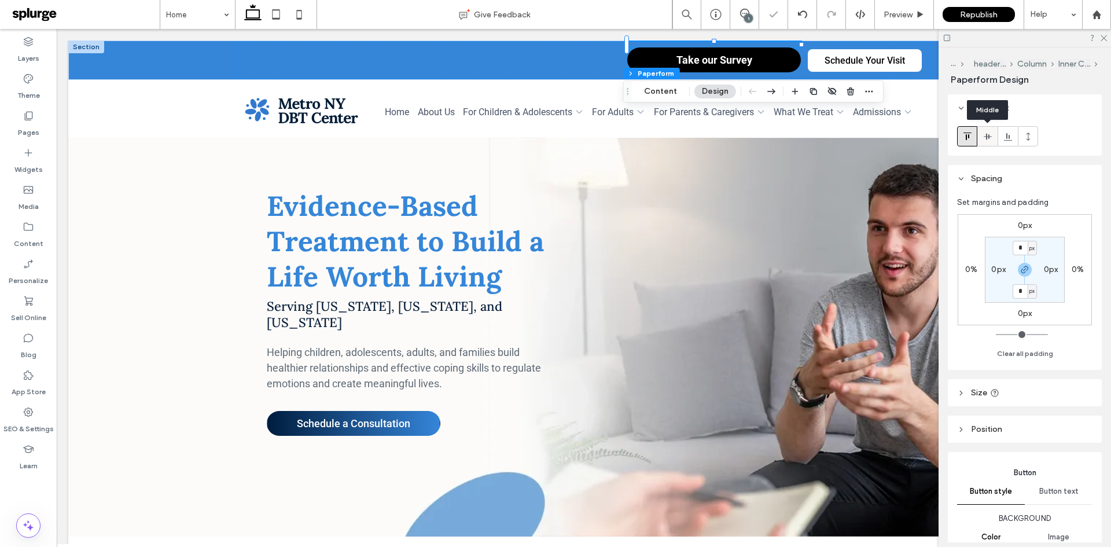
click at [981, 135] on div at bounding box center [987, 136] width 19 height 19
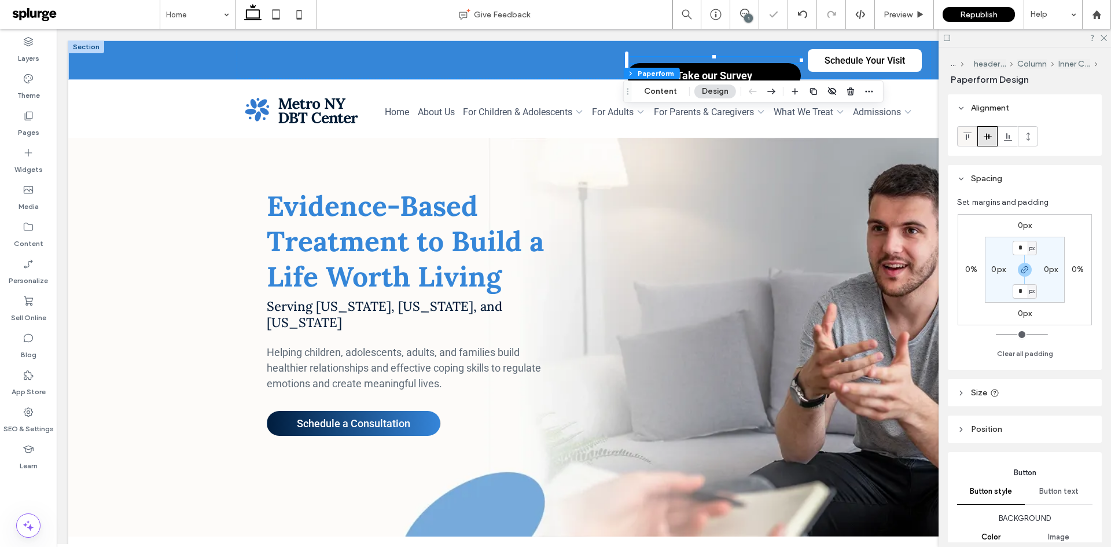
click at [963, 137] on icon at bounding box center [967, 136] width 9 height 9
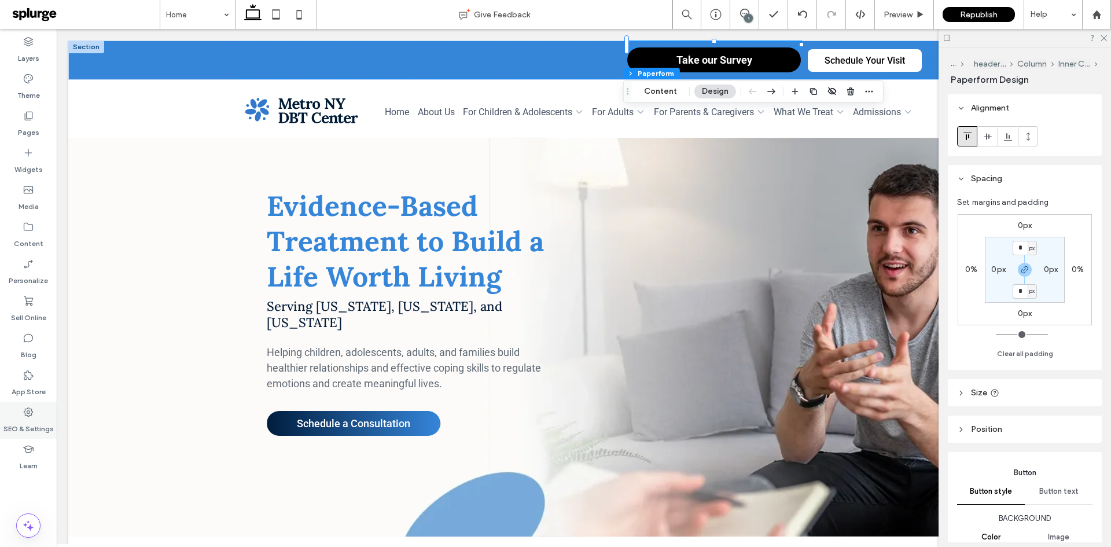
click at [19, 425] on label "SEO & Settings" at bounding box center [28, 426] width 50 height 16
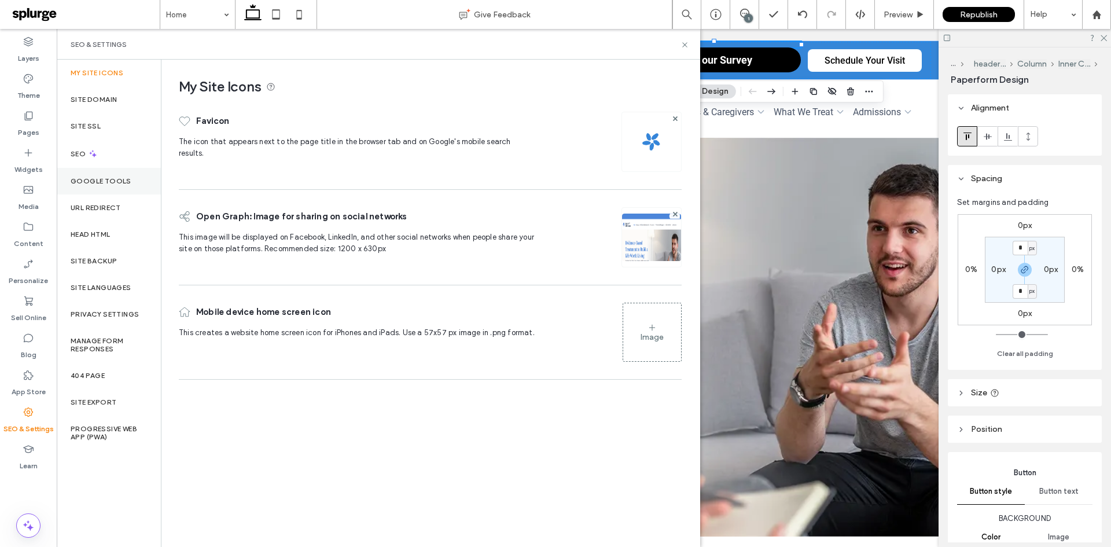
click at [96, 181] on label "Google Tools" at bounding box center [101, 181] width 61 height 8
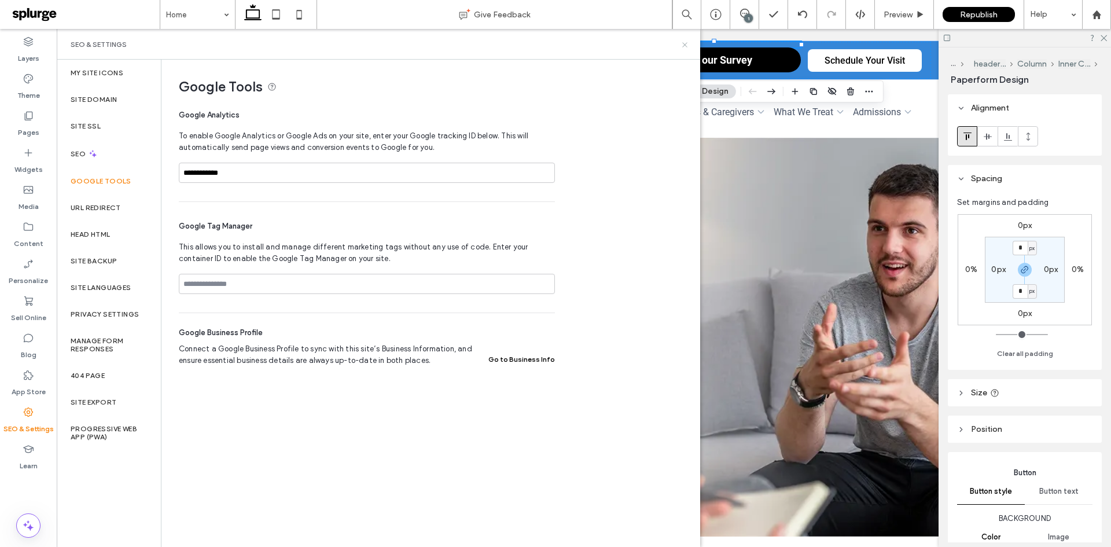
click at [683, 46] on use at bounding box center [684, 44] width 5 height 5
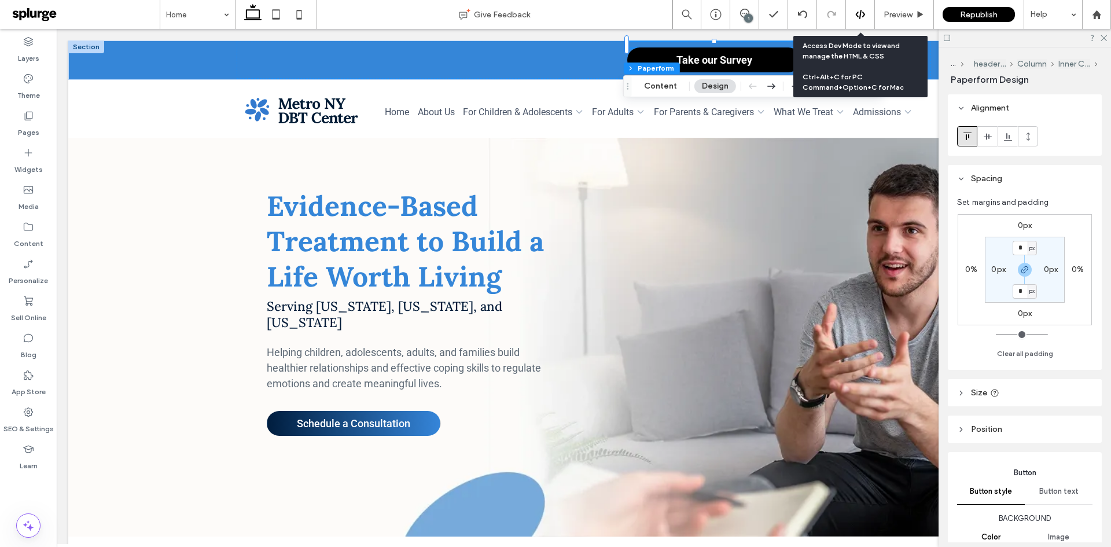
click at [858, 16] on icon at bounding box center [860, 14] width 10 height 10
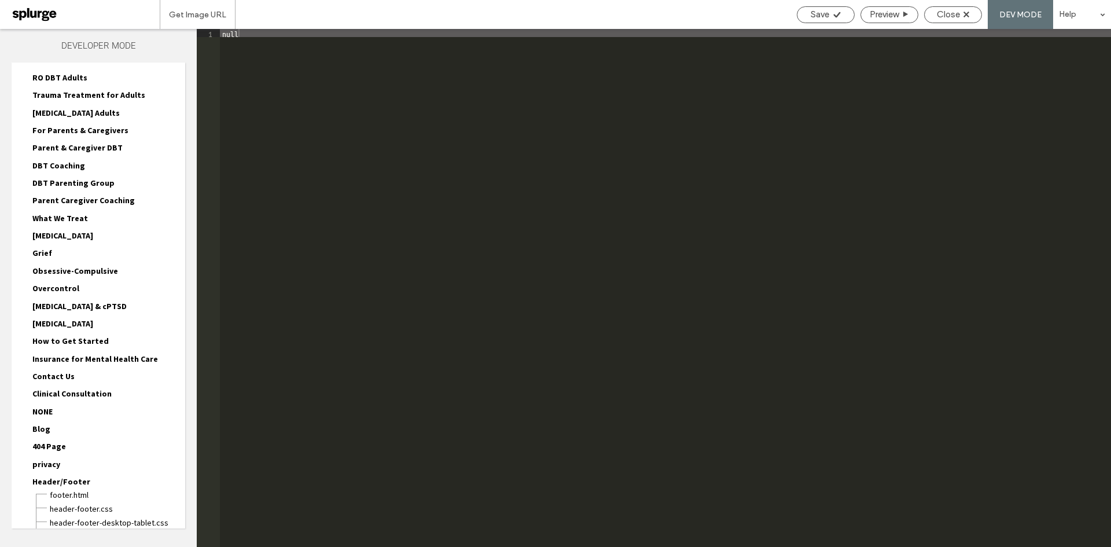
scroll to position [422, 0]
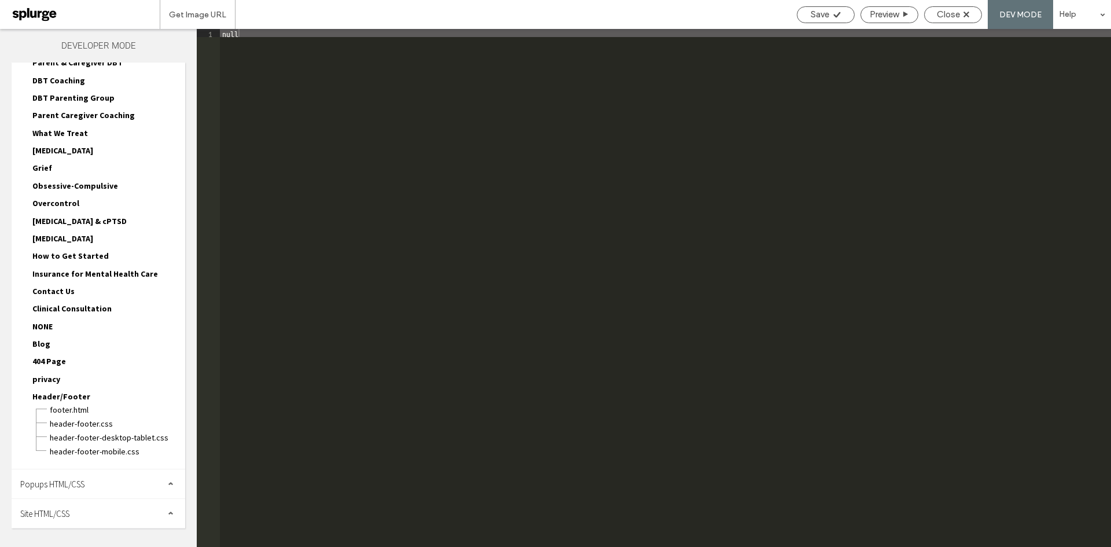
click at [76, 506] on div "Site HTML/CSS" at bounding box center [99, 513] width 174 height 29
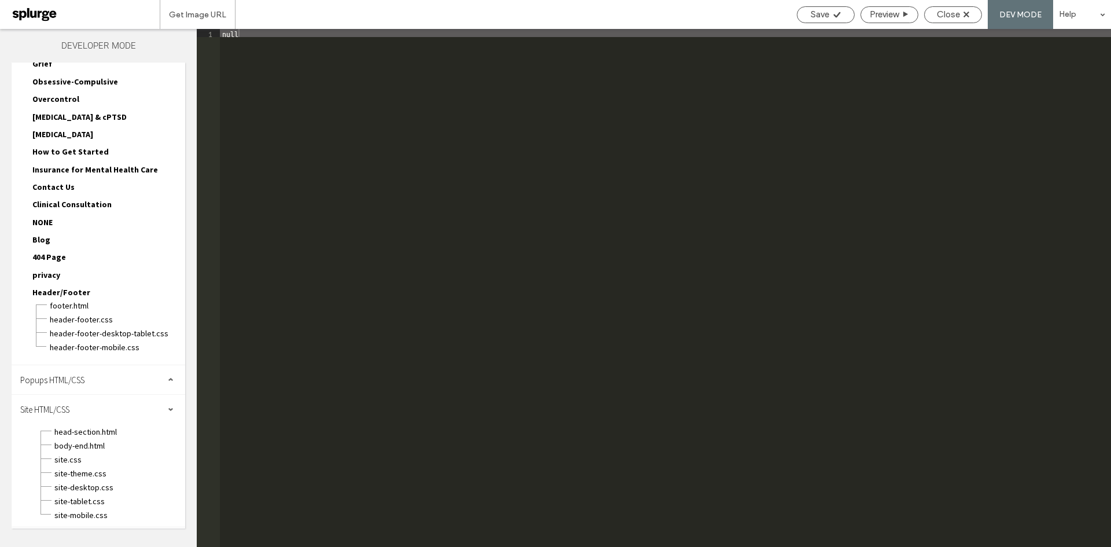
scroll to position [525, 0]
click at [93, 447] on span "body-end.html" at bounding box center [119, 446] width 131 height 12
type textarea "**"
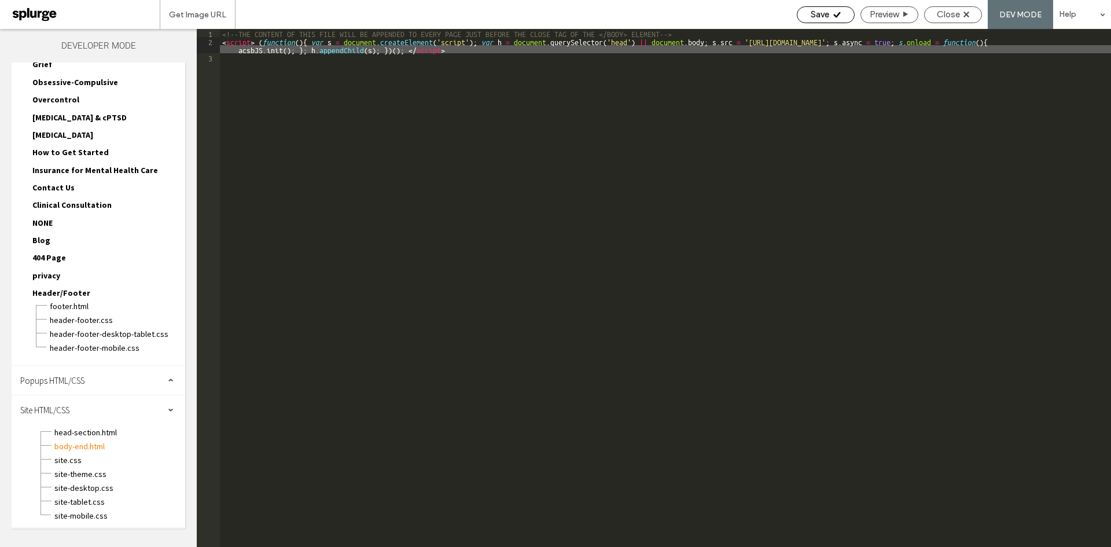
click at [825, 9] on span "Save" at bounding box center [820, 14] width 19 height 10
click at [965, 18] on div "Close" at bounding box center [953, 14] width 57 height 10
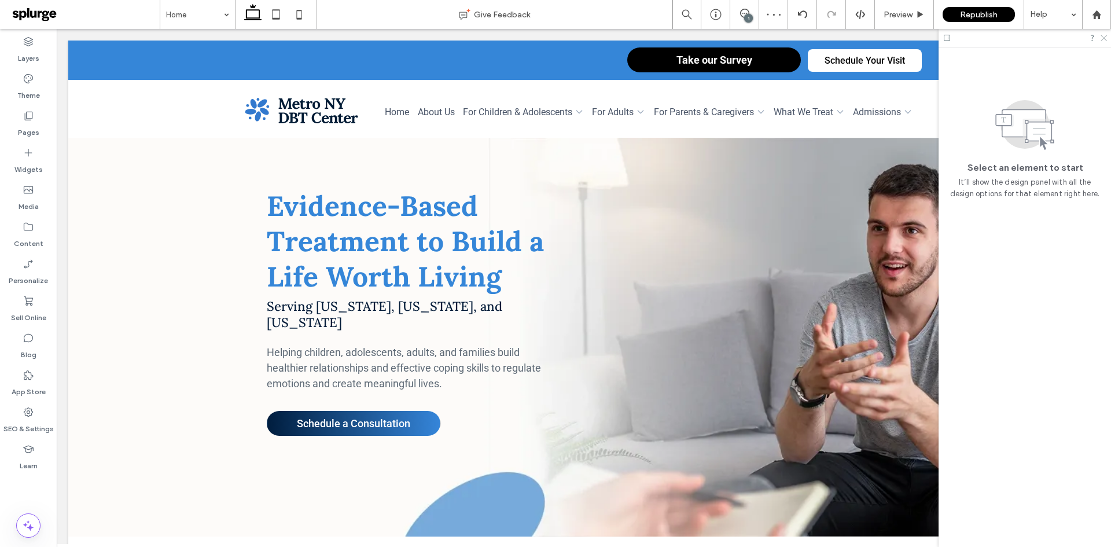
click at [1106, 38] on icon at bounding box center [1103, 38] width 8 height 8
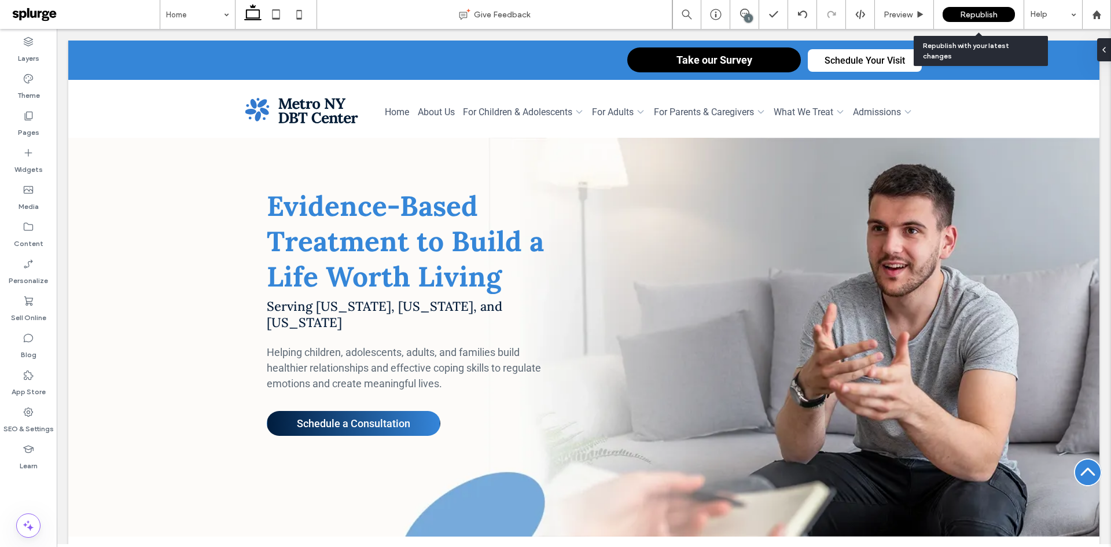
click at [977, 16] on span "Republish" at bounding box center [979, 15] width 38 height 10
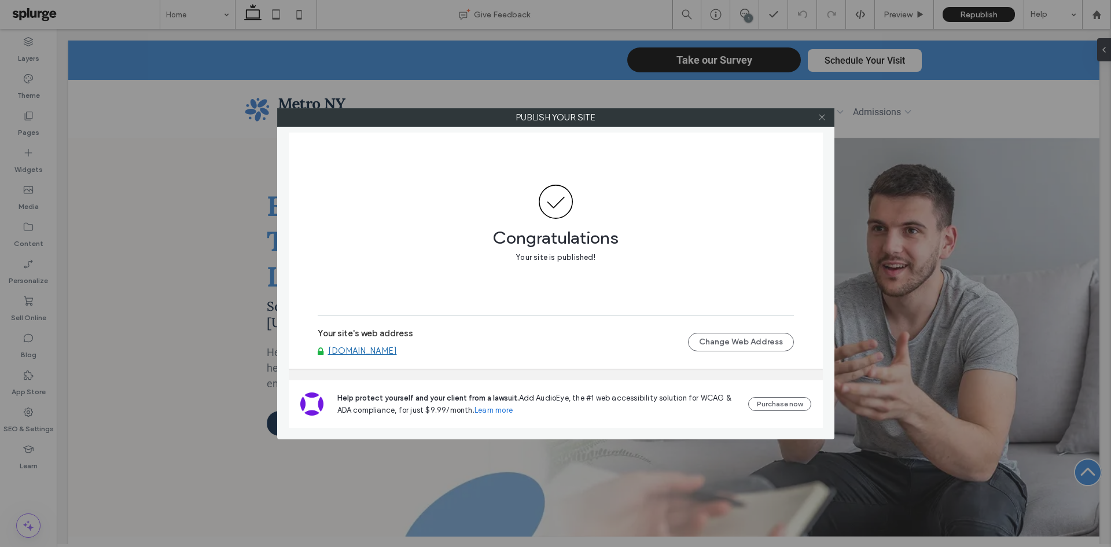
click at [821, 113] on icon at bounding box center [822, 117] width 9 height 9
